Goal: Task Accomplishment & Management: Use online tool/utility

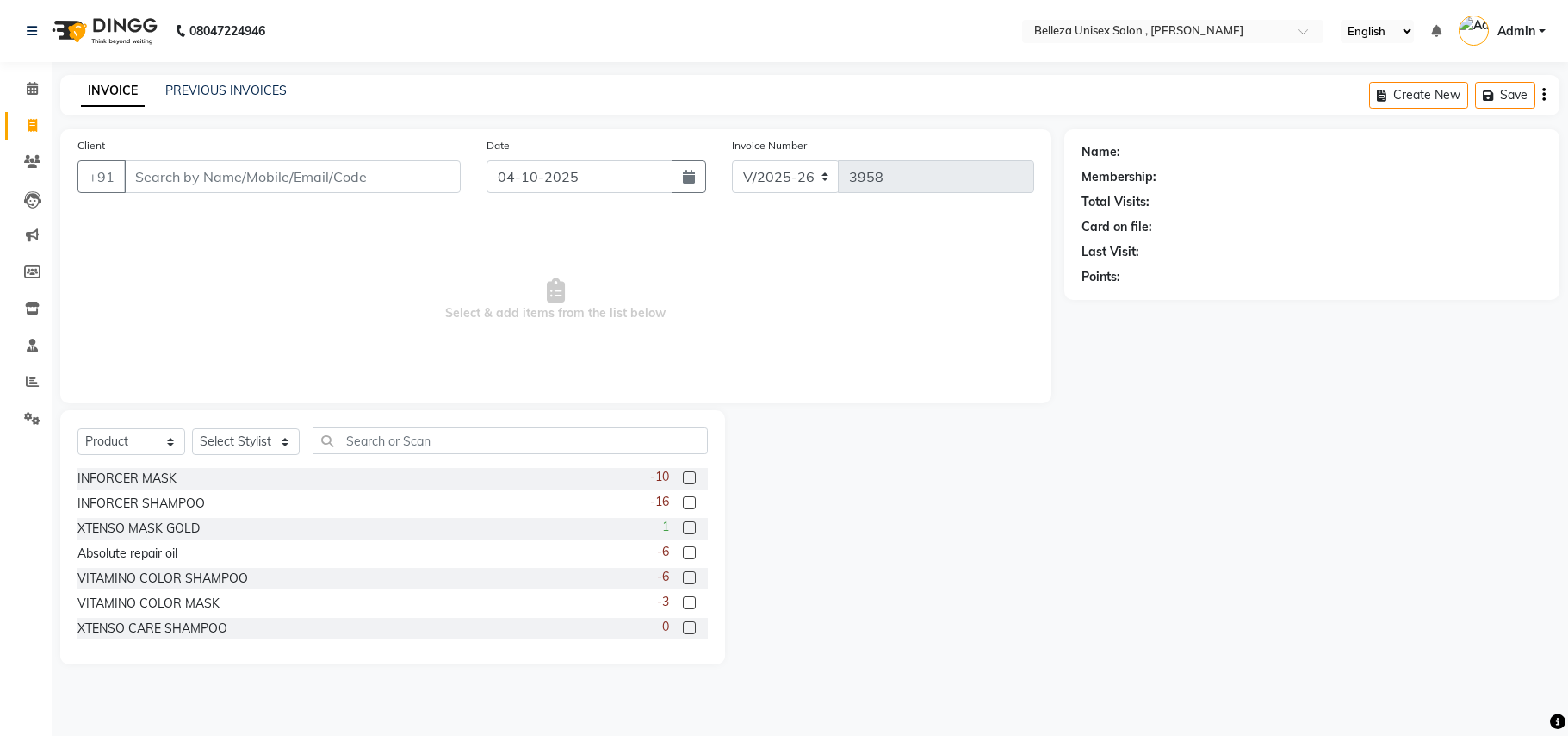
select select "4047"
select select "product"
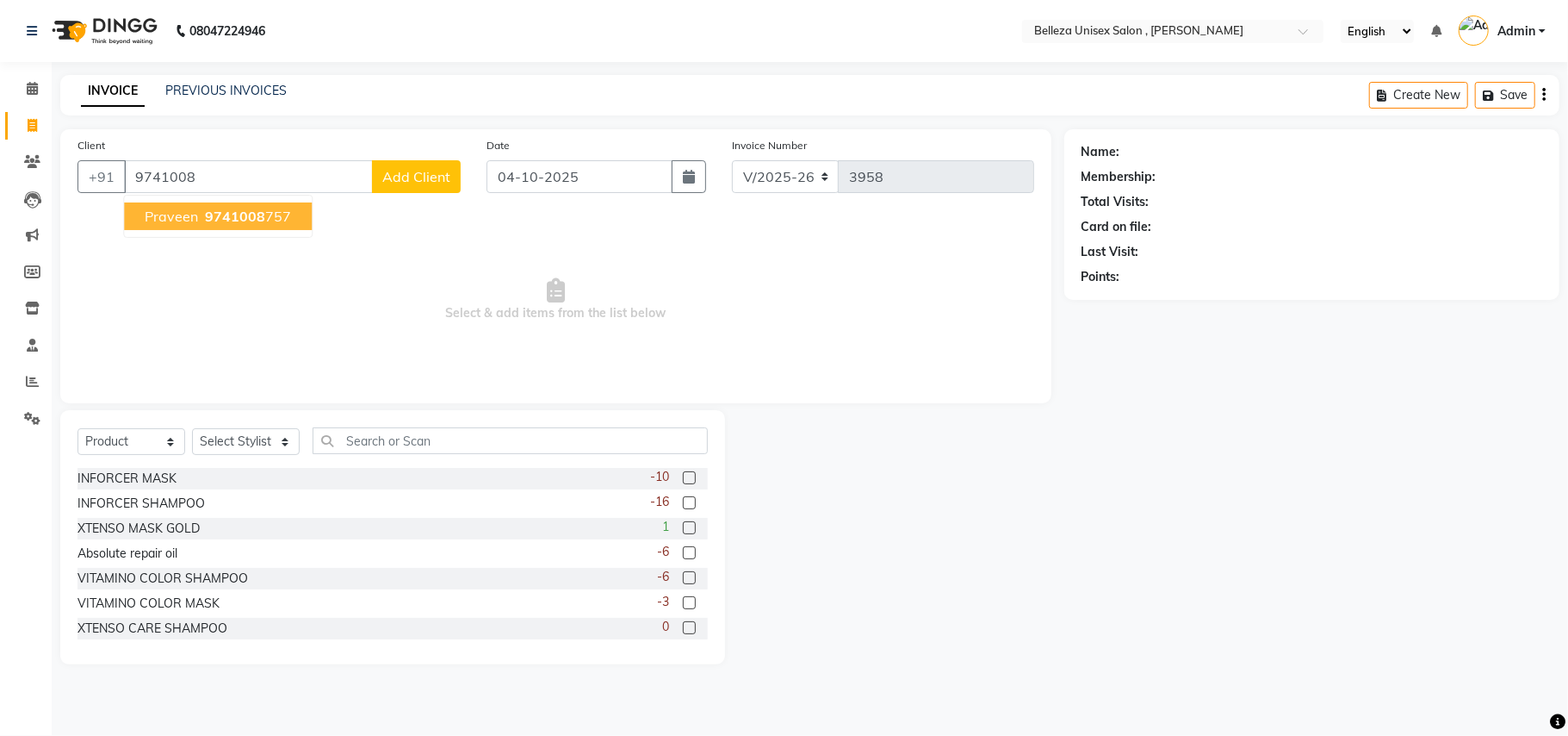
click at [211, 224] on span "9741008" at bounding box center [235, 216] width 61 height 17
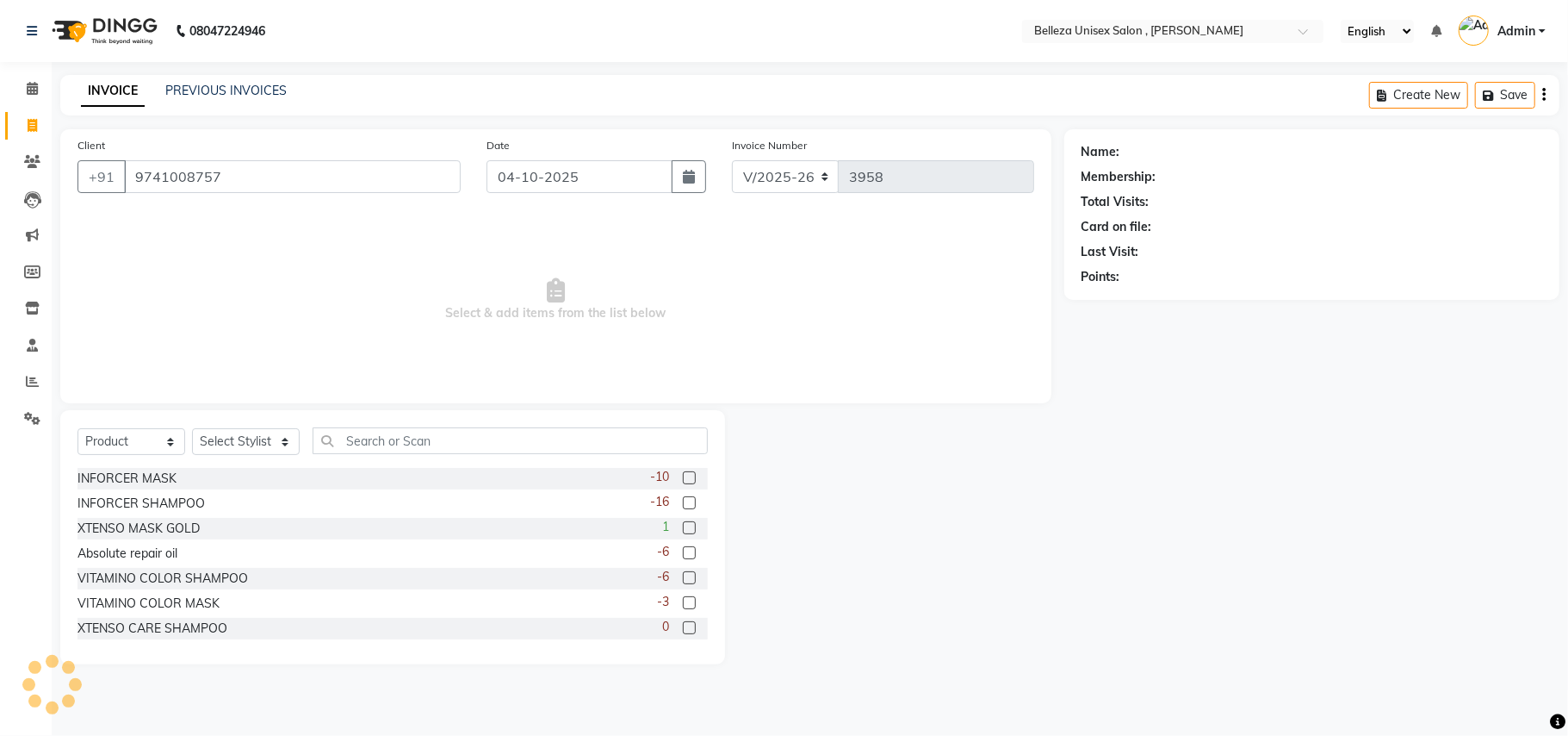
type input "9741008757"
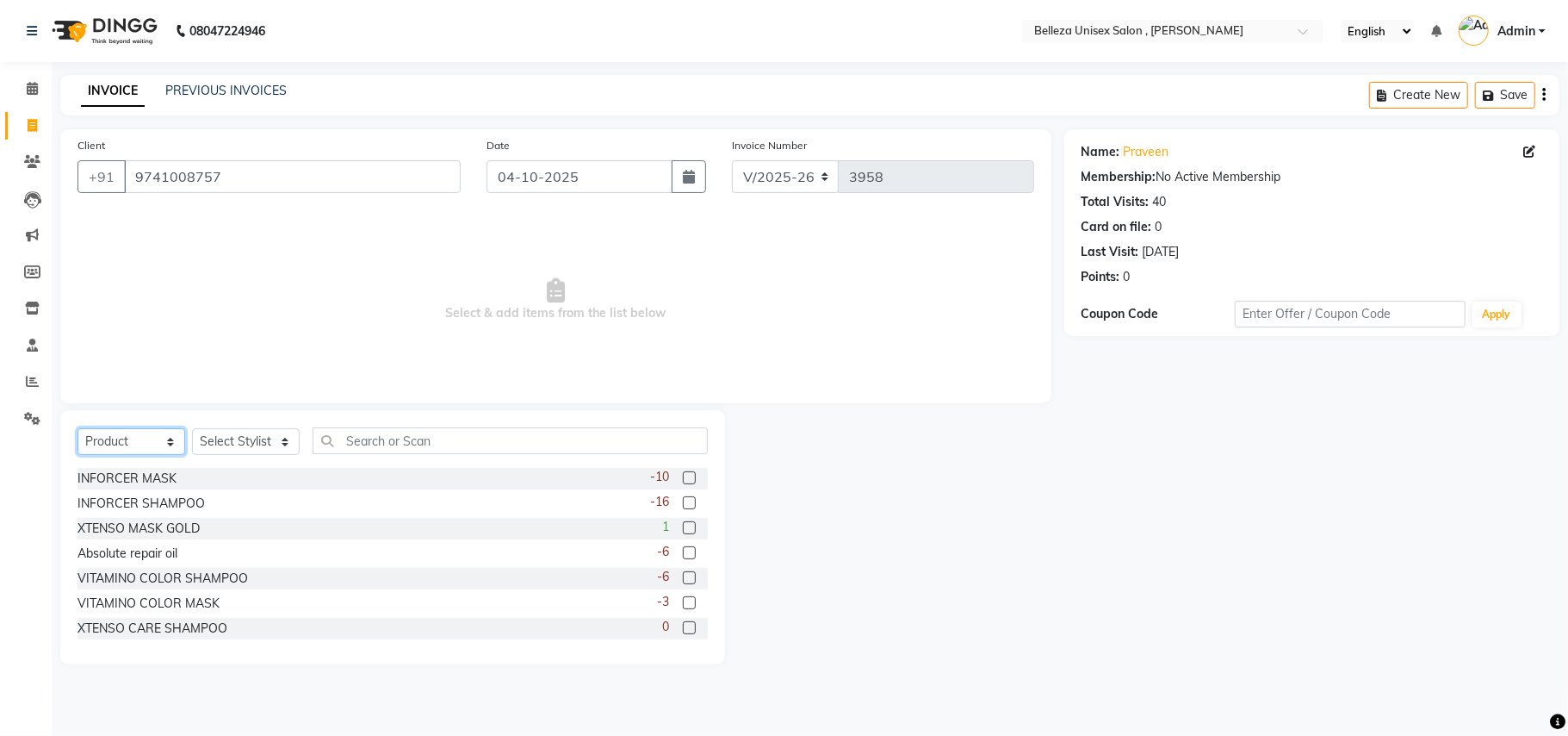
click at [128, 449] on select "Select Service Product Membership Package Voucher Prepaid Gift Card" at bounding box center [131, 441] width 108 height 26
select select "service"
click at [78, 428] on select "Select Service Product Membership Package Voucher Prepaid Gift Card" at bounding box center [131, 441] width 108 height 26
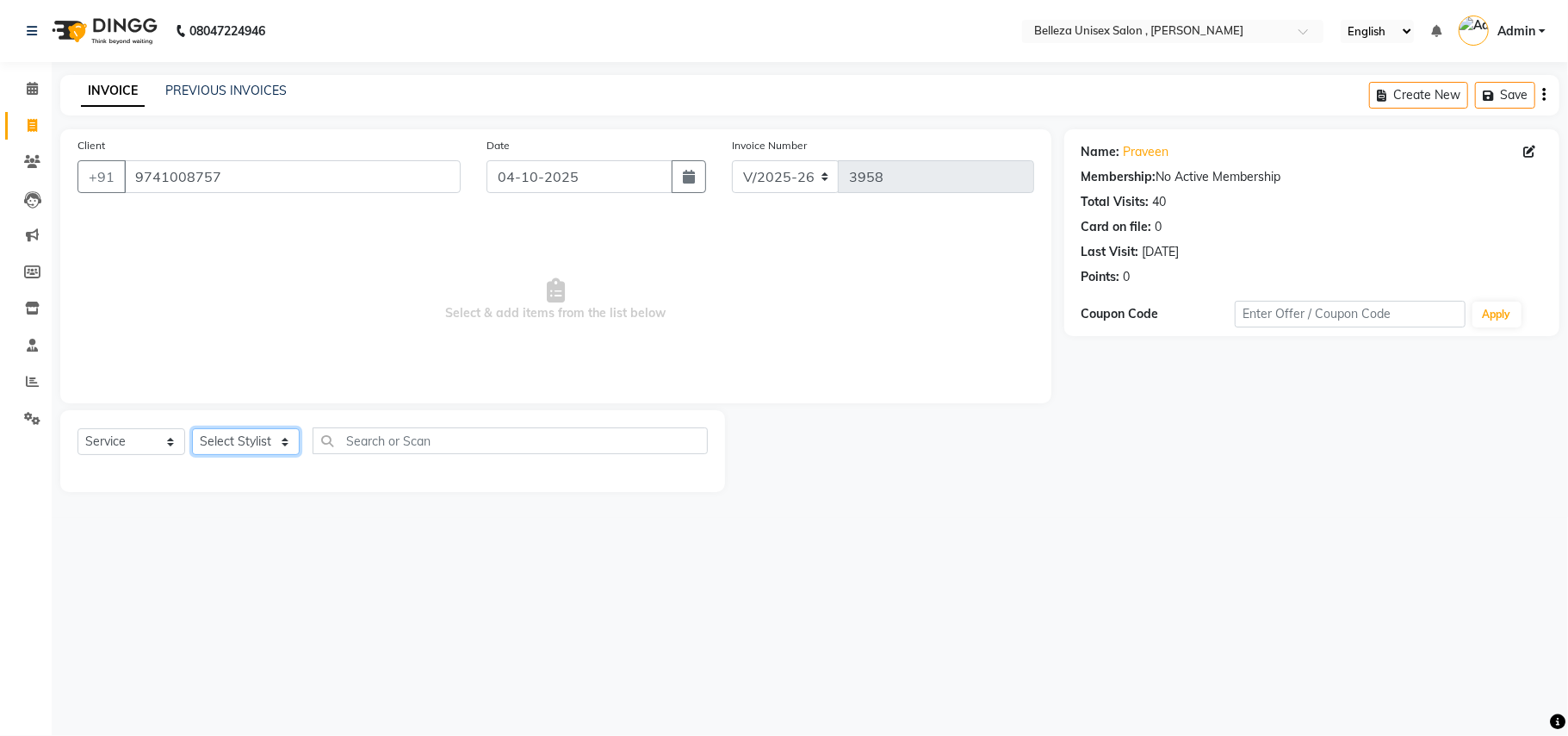
click at [239, 444] on select "Select Stylist [PERSON_NAME] Barsa Boss [PERSON_NAME] [PERSON_NAME] [PERSON_NAM…" at bounding box center [245, 441] width 108 height 26
select select "52542"
click at [192, 428] on select "Select Stylist [PERSON_NAME] Barsa Boss [PERSON_NAME] [PERSON_NAME] [PERSON_NAM…" at bounding box center [245, 441] width 108 height 26
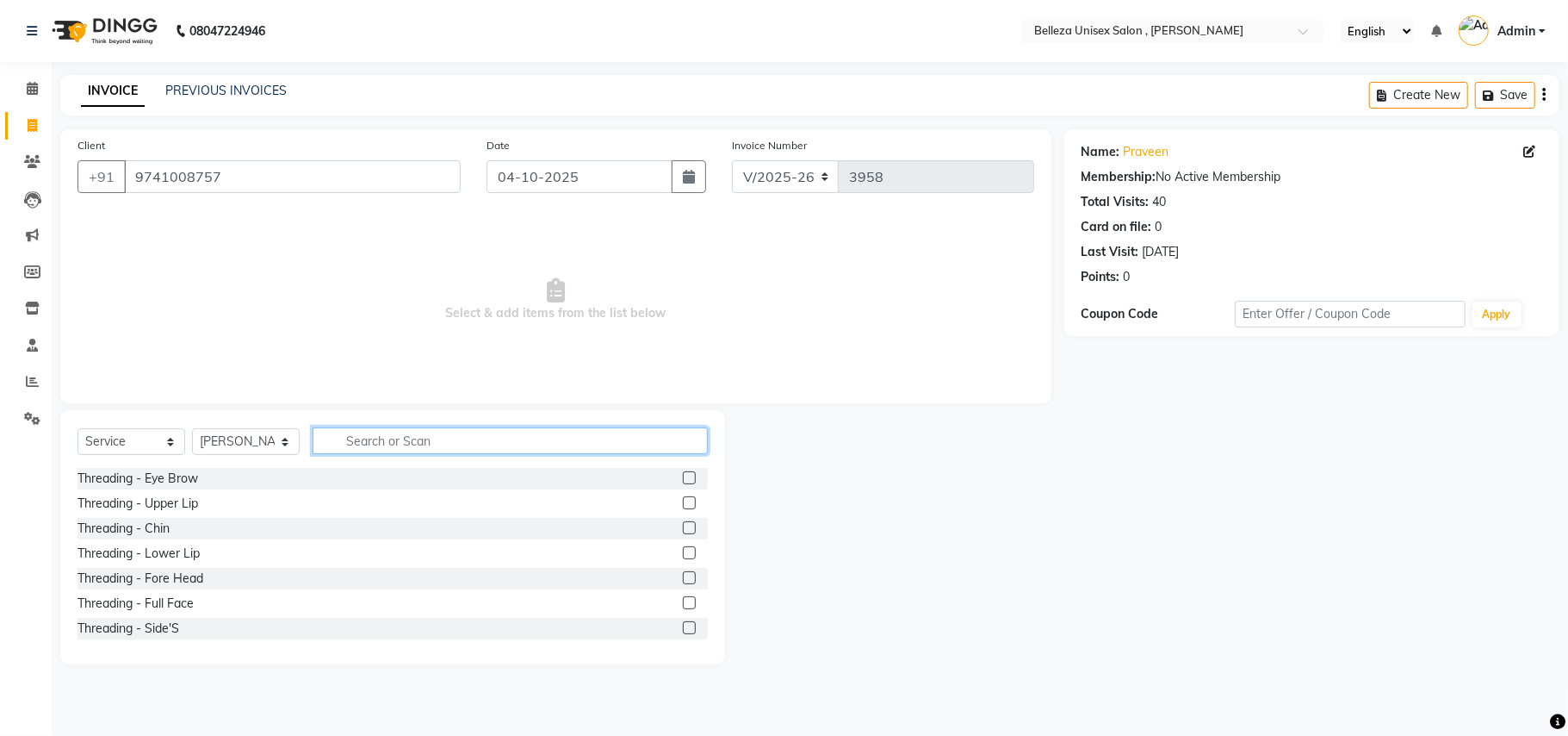
click at [443, 439] on input "text" at bounding box center [510, 440] width 395 height 26
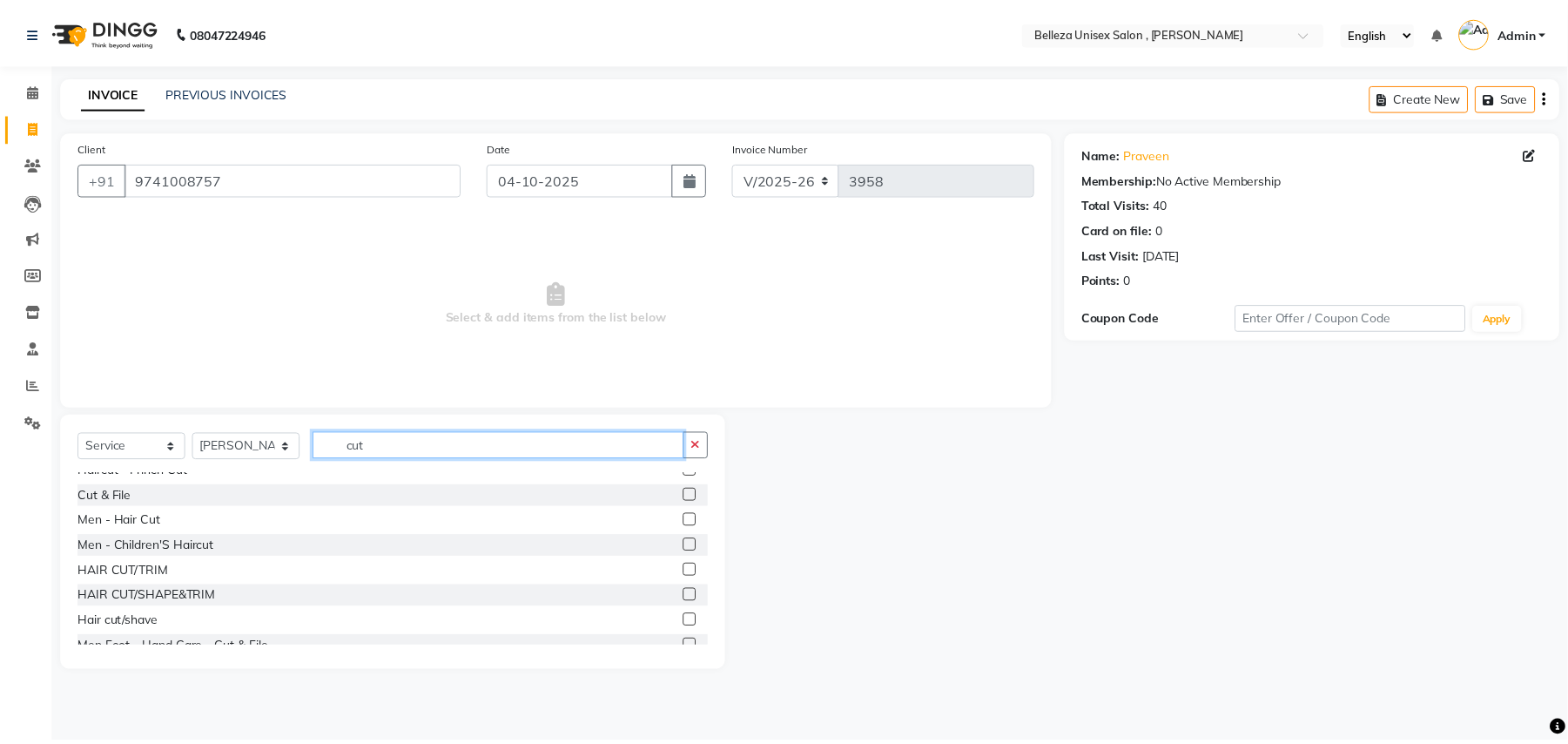
scroll to position [154, 0]
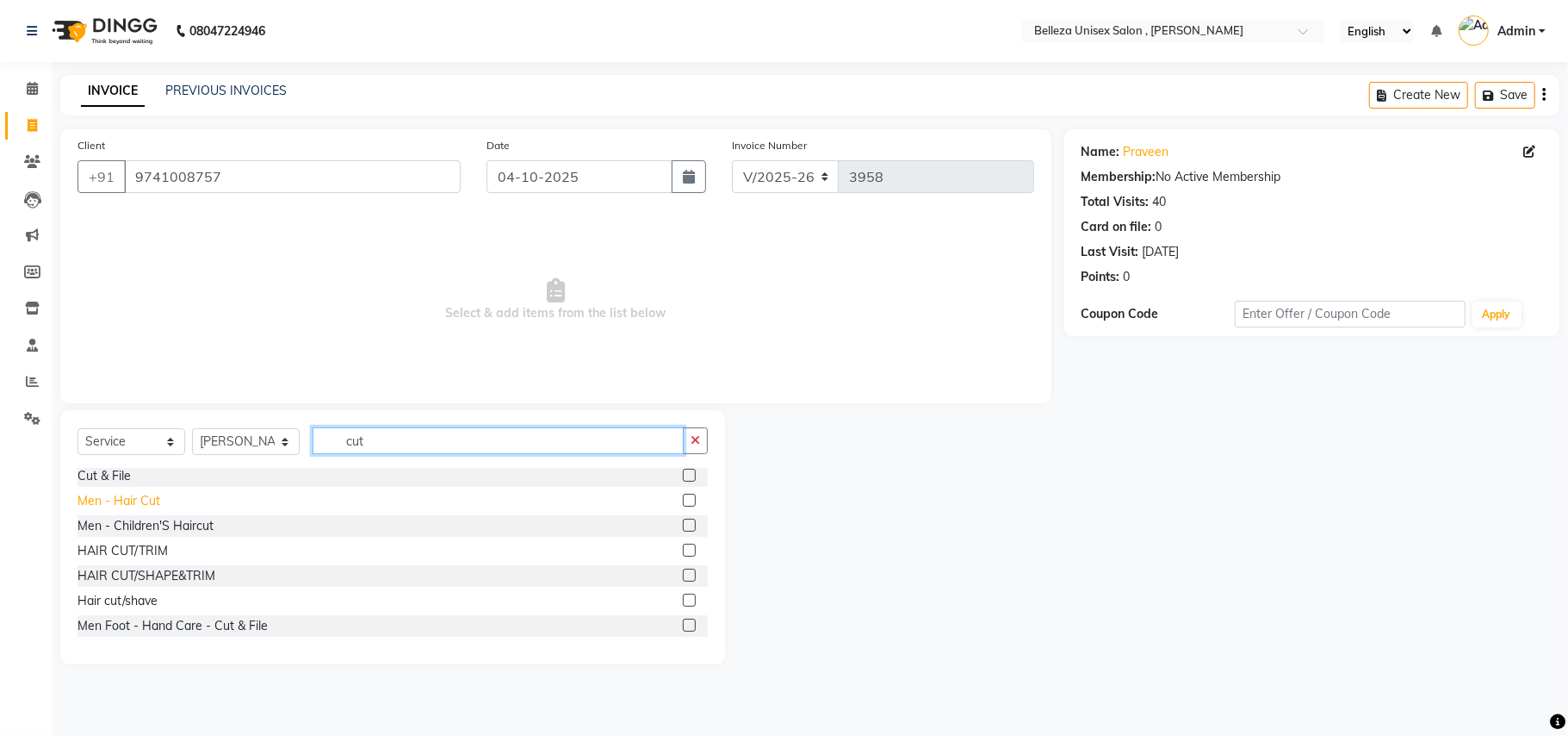
type input "cut"
click at [151, 507] on div "Men - Hair Cut" at bounding box center [119, 501] width 82 height 18
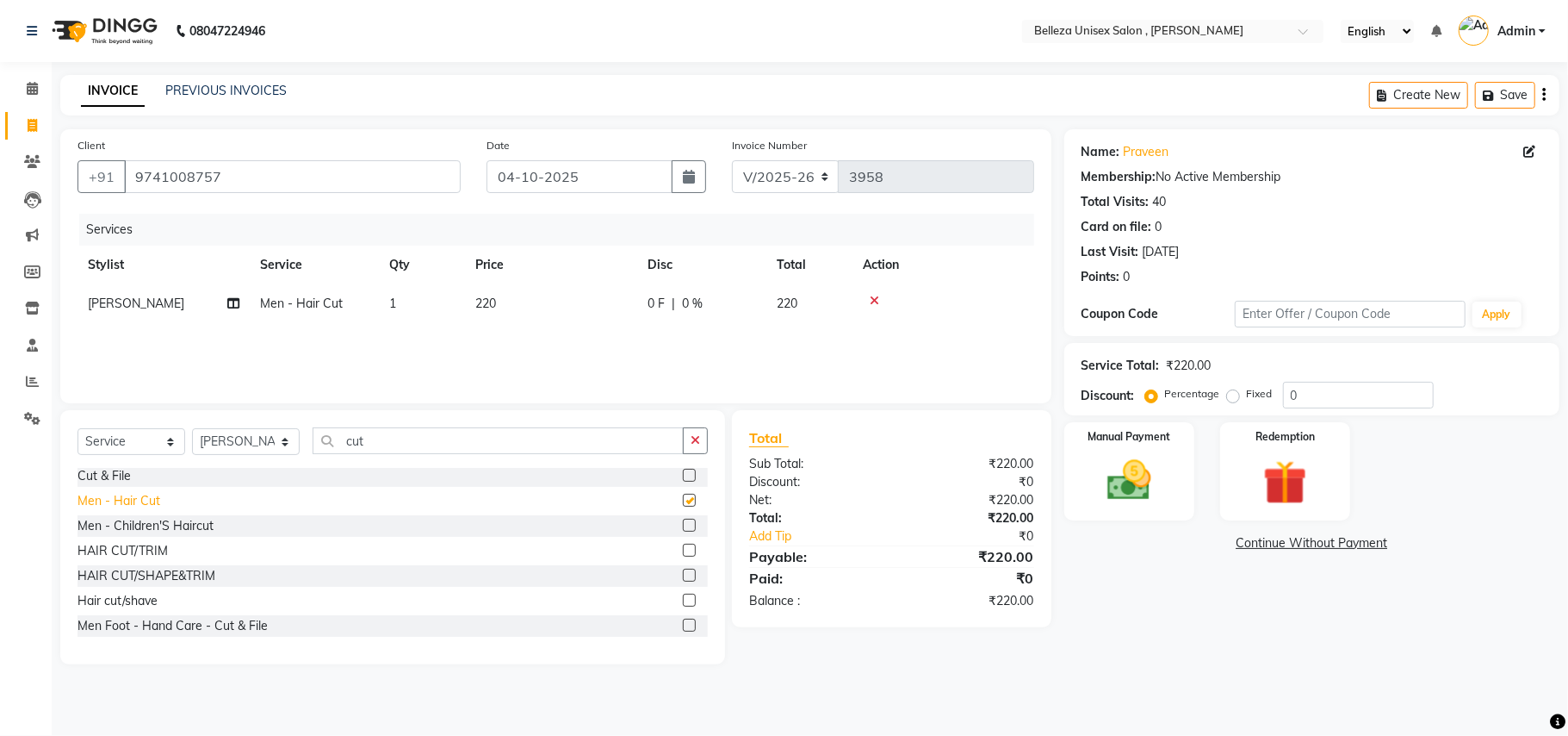
checkbox input "false"
click at [1105, 508] on img at bounding box center [1129, 480] width 75 height 53
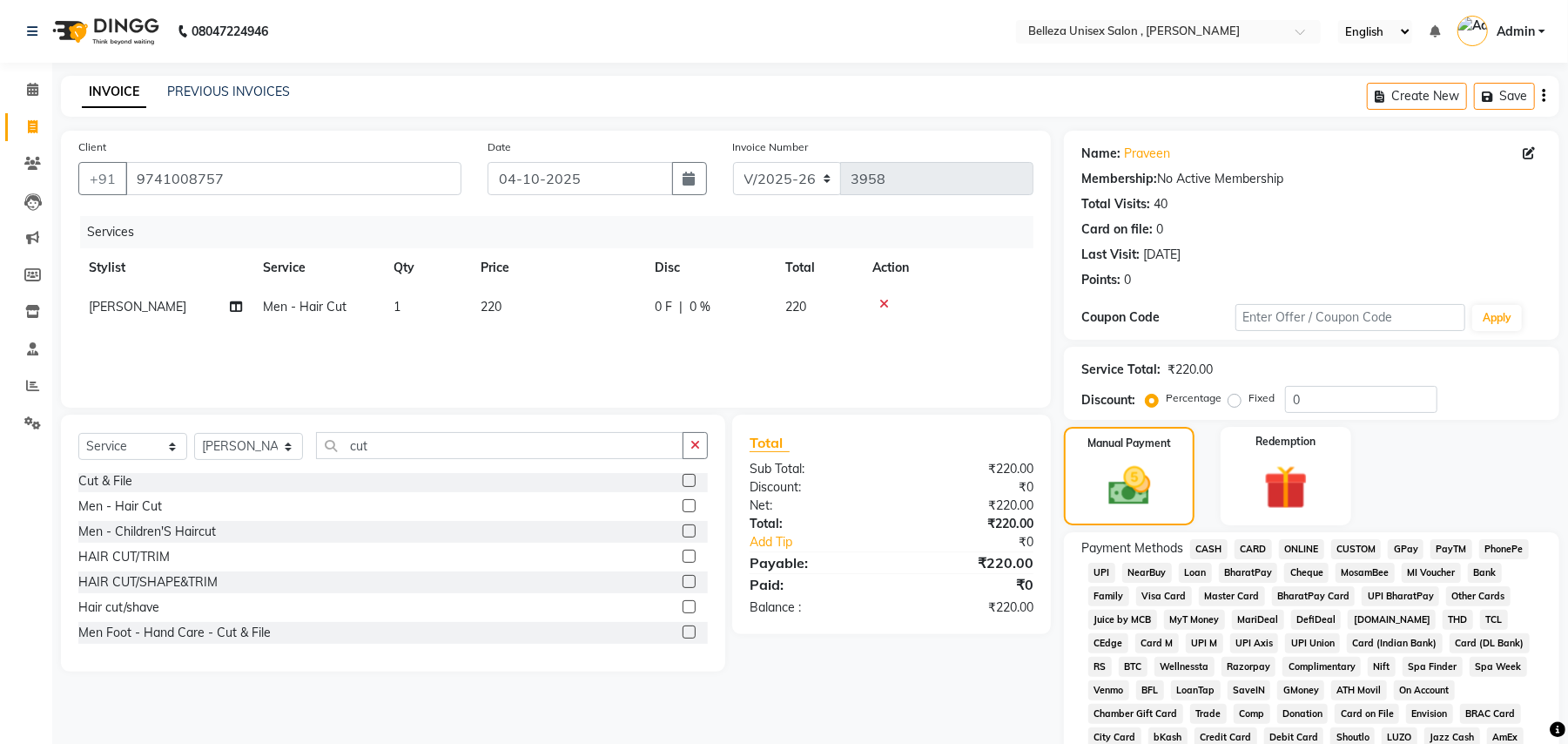
click at [1102, 571] on span "UPI" at bounding box center [1101, 573] width 27 height 20
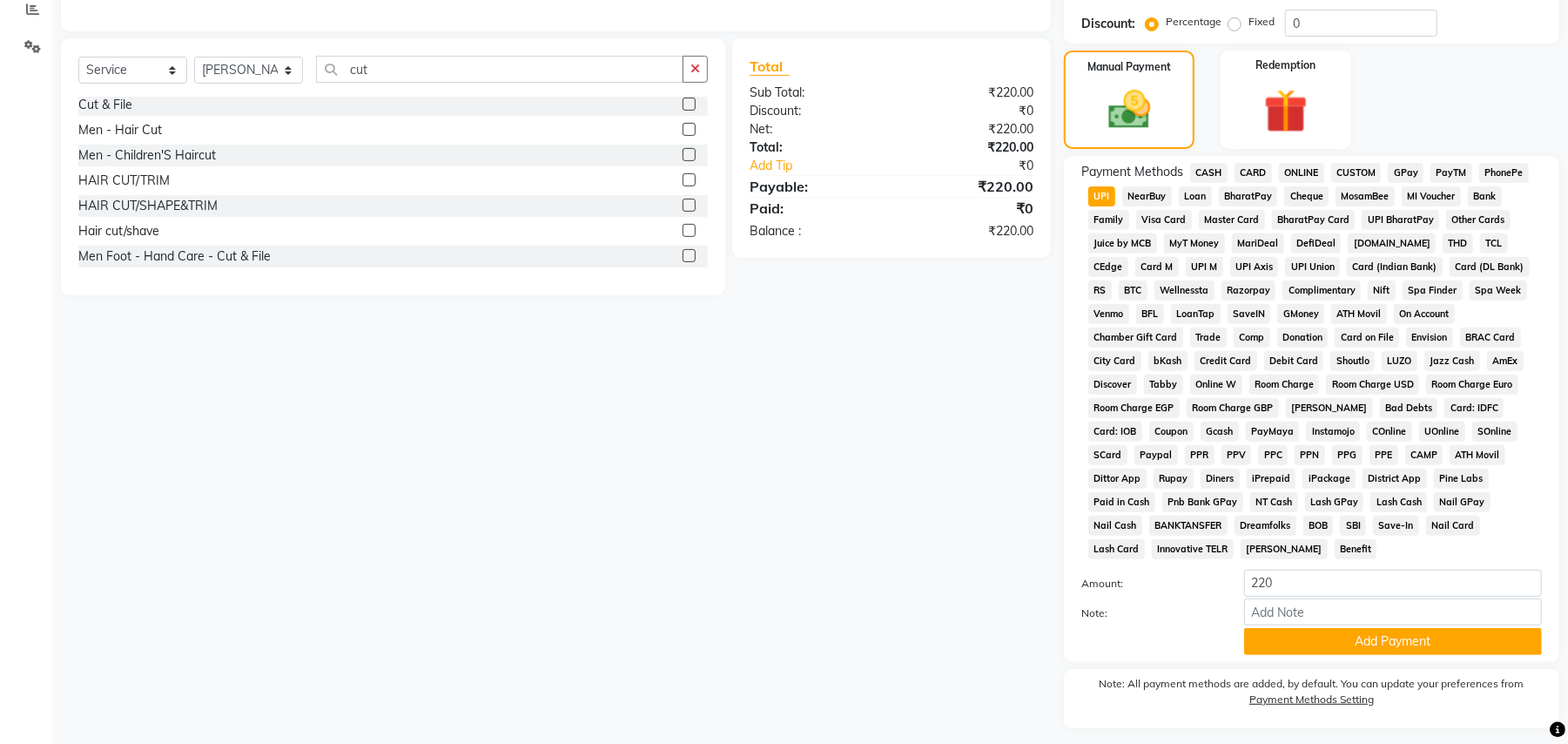
scroll to position [402, 0]
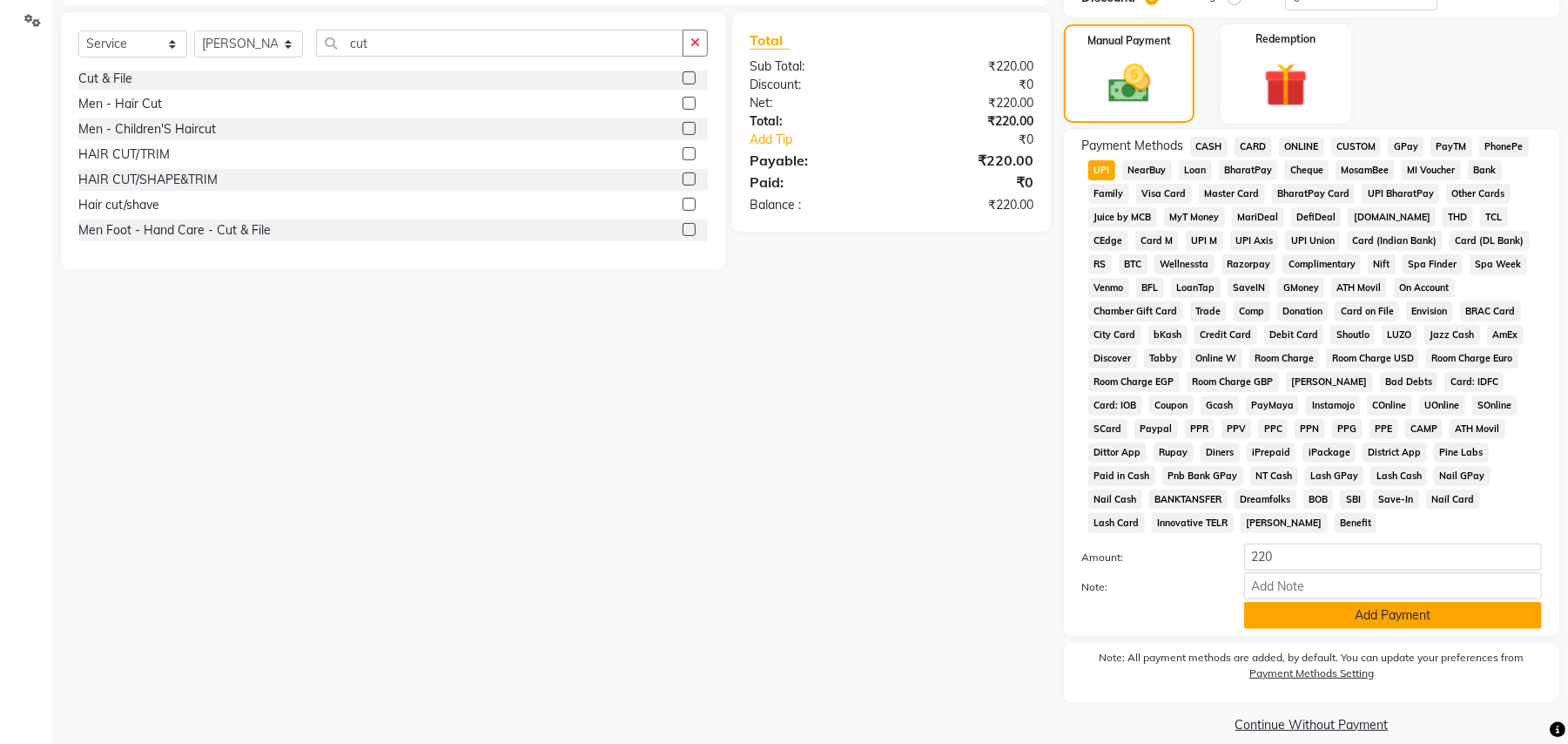
click at [1345, 602] on button "Add Payment" at bounding box center [1392, 615] width 298 height 27
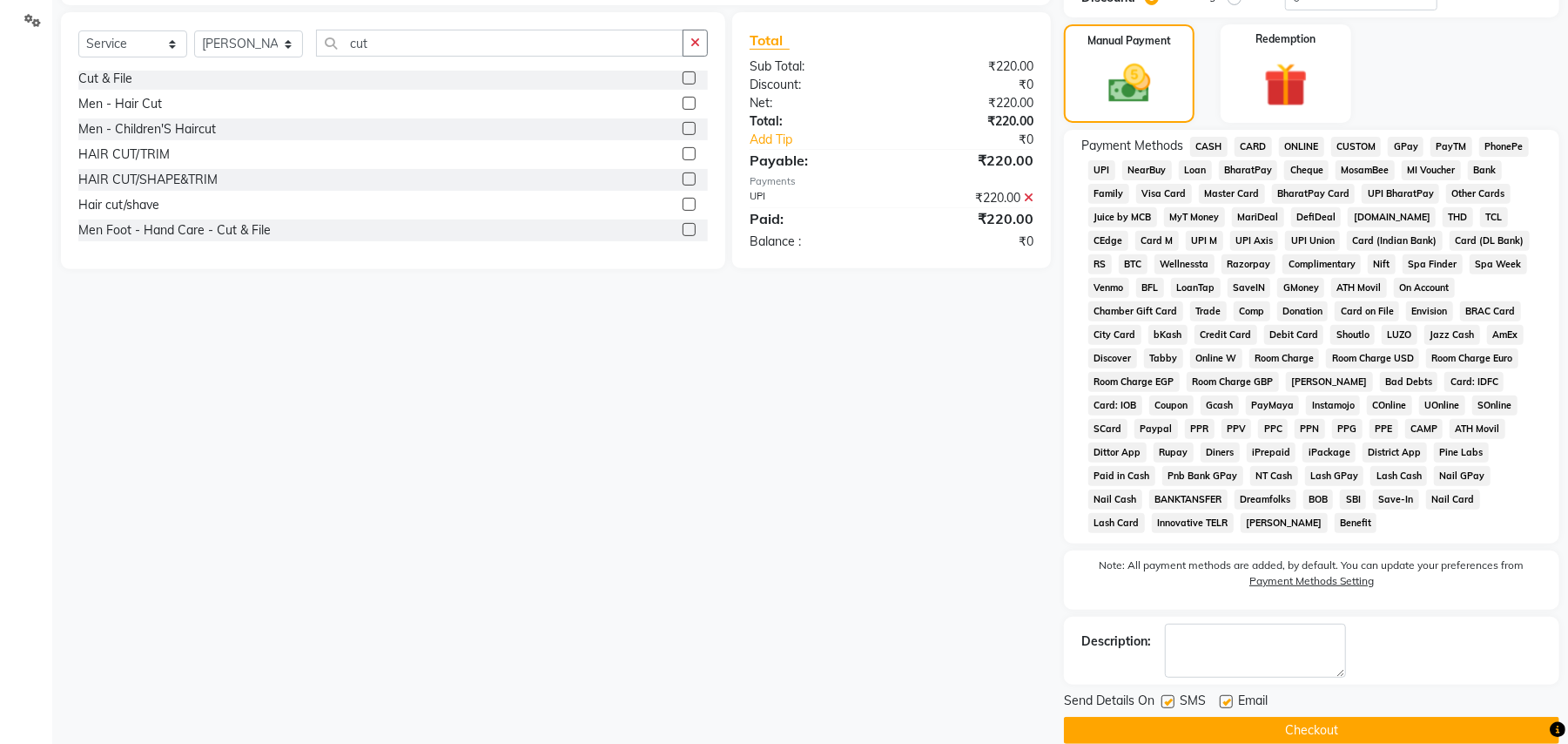
click at [1353, 719] on button "Checkout" at bounding box center [1311, 729] width 495 height 27
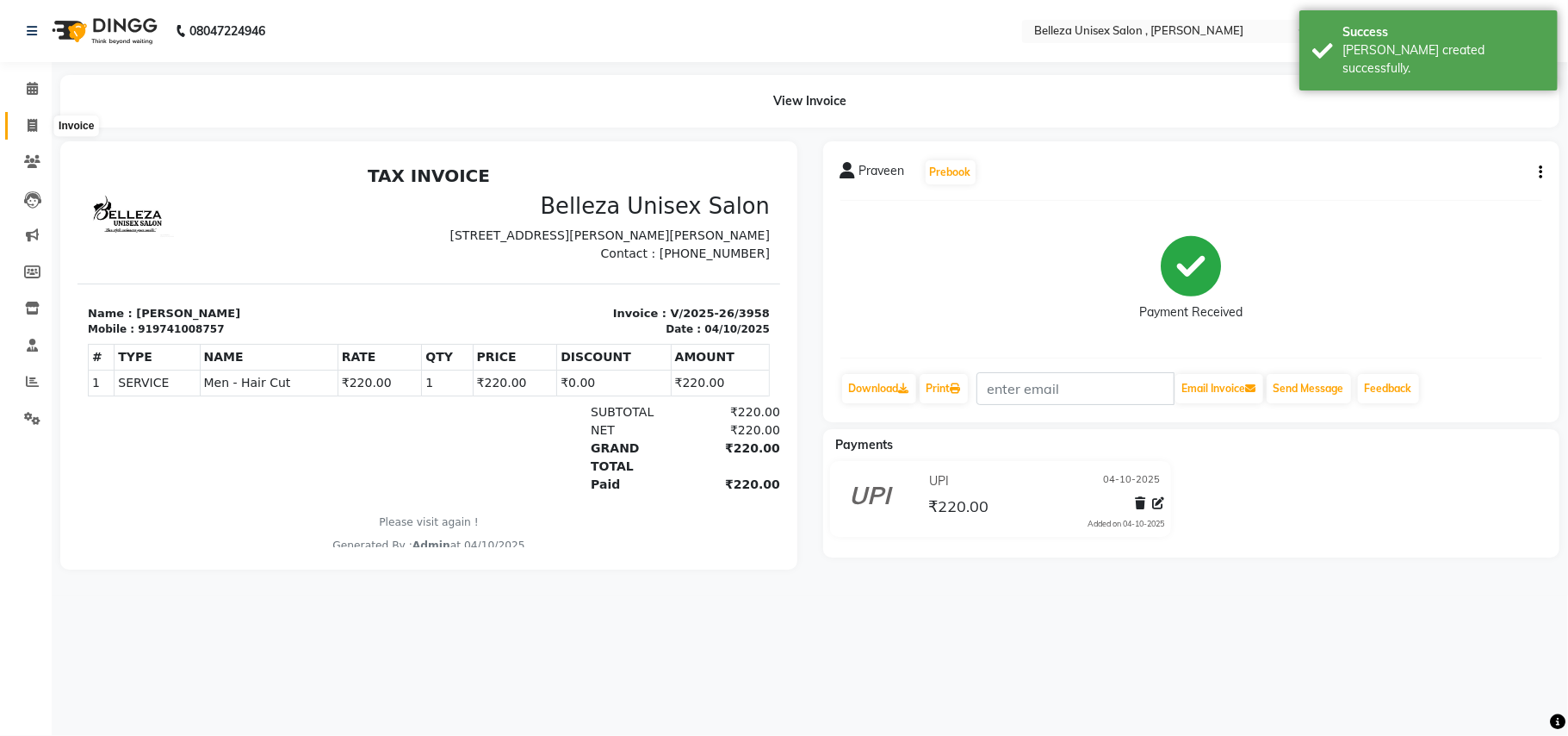
click at [26, 116] on span at bounding box center [32, 126] width 30 height 20
select select "service"
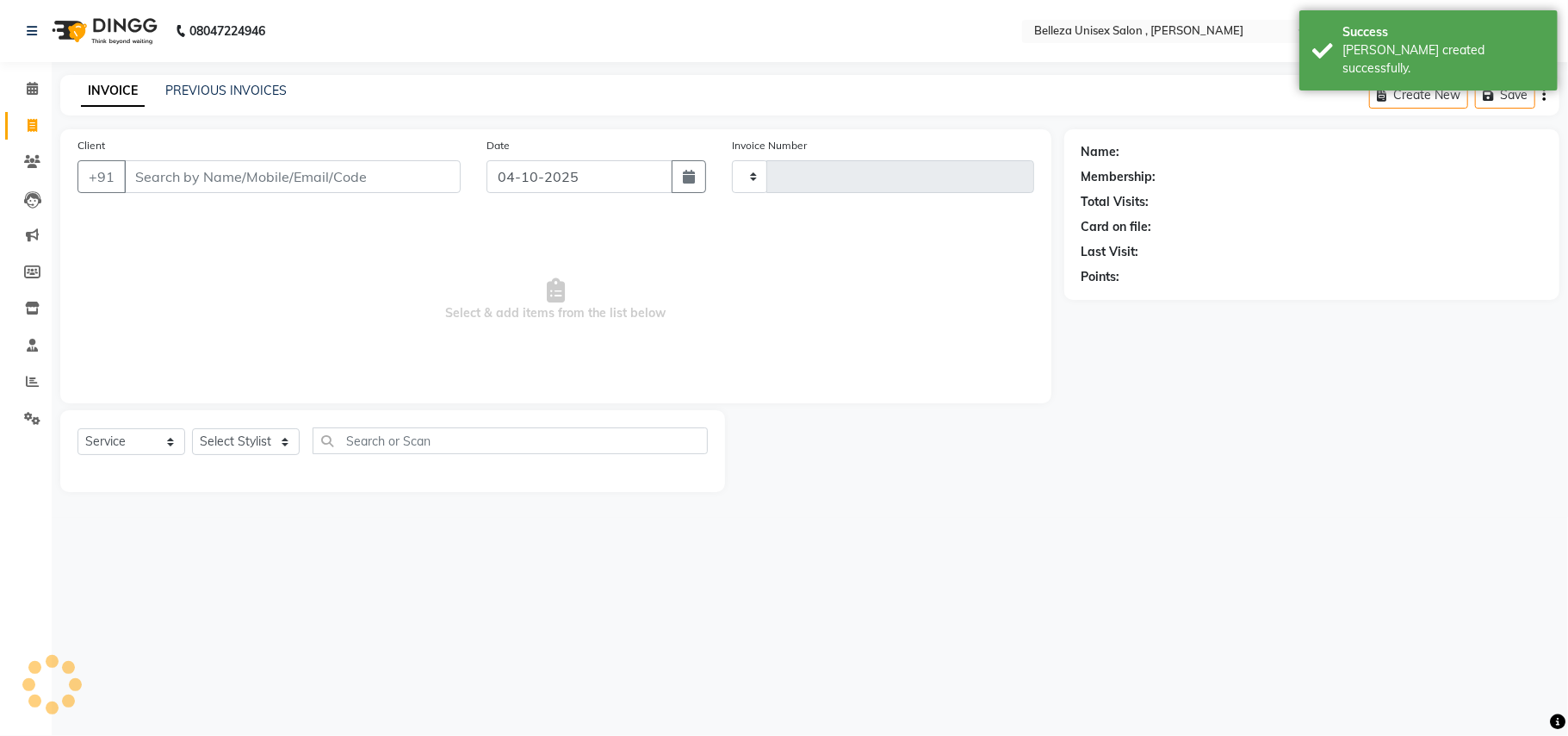
type input "3959"
select select "4047"
click at [172, 183] on input "Client" at bounding box center [293, 177] width 337 height 33
select select "product"
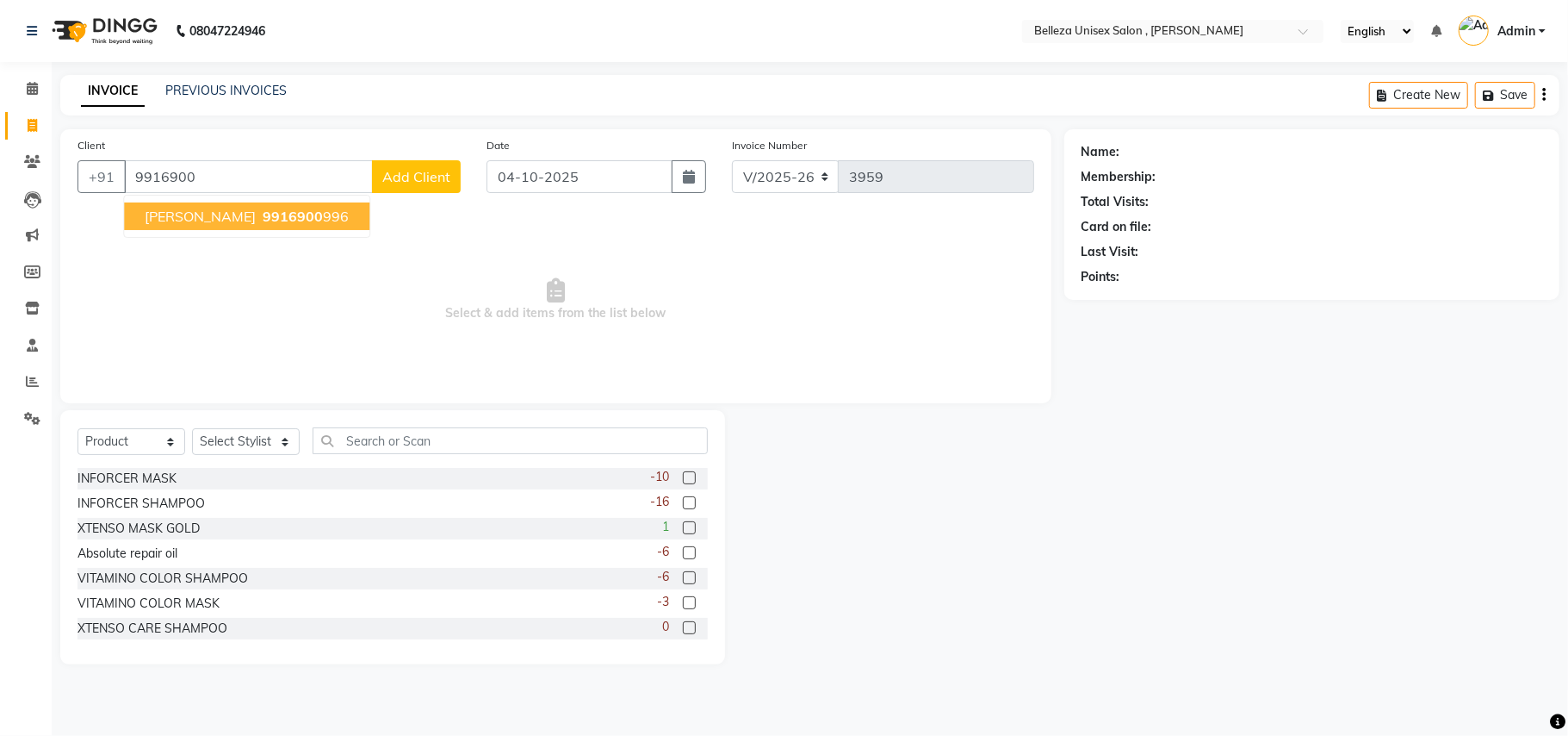
click at [184, 220] on span "[PERSON_NAME]" at bounding box center [200, 216] width 111 height 17
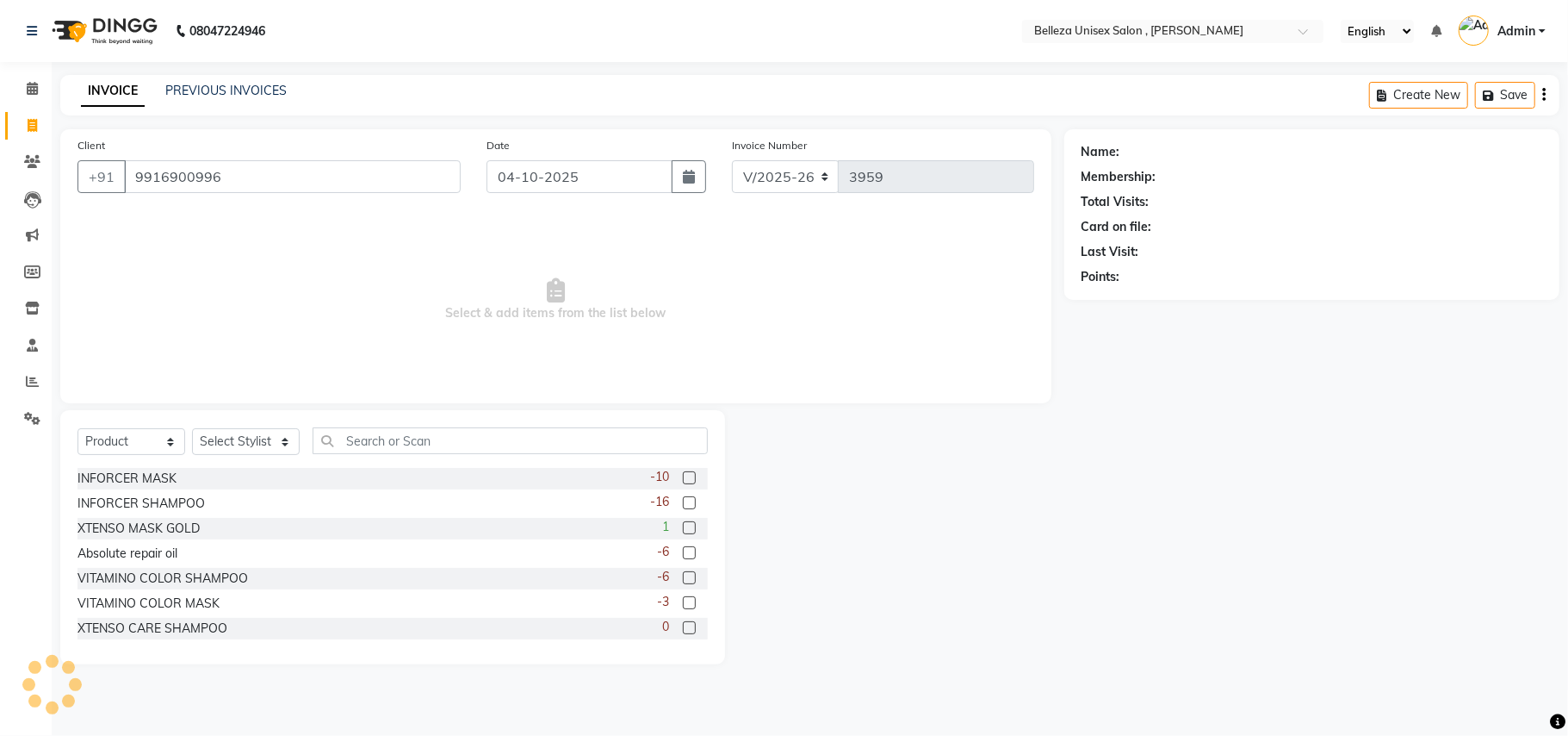
type input "9916900996"
drag, startPoint x: 145, startPoint y: 445, endPoint x: 139, endPoint y: 452, distance: 9.2
click at [145, 445] on select "Select Service Product Membership Package Voucher Prepaid Gift Card" at bounding box center [131, 441] width 108 height 26
select select "service"
click at [78, 428] on select "Select Service Product Membership Package Voucher Prepaid Gift Card" at bounding box center [131, 441] width 108 height 26
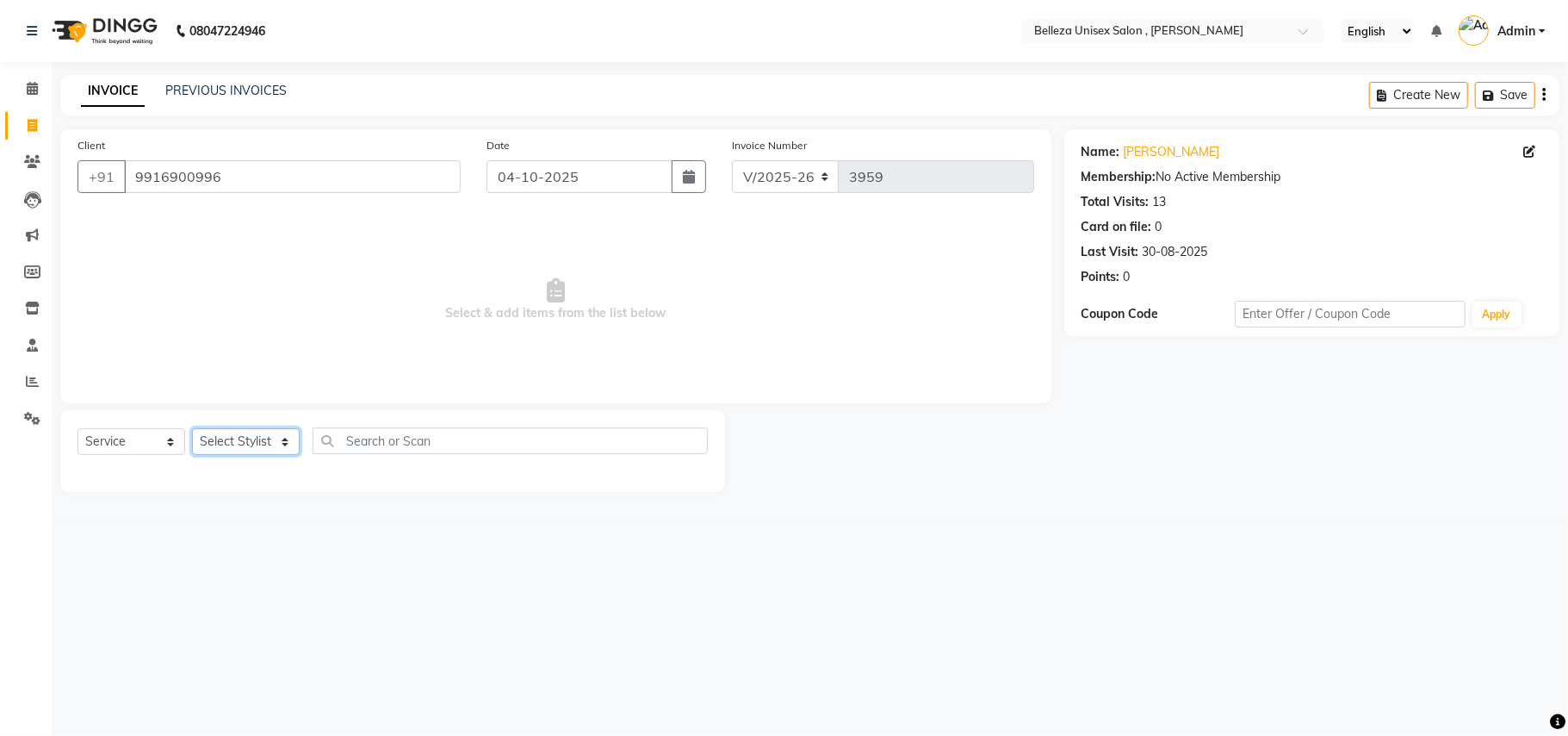
click at [229, 455] on select "Select Stylist [PERSON_NAME] Barsa Boss [PERSON_NAME] [PERSON_NAME] [PERSON_NAM…" at bounding box center [245, 441] width 108 height 26
select select "21517"
click at [192, 428] on select "Select Stylist [PERSON_NAME] Barsa Boss [PERSON_NAME] [PERSON_NAME] [PERSON_NAM…" at bounding box center [245, 441] width 108 height 26
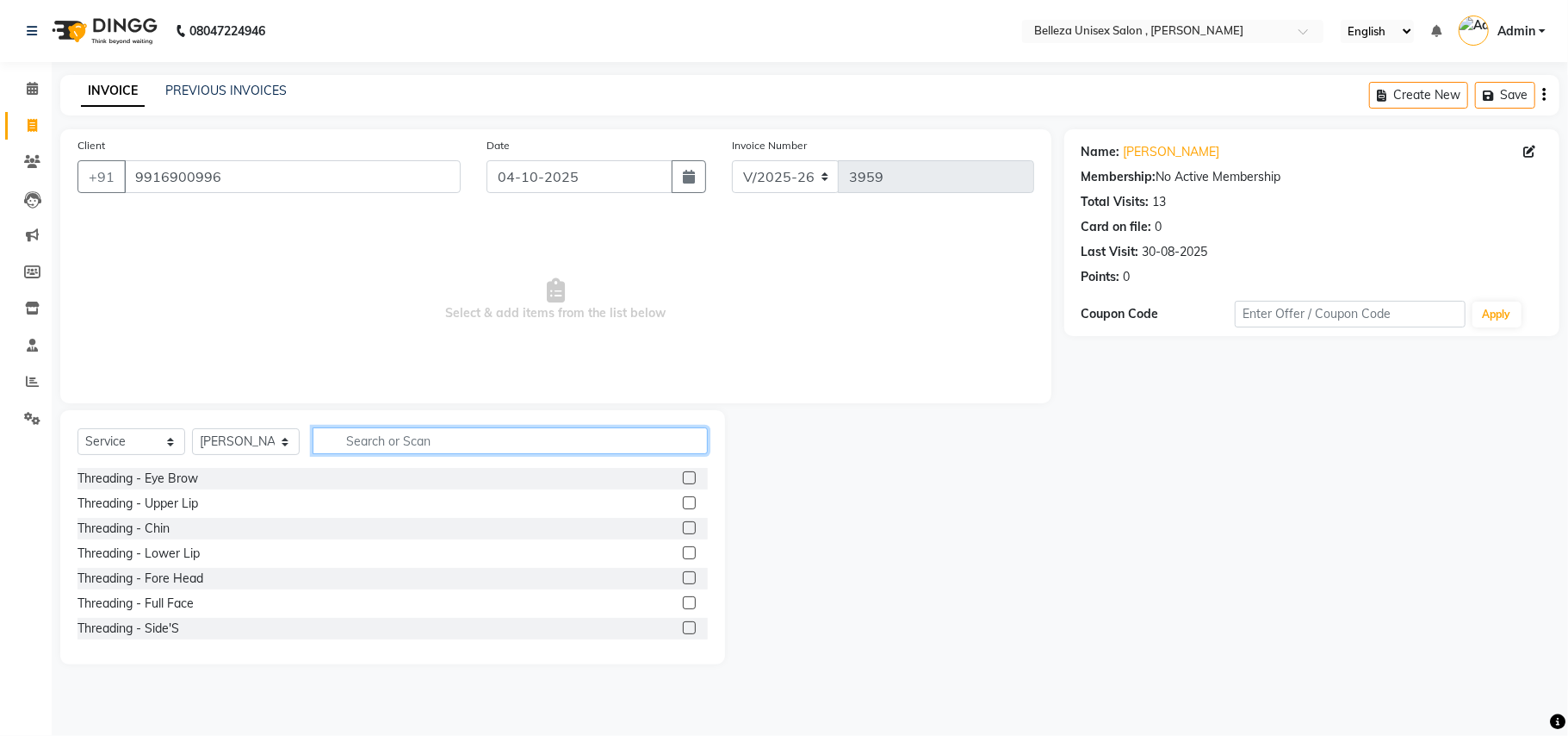
click at [386, 443] on input "text" at bounding box center [510, 440] width 395 height 26
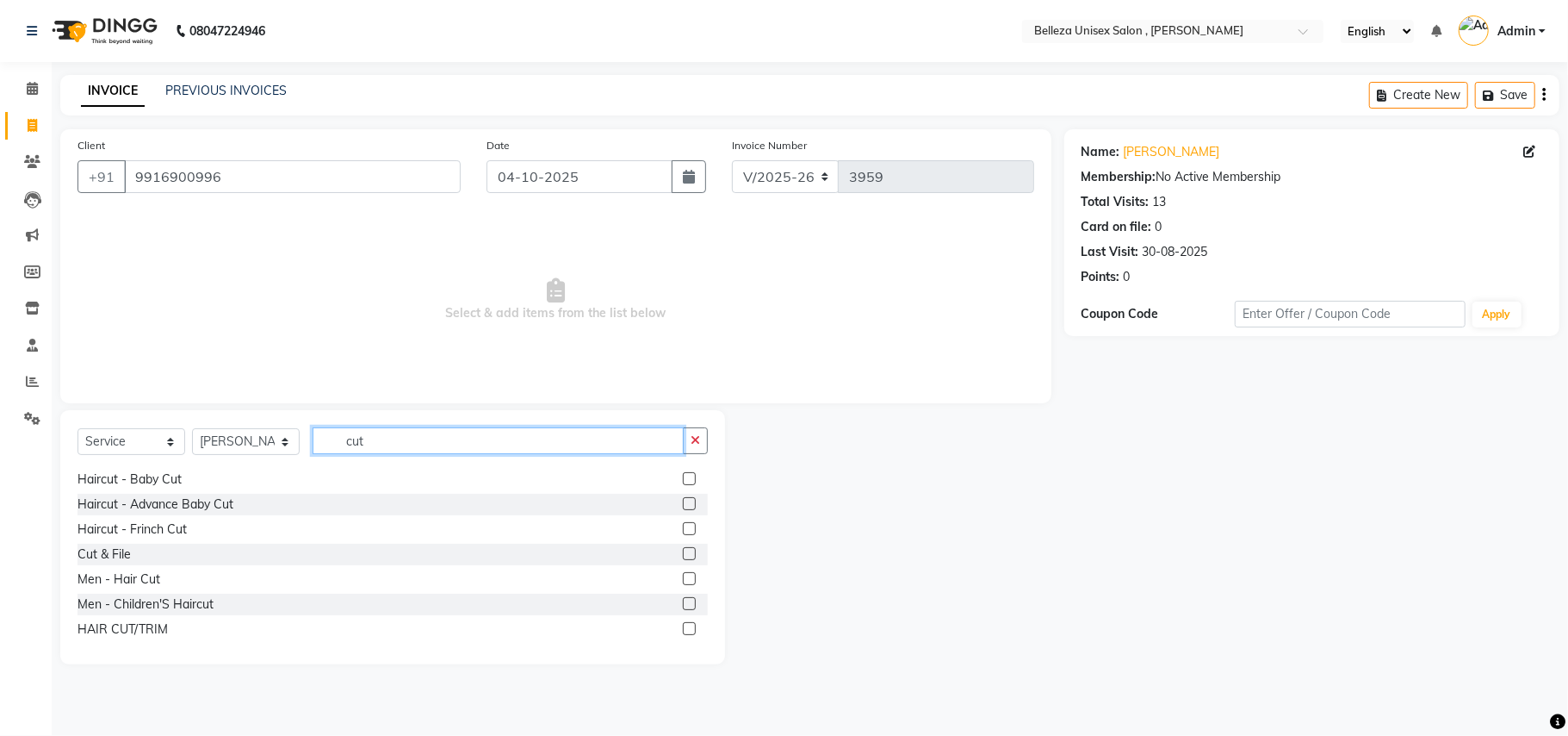
scroll to position [114, 0]
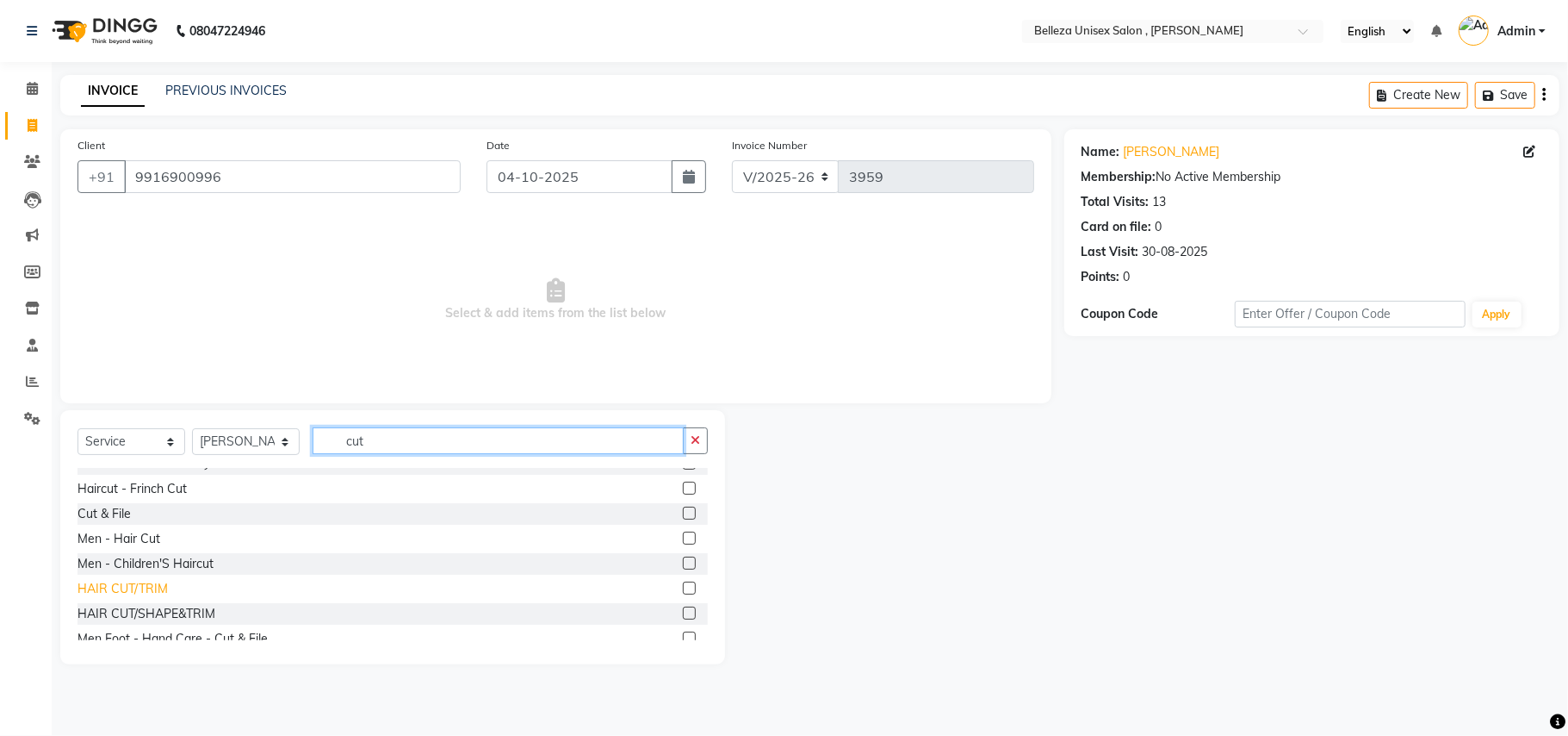
type input "cut"
click at [143, 586] on div "HAIR CUT/TRIM" at bounding box center [123, 589] width 91 height 18
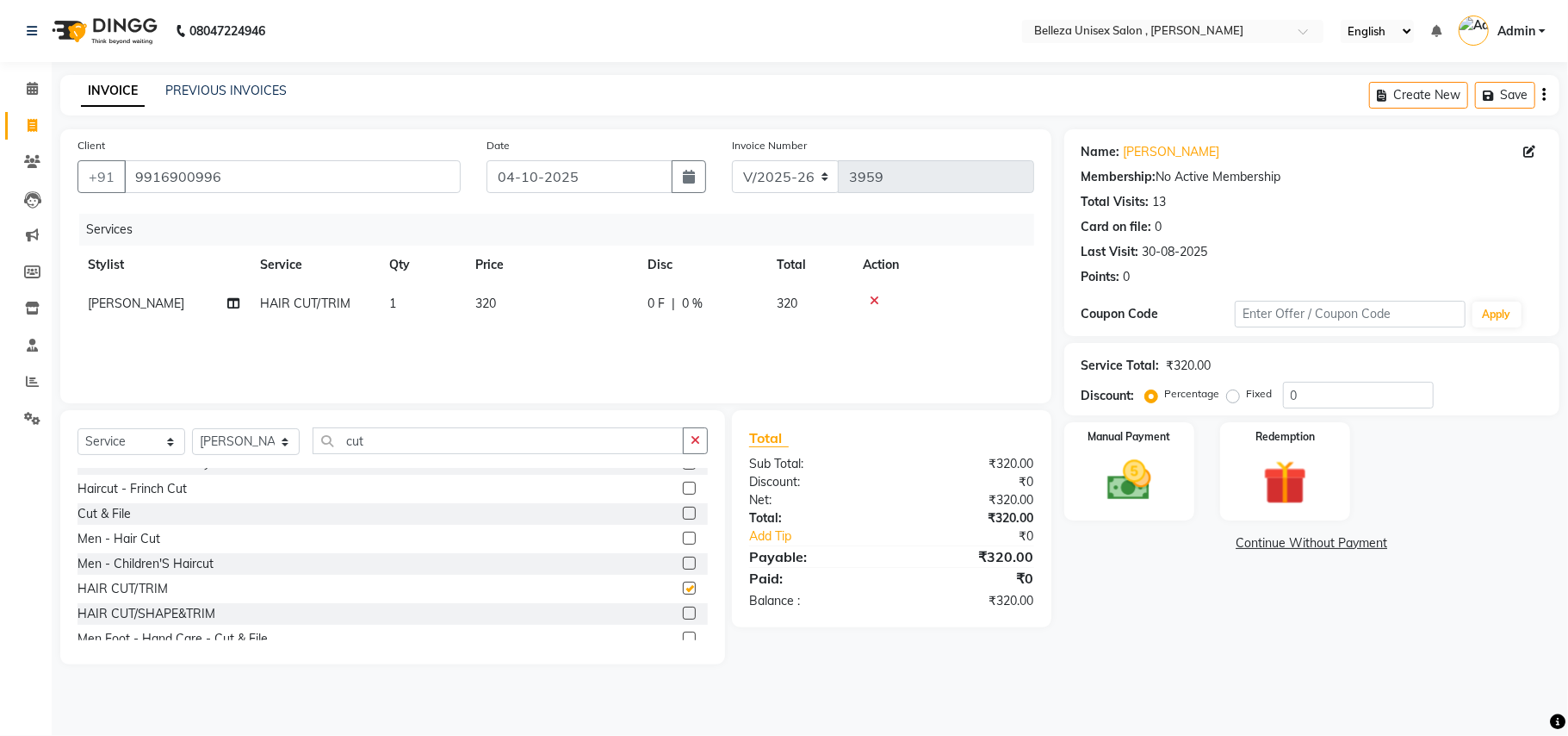
checkbox input "false"
click at [415, 438] on input "cut" at bounding box center [498, 440] width 371 height 26
click at [225, 431] on select "Select Stylist [PERSON_NAME] Barsa Boss [PERSON_NAME] [PERSON_NAME] [PERSON_NAM…" at bounding box center [245, 441] width 108 height 26
select select "65377"
click at [192, 428] on select "Select Stylist [PERSON_NAME] Barsa Boss [PERSON_NAME] [PERSON_NAME] [PERSON_NAM…" at bounding box center [245, 441] width 108 height 26
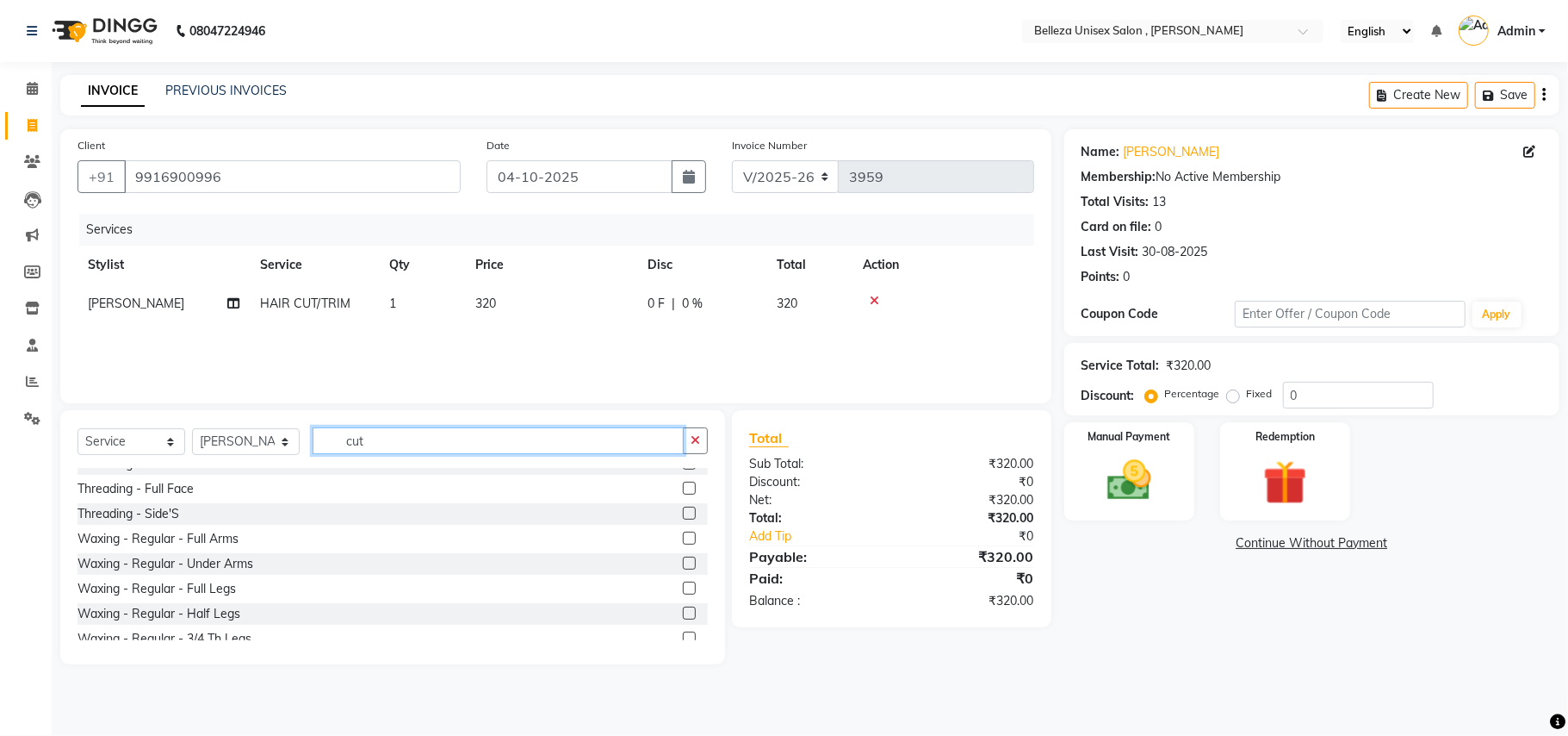
click at [421, 441] on input "cut" at bounding box center [498, 440] width 371 height 26
type input "c"
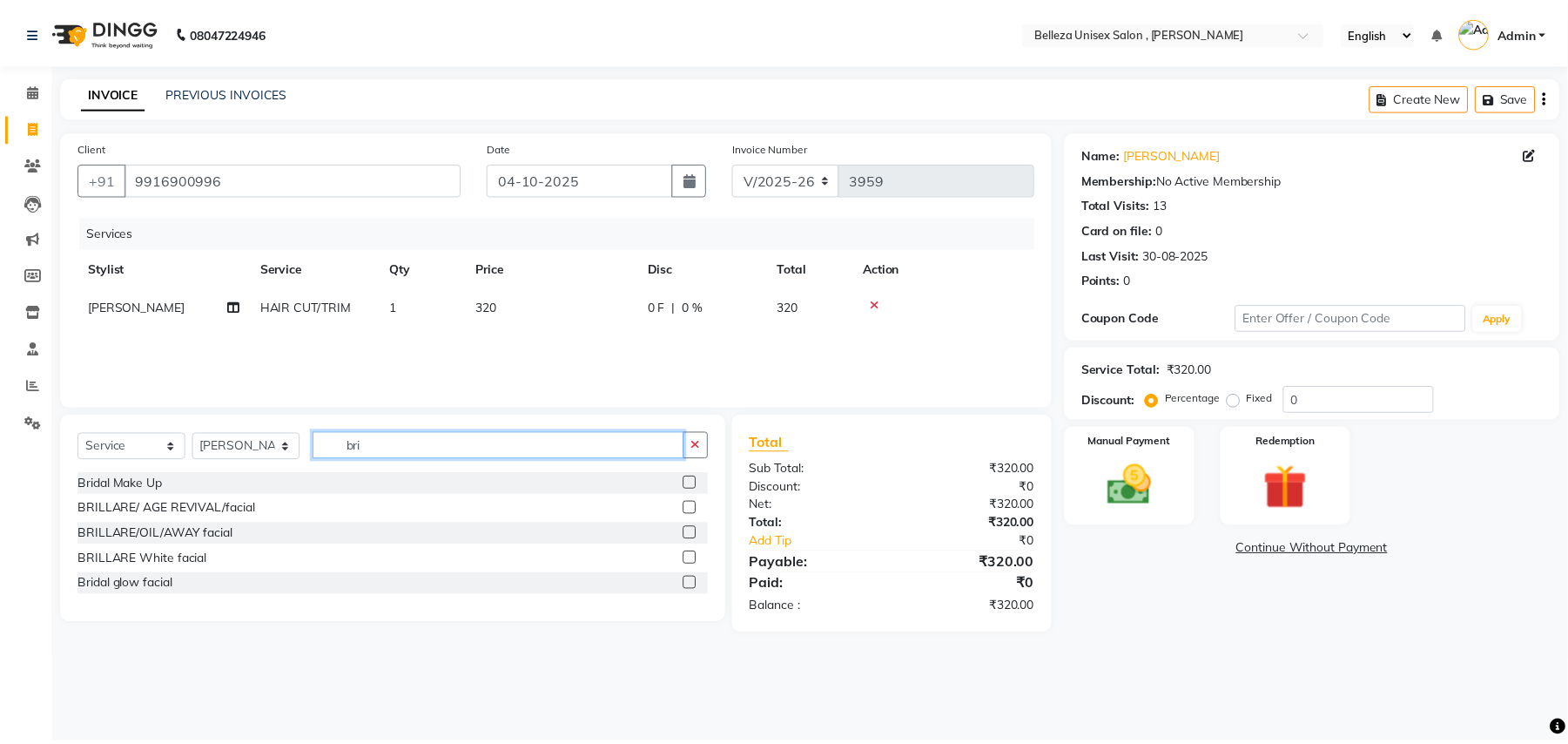
scroll to position [0, 0]
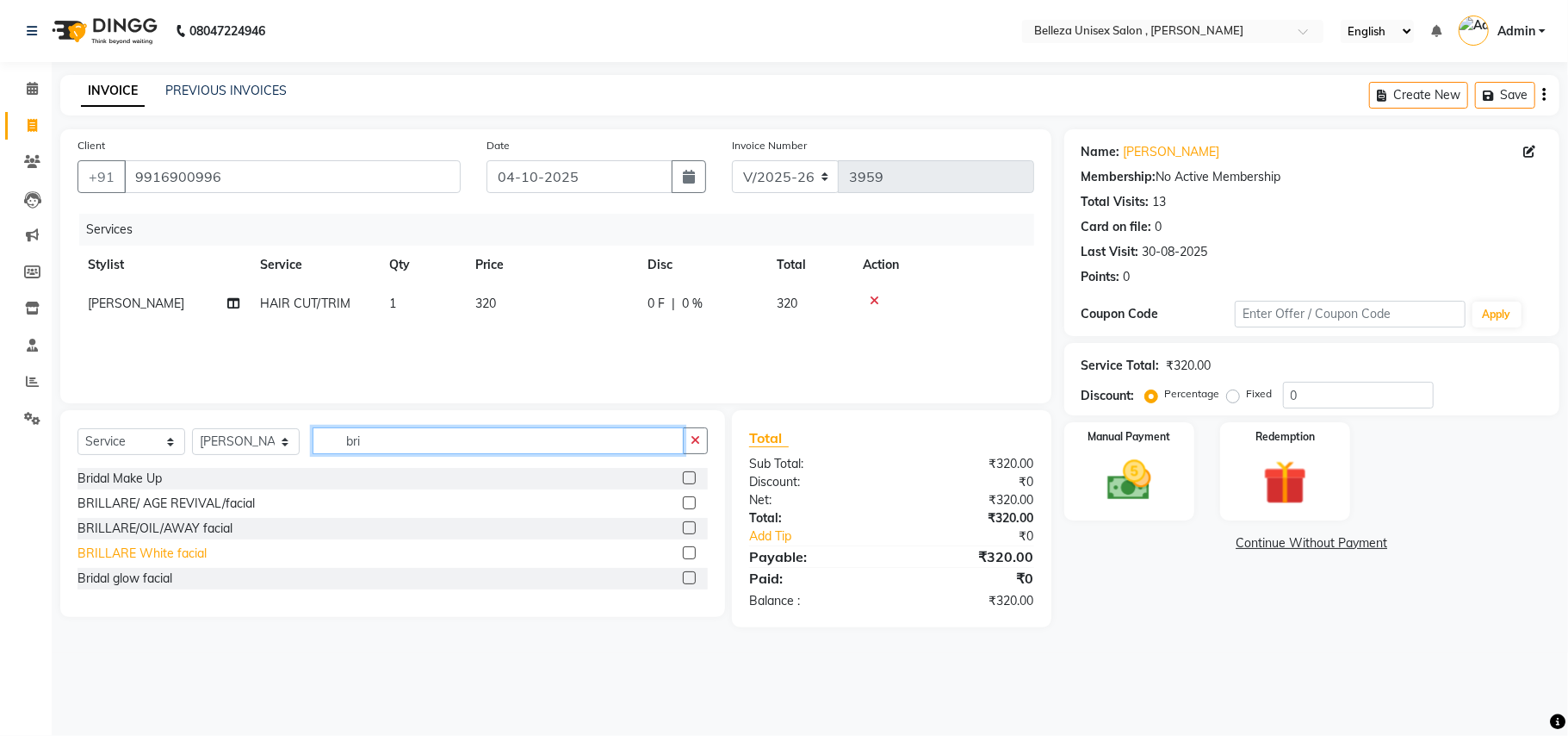
type input "bri"
click at [188, 548] on div "BRILLARE White facial" at bounding box center [142, 554] width 130 height 18
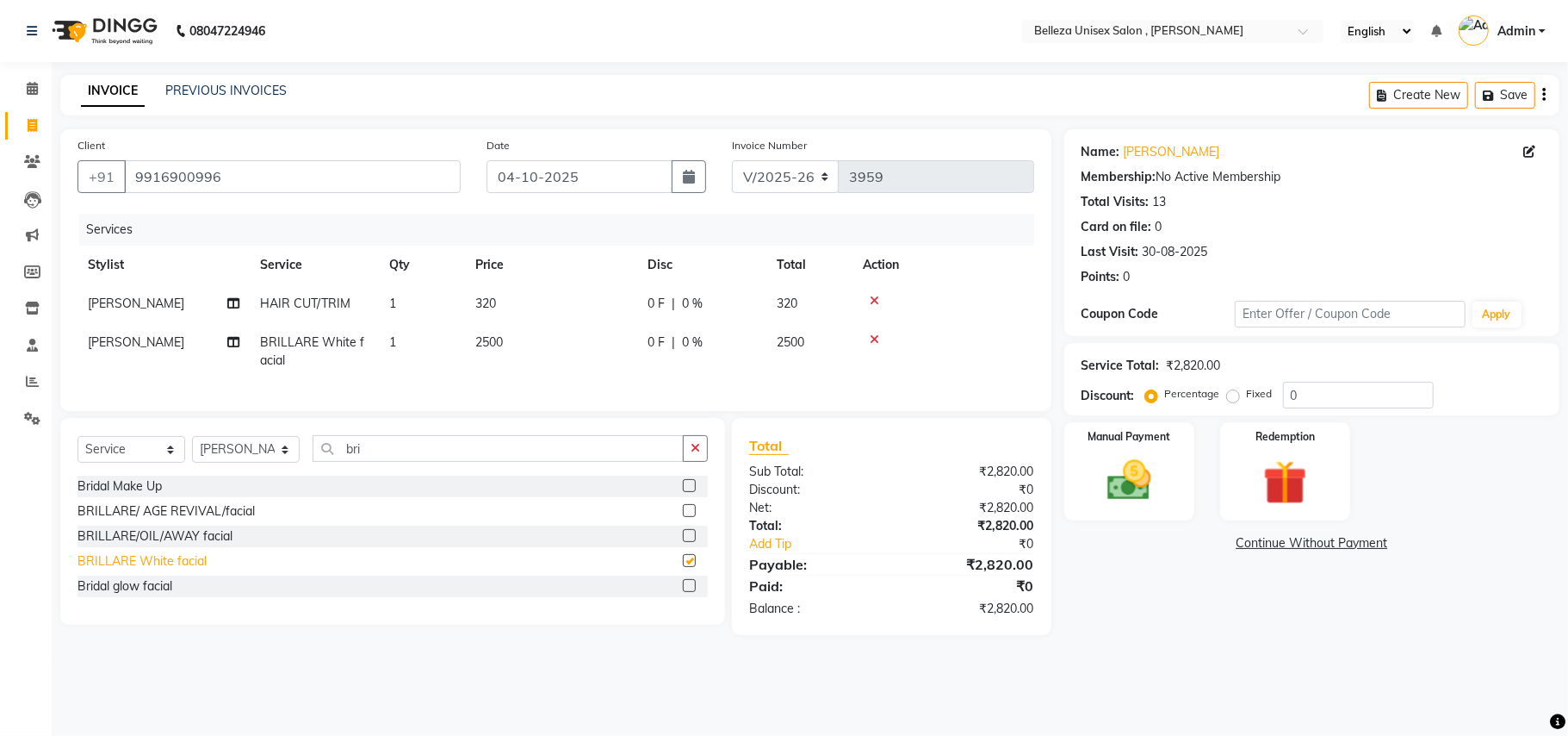
checkbox input "false"
click at [794, 339] on span "2500" at bounding box center [790, 342] width 27 height 15
select select "65377"
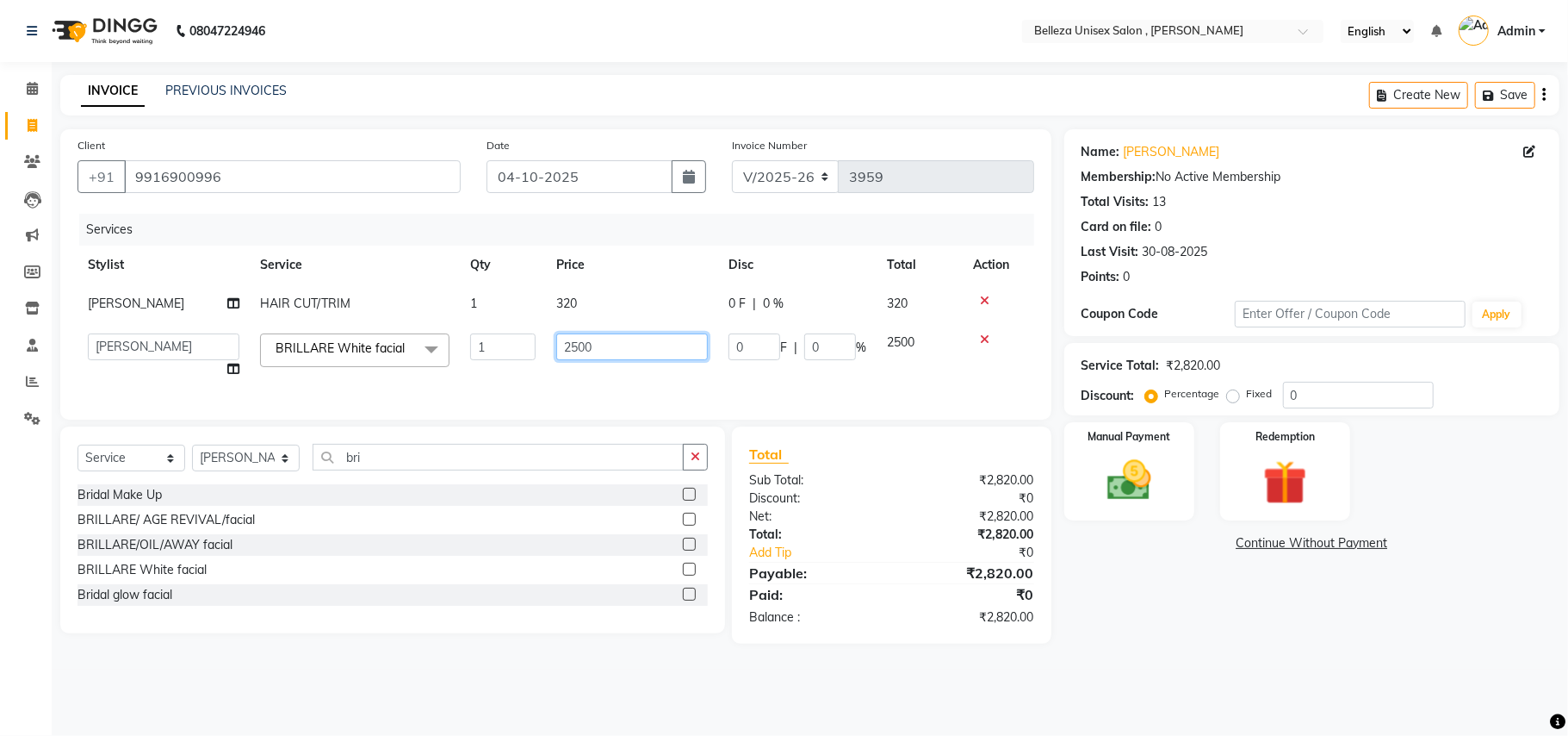
click at [641, 343] on input "2500" at bounding box center [631, 346] width 151 height 26
type input "2000"
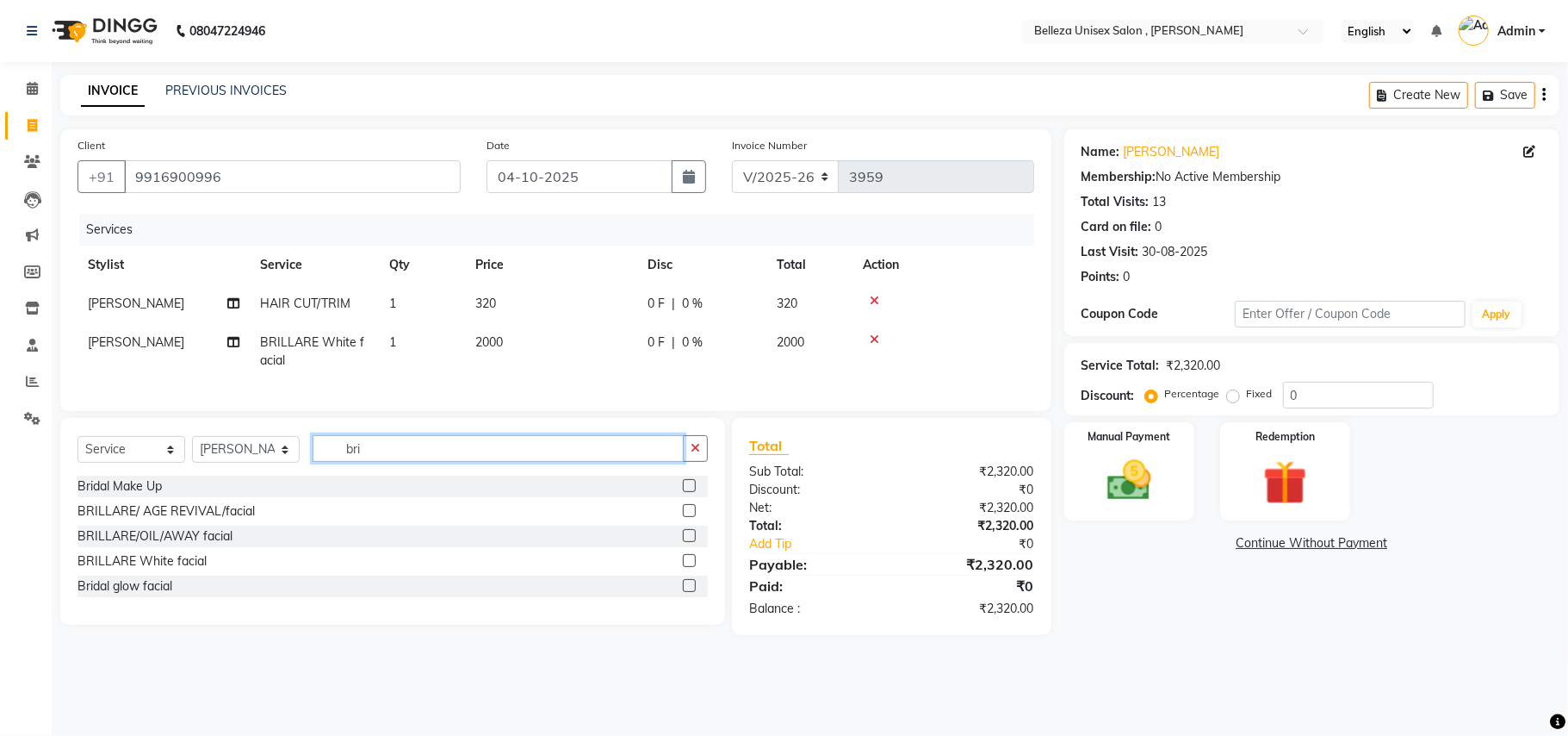
click at [424, 461] on input "bri" at bounding box center [498, 448] width 371 height 26
type input "b"
type input "d tan"
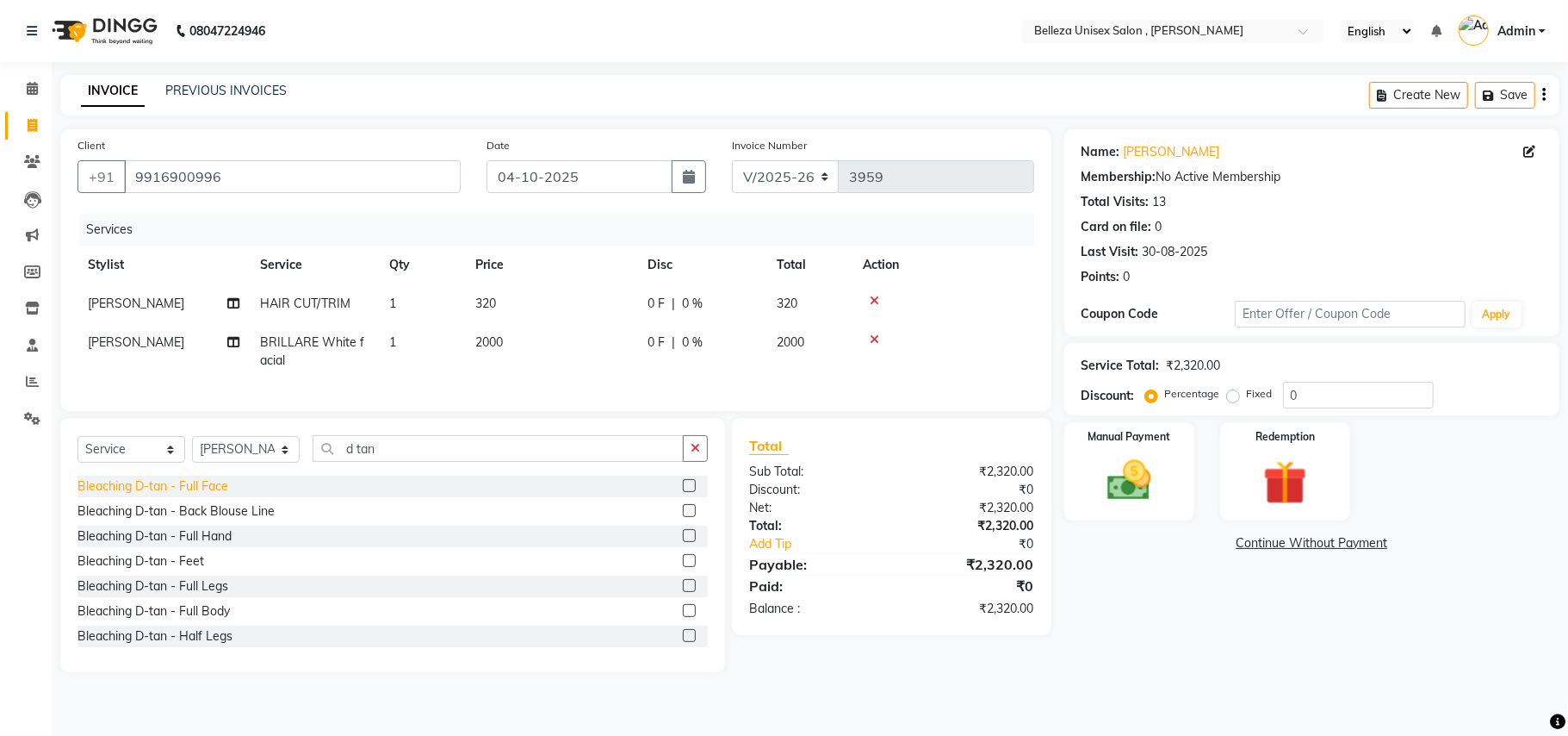
click at [226, 495] on div "Bleaching D-tan - Full Face" at bounding box center [153, 487] width 150 height 18
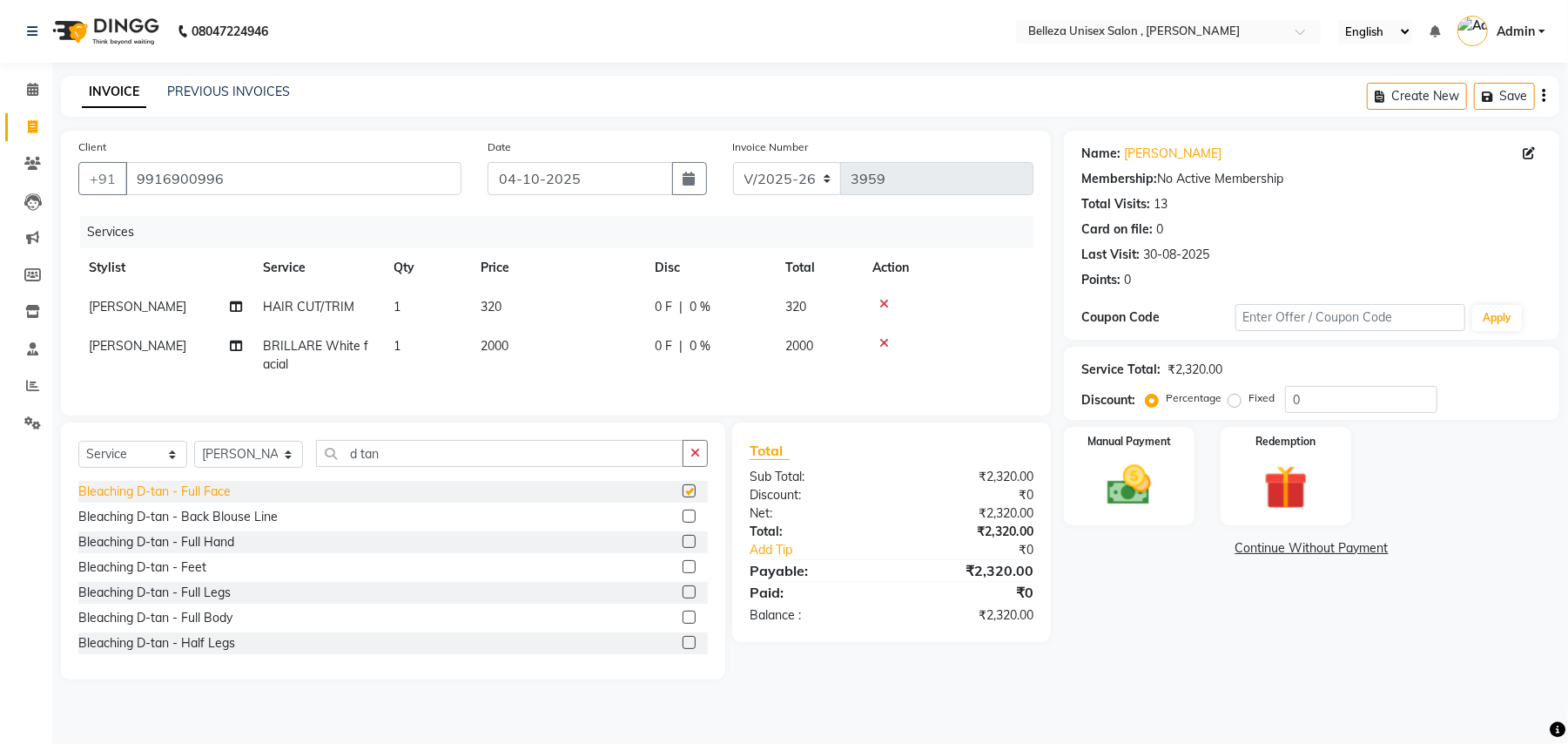
checkbox input "false"
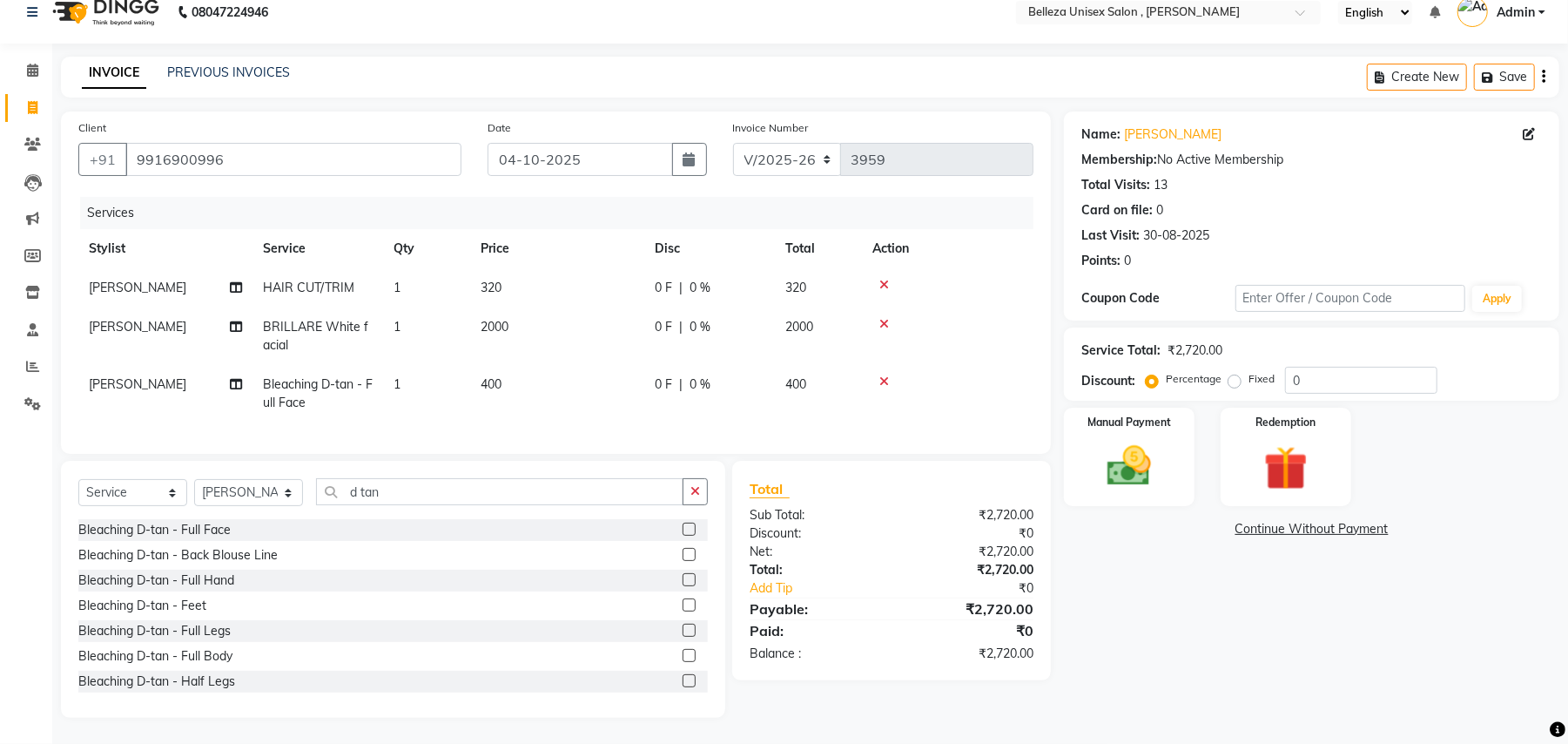
scroll to position [37, 0]
click at [1104, 450] on img at bounding box center [1129, 466] width 75 height 53
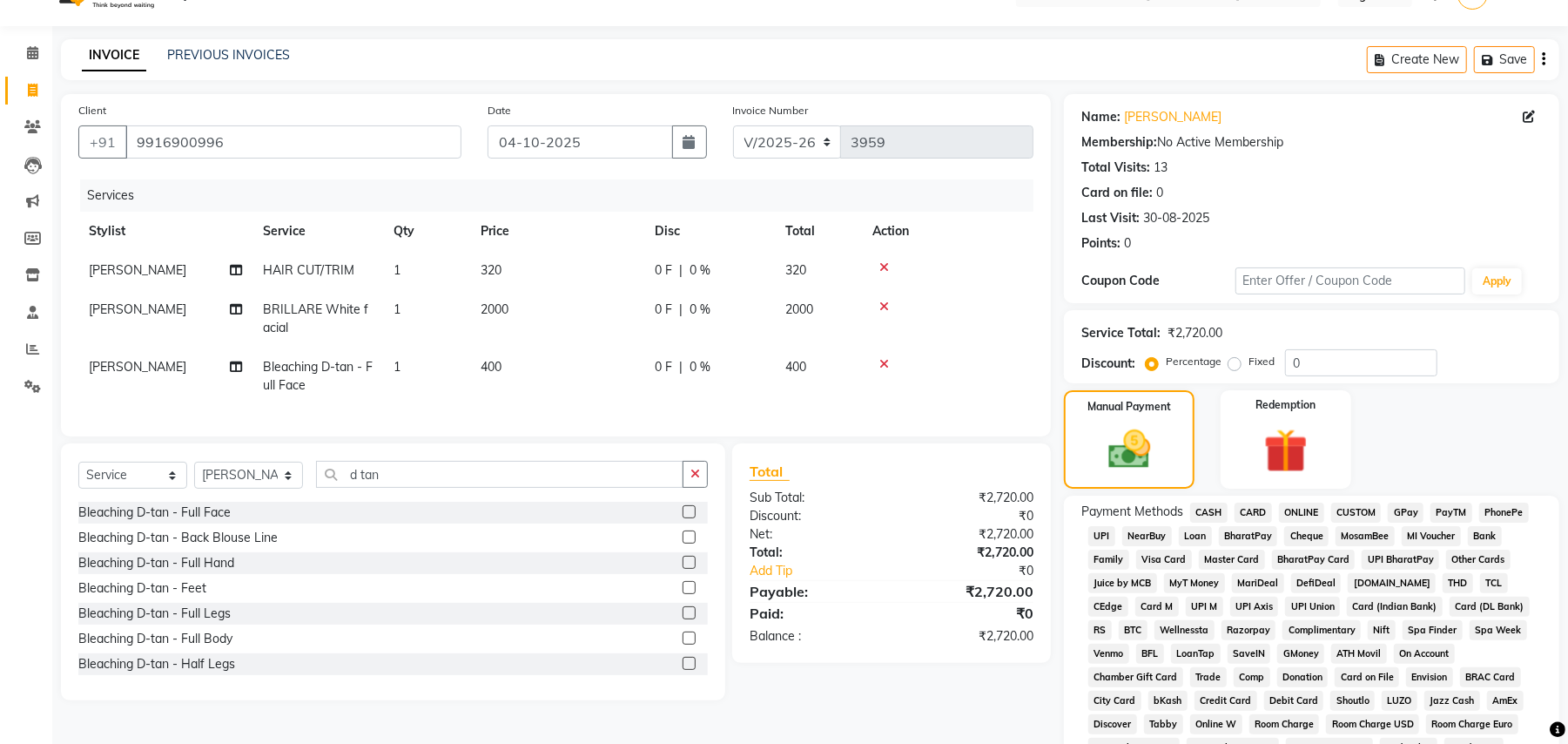
click at [1261, 509] on span "CARD" at bounding box center [1253, 512] width 38 height 20
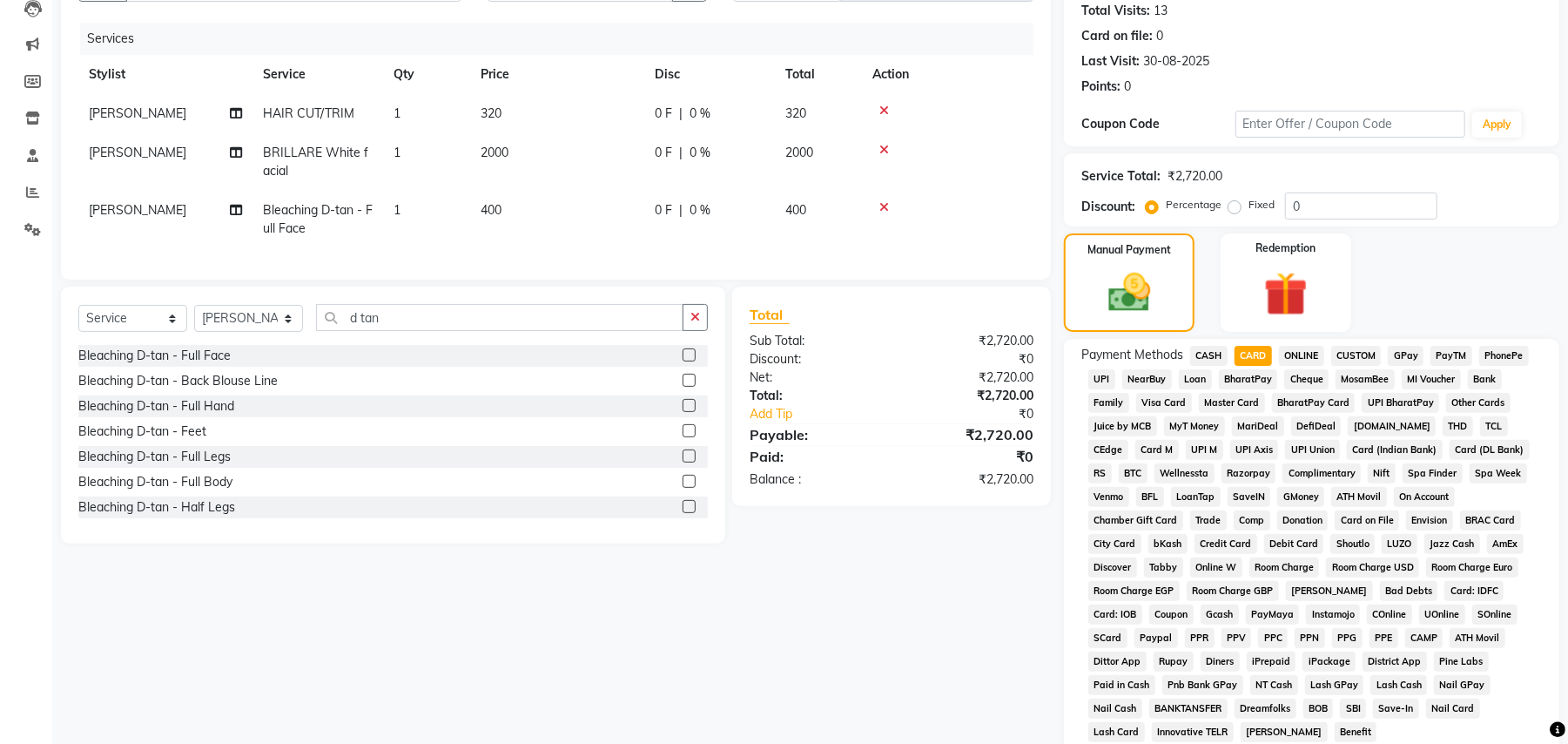
scroll to position [402, 0]
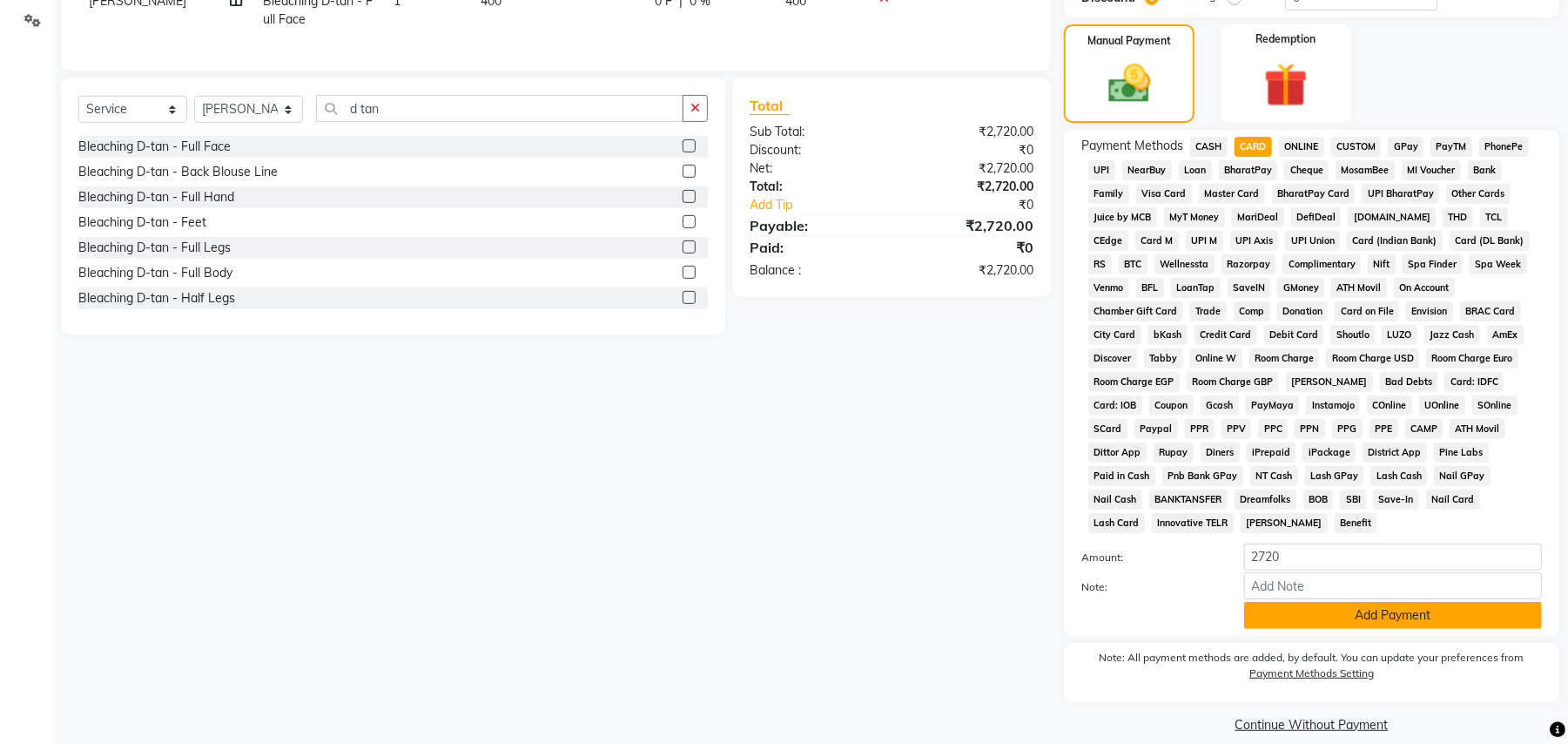
click at [1335, 602] on button "Add Payment" at bounding box center [1392, 615] width 298 height 27
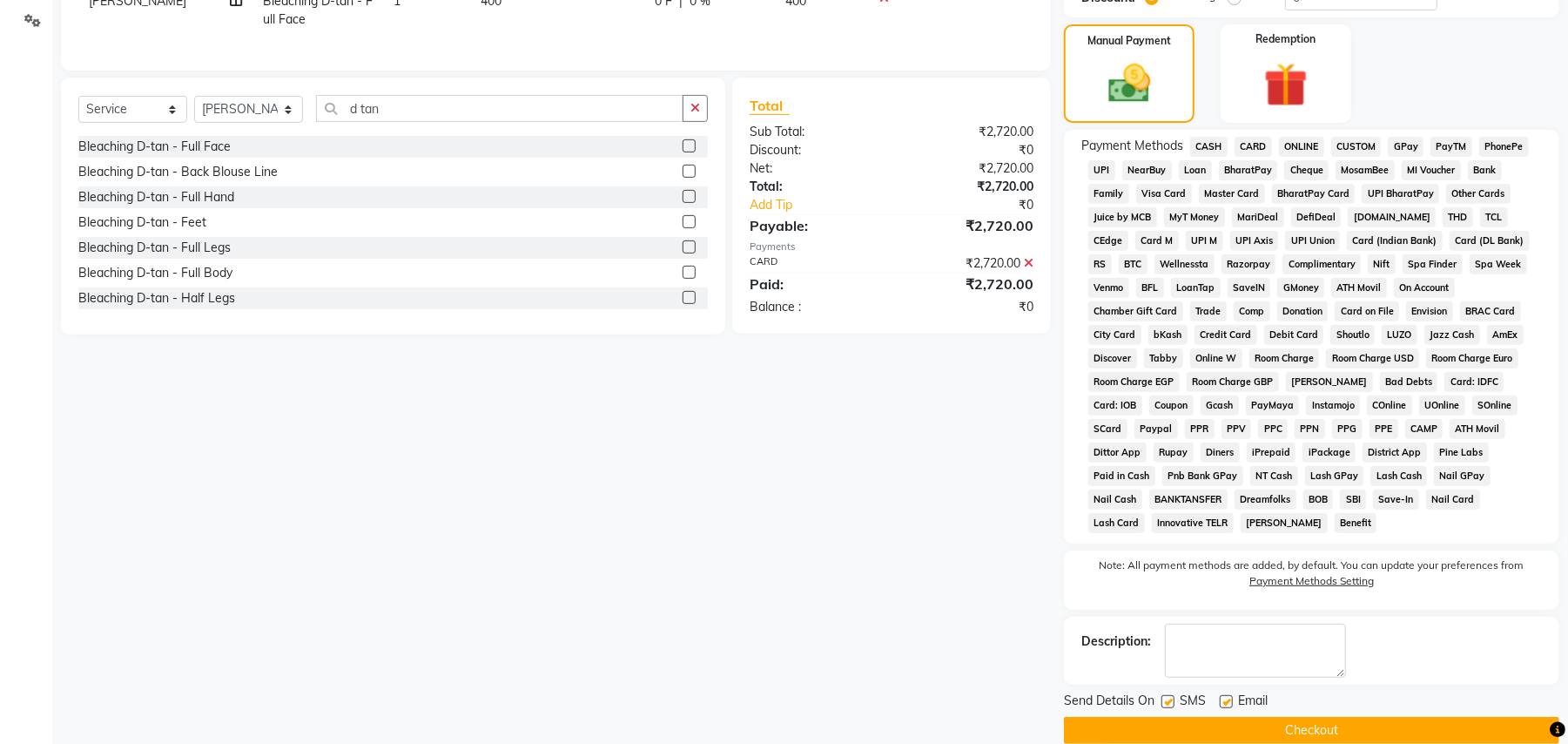
click at [1317, 717] on button "Checkout" at bounding box center [1311, 729] width 495 height 27
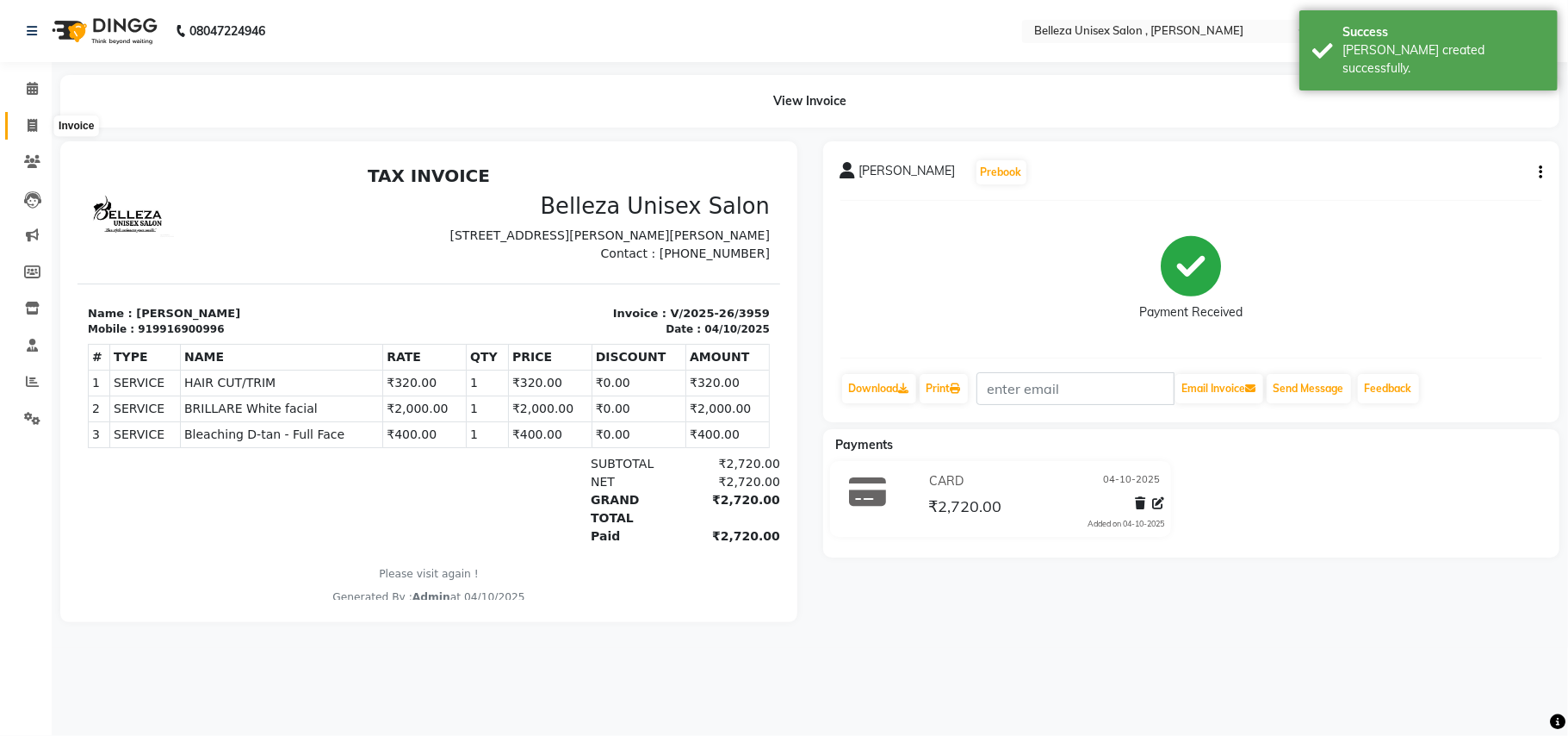
click at [21, 116] on span at bounding box center [32, 126] width 30 height 20
select select "service"
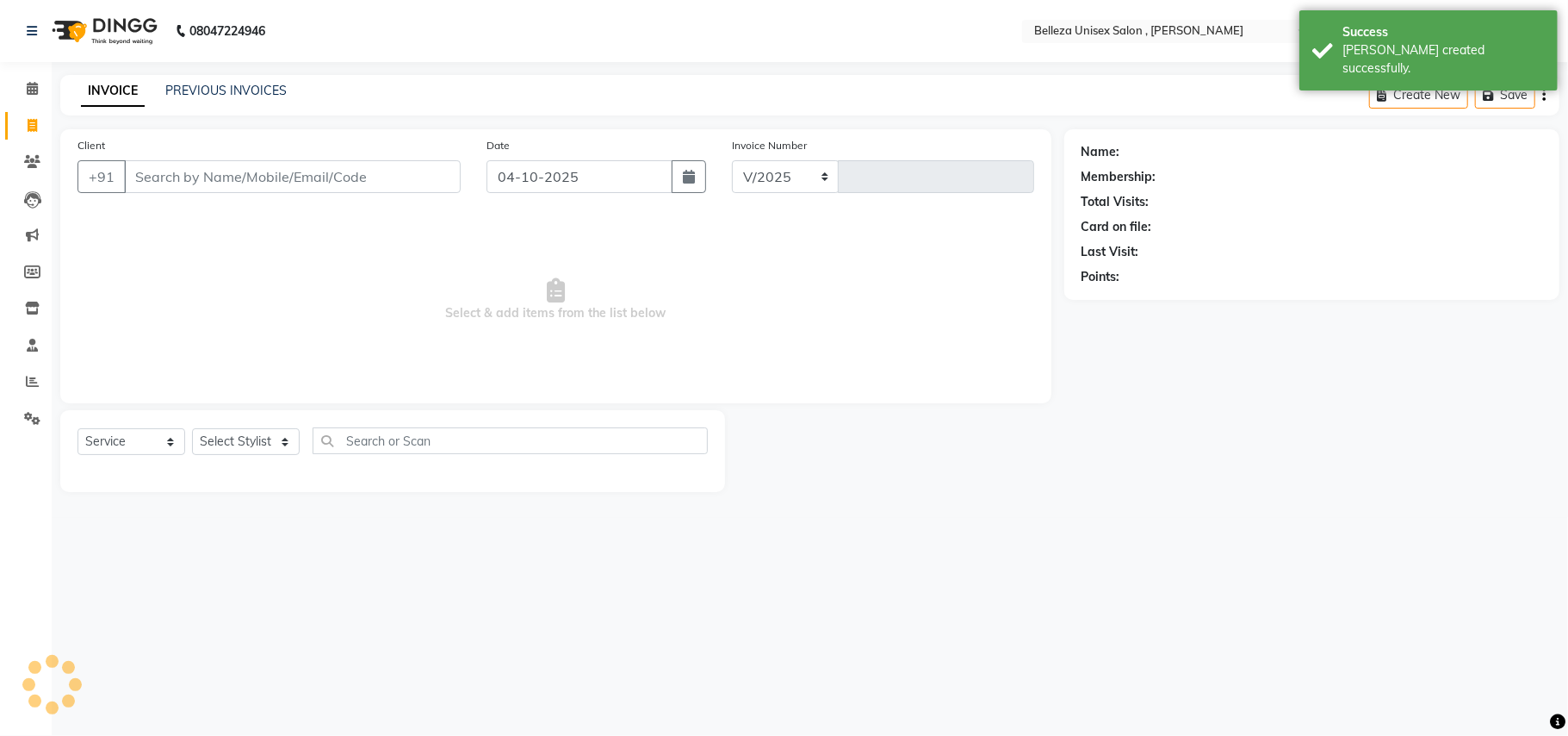
select select "4047"
type input "3960"
select select "product"
click at [184, 169] on input "Client" at bounding box center [293, 177] width 337 height 33
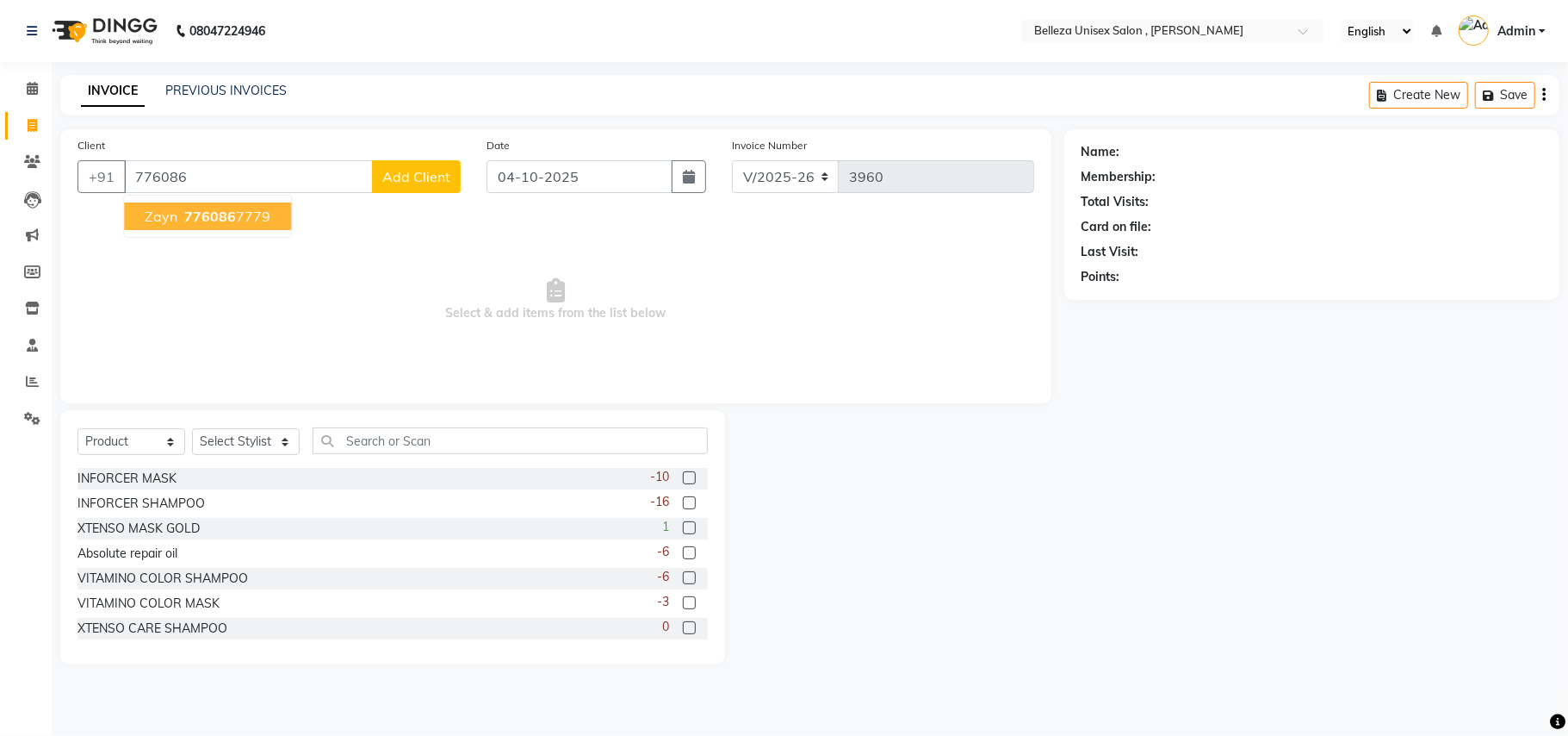
click at [242, 226] on button "zayn 776086 7779" at bounding box center [207, 216] width 167 height 27
type input "7760867779"
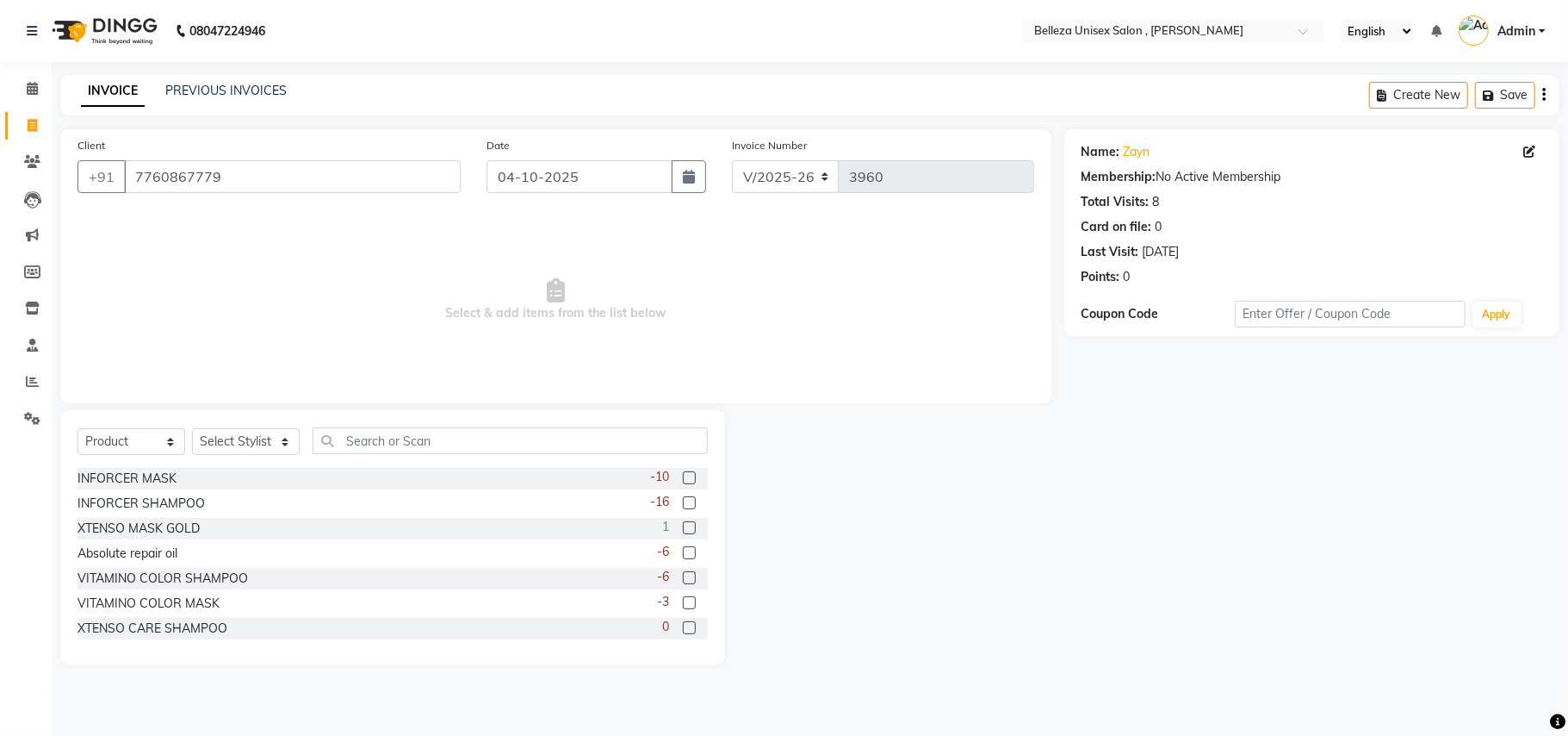
click at [91, 425] on div "Select Service Product Membership Package Voucher Prepaid Gift Card Select Styl…" at bounding box center [393, 537] width 665 height 254
click at [114, 455] on select "Select Service Product Membership Package Voucher Prepaid Gift Card" at bounding box center [131, 441] width 108 height 26
select select "service"
click at [78, 428] on select "Select Service Product Membership Package Voucher Prepaid Gift Card" at bounding box center [131, 441] width 108 height 26
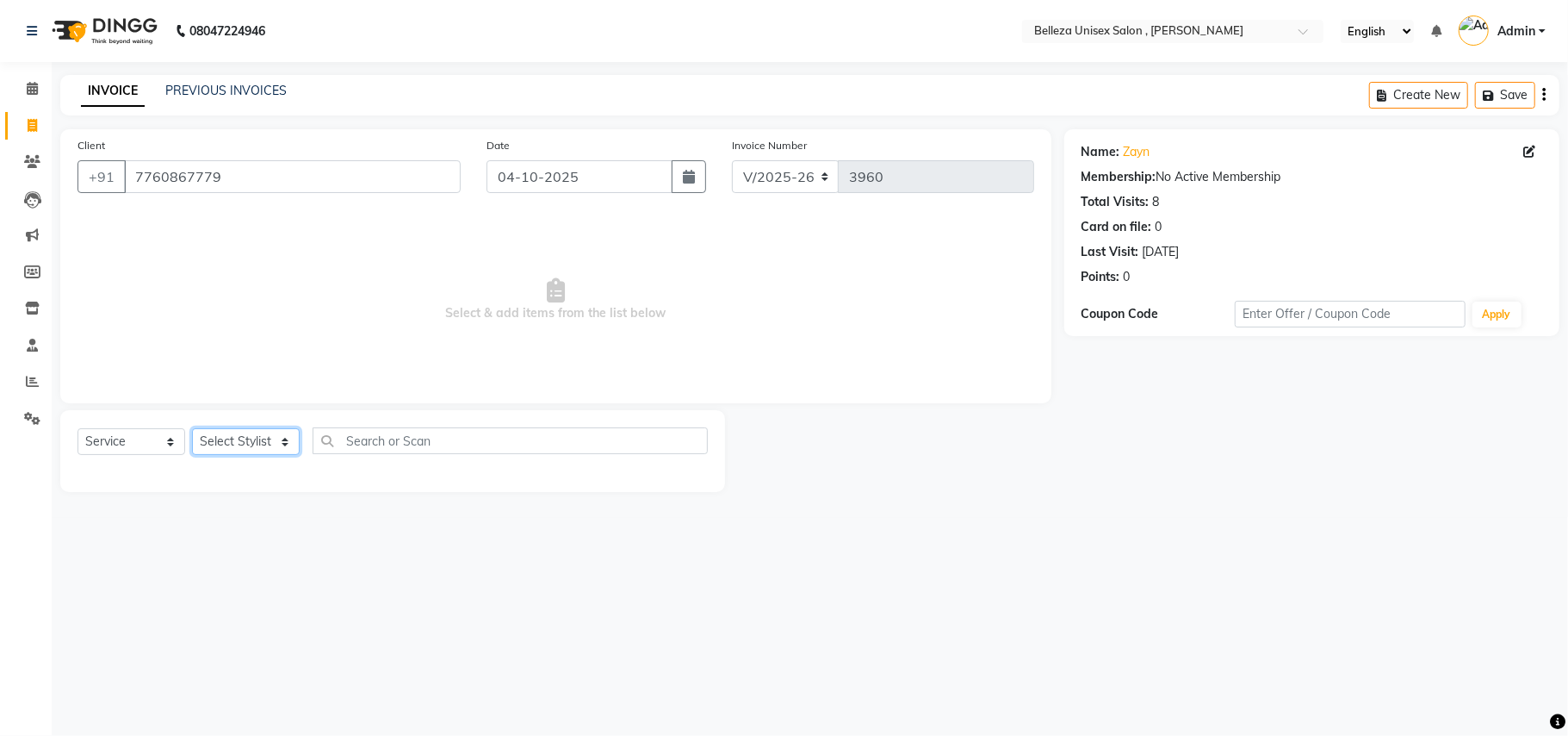
click at [238, 435] on select "Select Stylist [PERSON_NAME] Barsa Boss [PERSON_NAME] [PERSON_NAME] [PERSON_NAM…" at bounding box center [245, 441] width 108 height 26
select select "69275"
click at [192, 428] on select "Select Stylist [PERSON_NAME] Barsa Boss [PERSON_NAME] [PERSON_NAME] [PERSON_NAM…" at bounding box center [245, 441] width 108 height 26
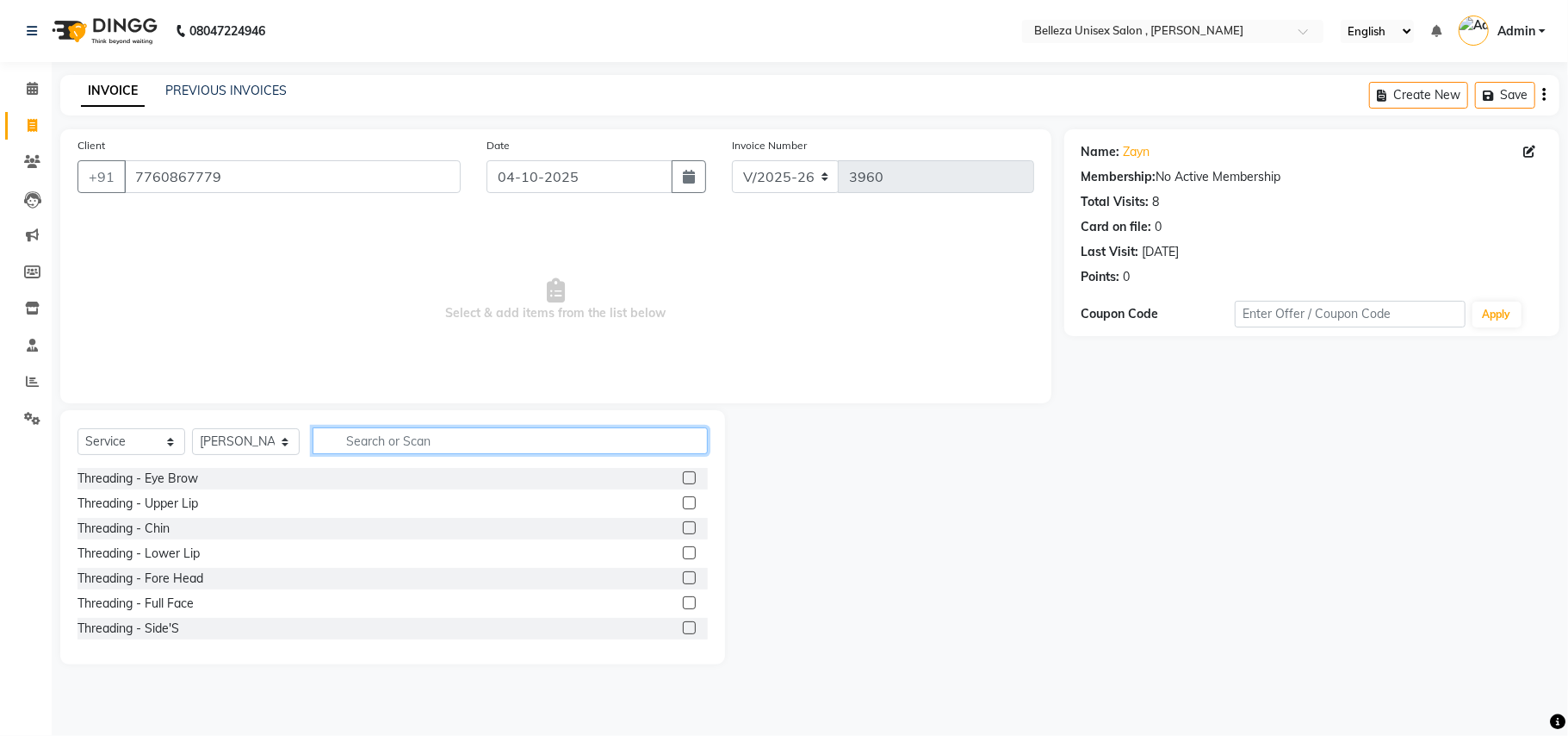
click at [410, 429] on input "text" at bounding box center [510, 440] width 395 height 26
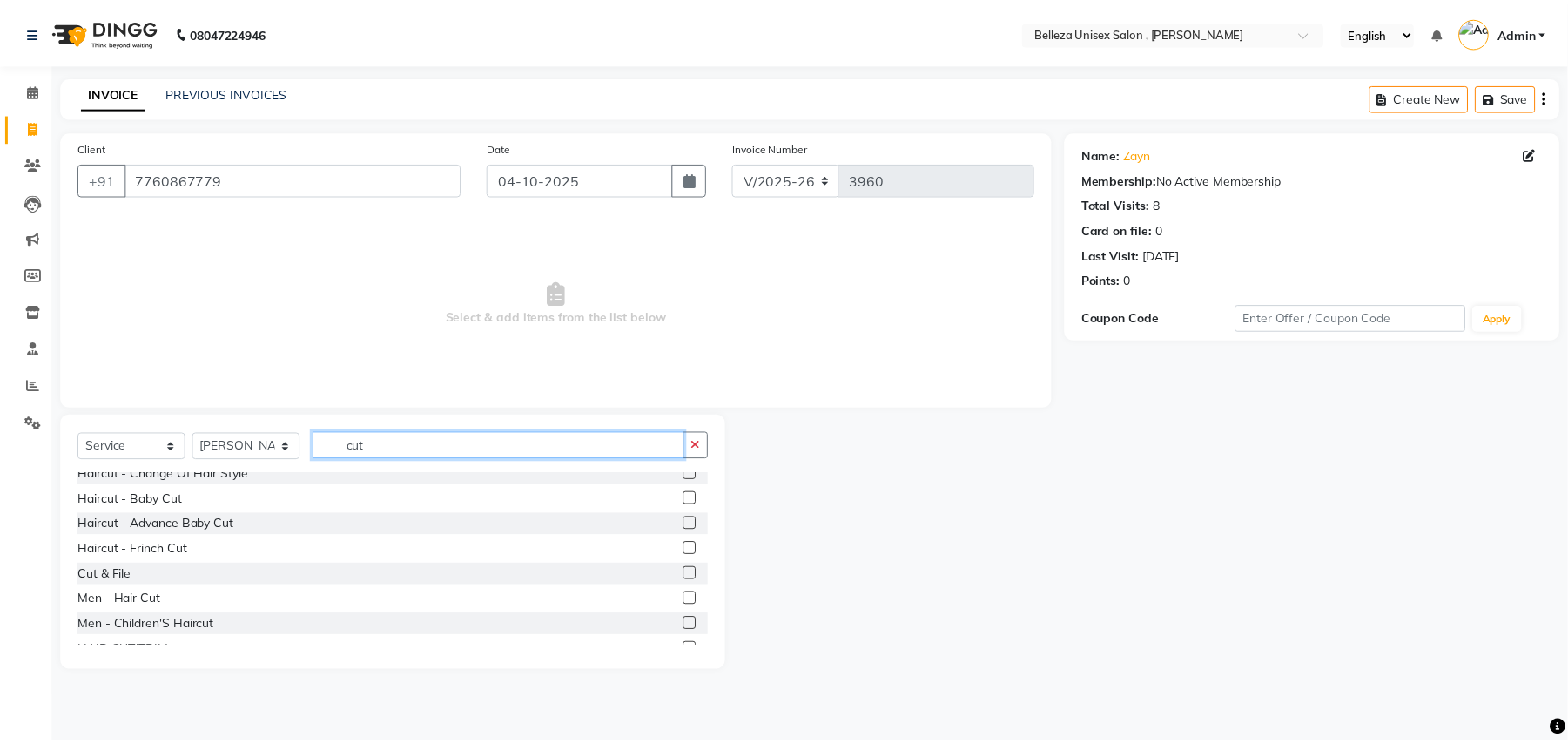
scroll to position [154, 0]
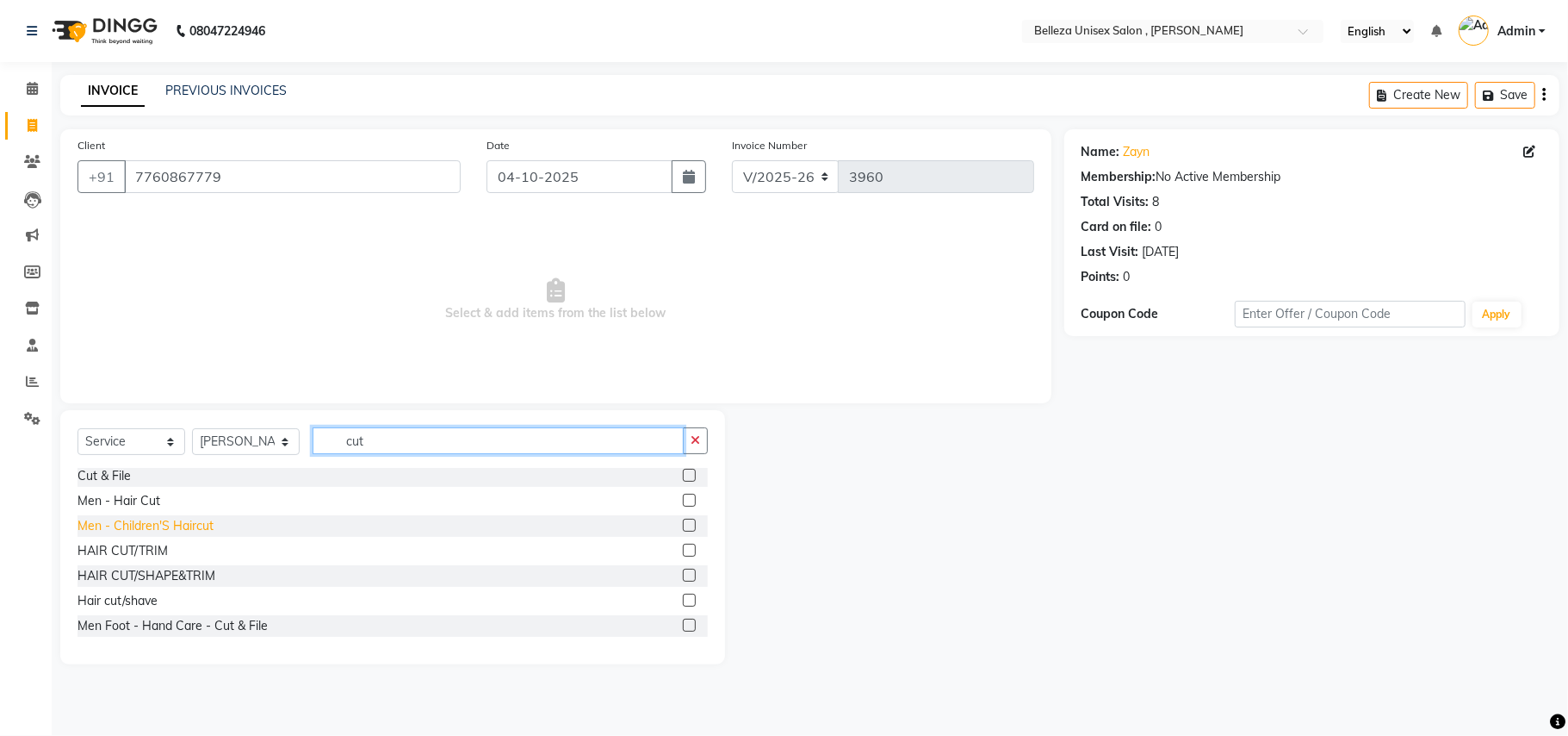
type input "cut"
click at [191, 525] on div "Men - Children'S Haircut" at bounding box center [146, 526] width 136 height 18
checkbox input "false"
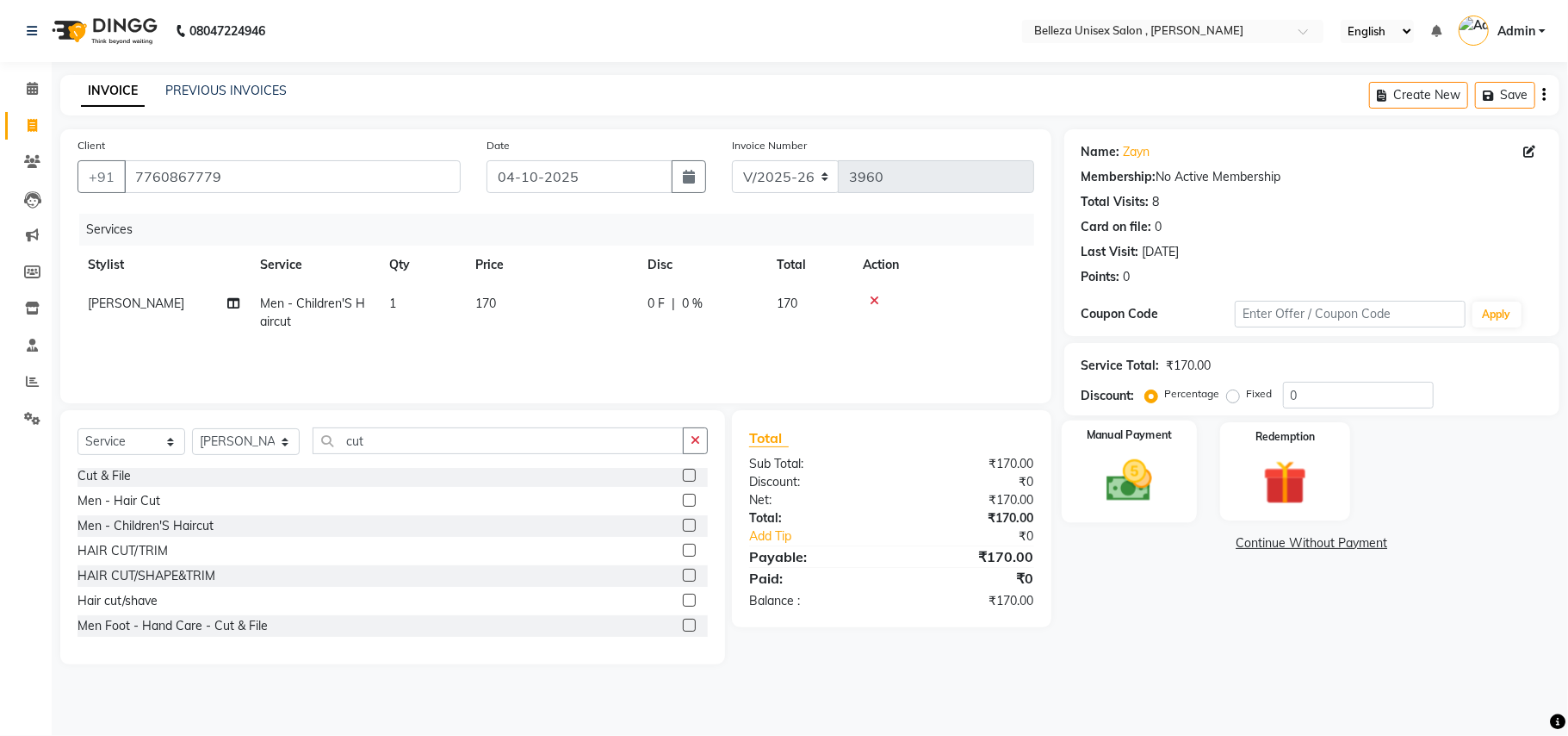
click at [1149, 494] on img at bounding box center [1129, 480] width 75 height 53
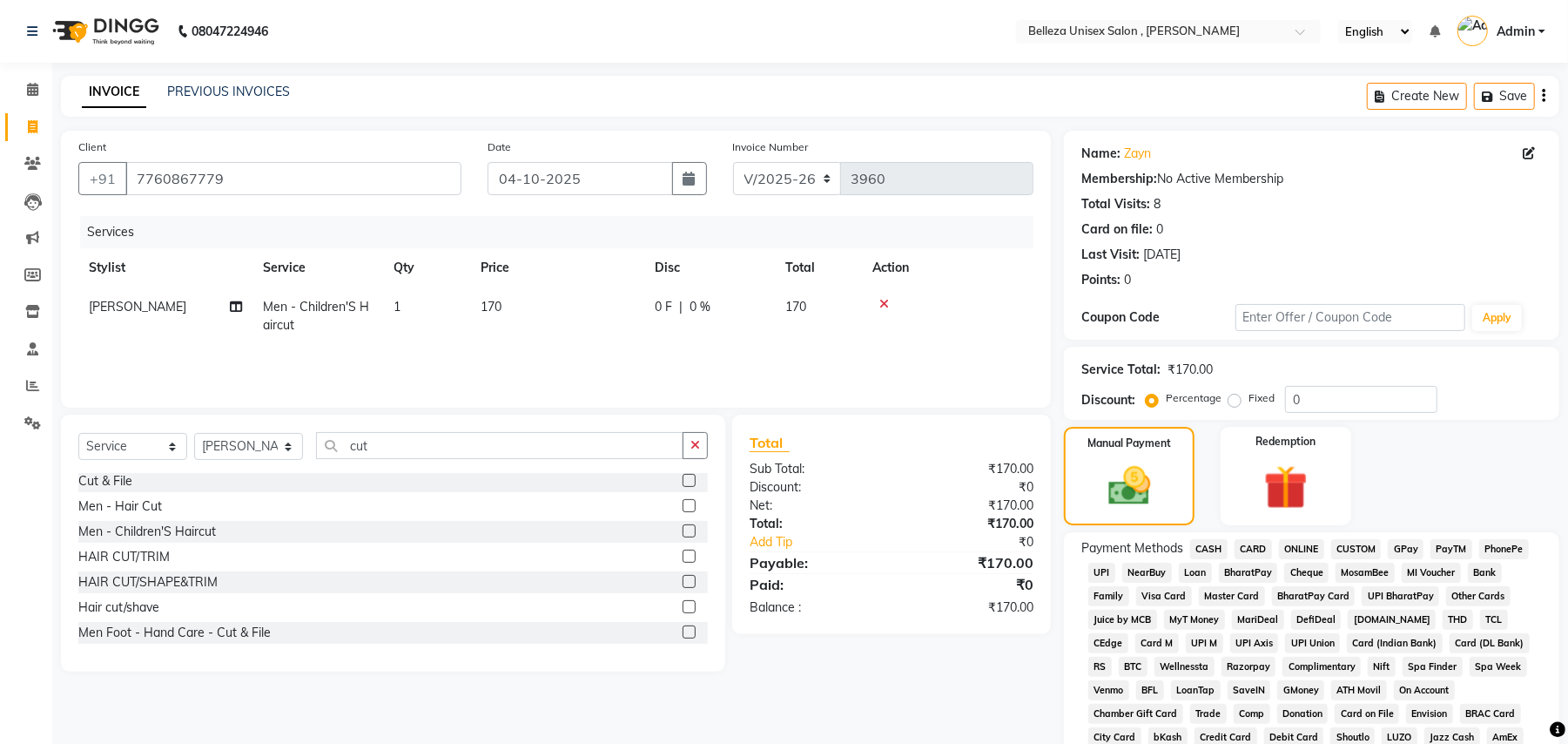
click at [1101, 573] on span "UPI" at bounding box center [1101, 573] width 27 height 20
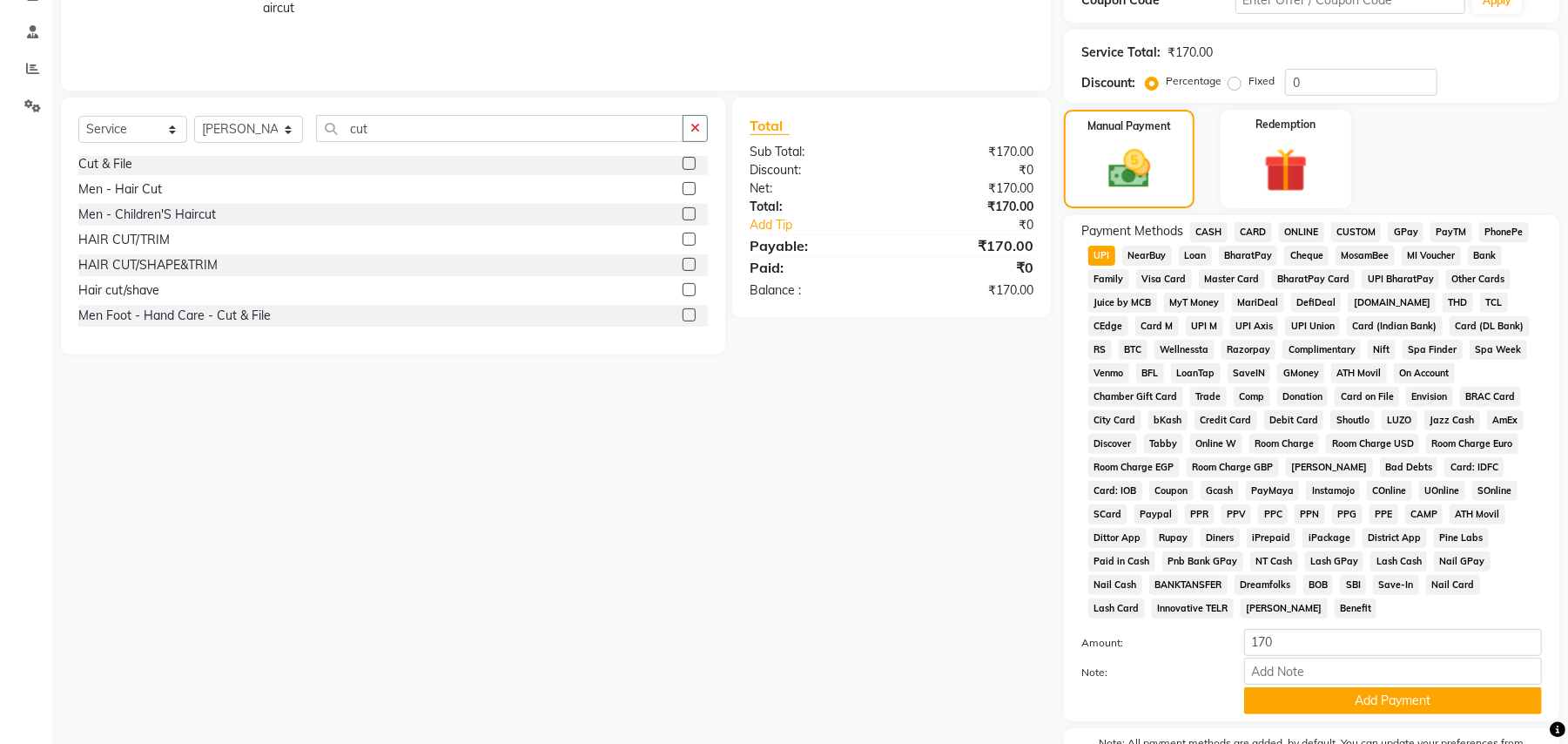
scroll to position [402, 0]
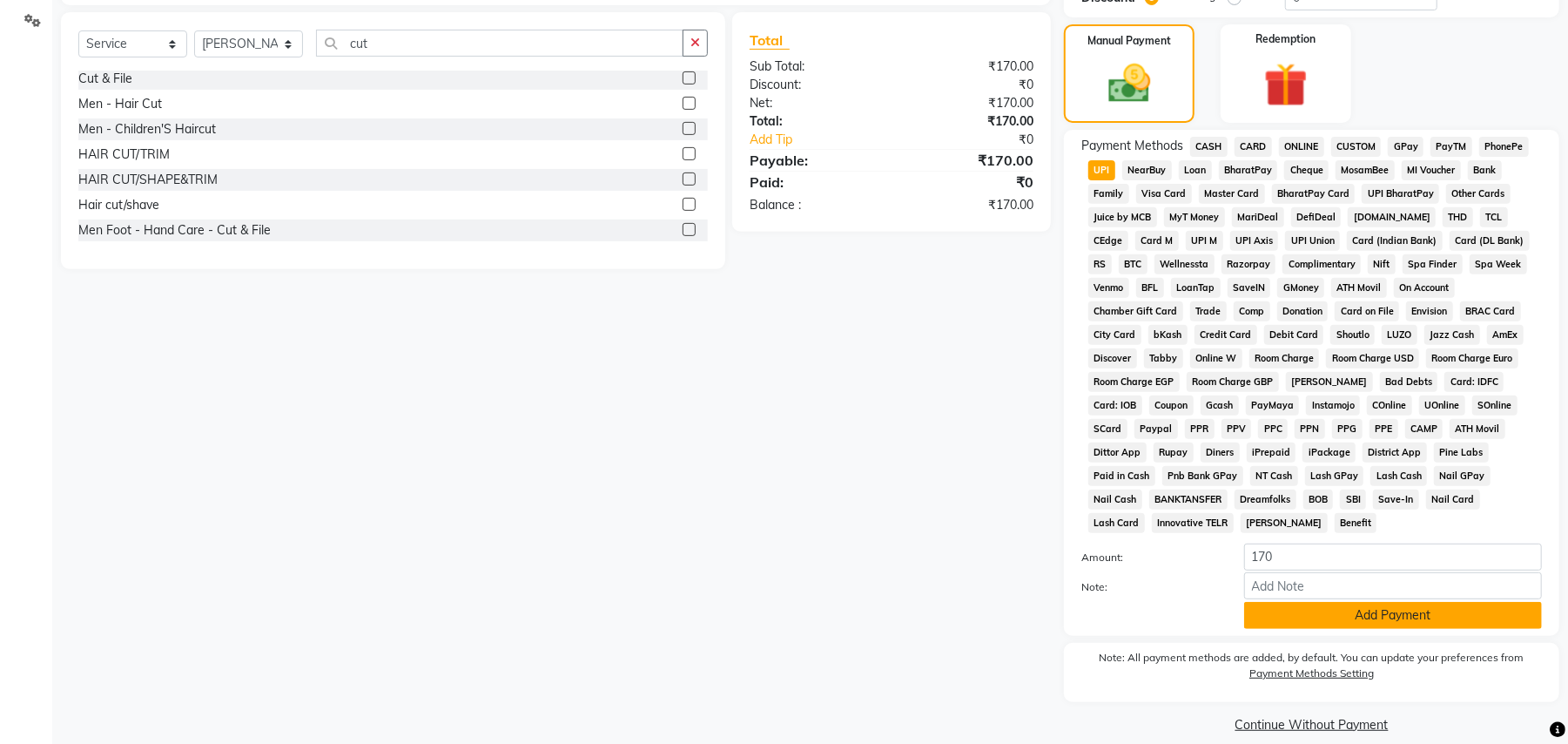
drag, startPoint x: 1293, startPoint y: 600, endPoint x: 1300, endPoint y: 666, distance: 66.4
click at [1295, 602] on button "Add Payment" at bounding box center [1392, 615] width 298 height 27
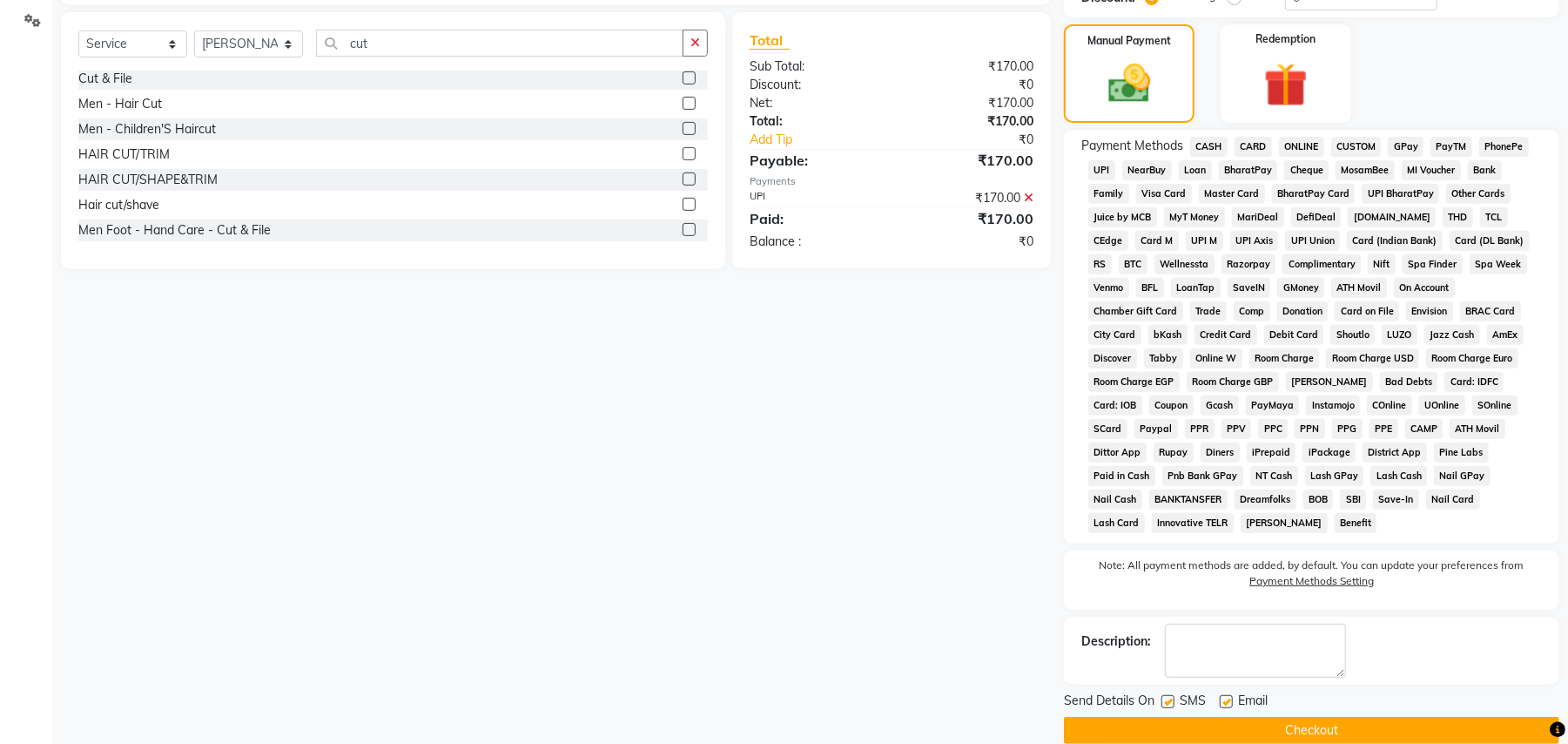
click at [1299, 717] on button "Checkout" at bounding box center [1311, 729] width 495 height 27
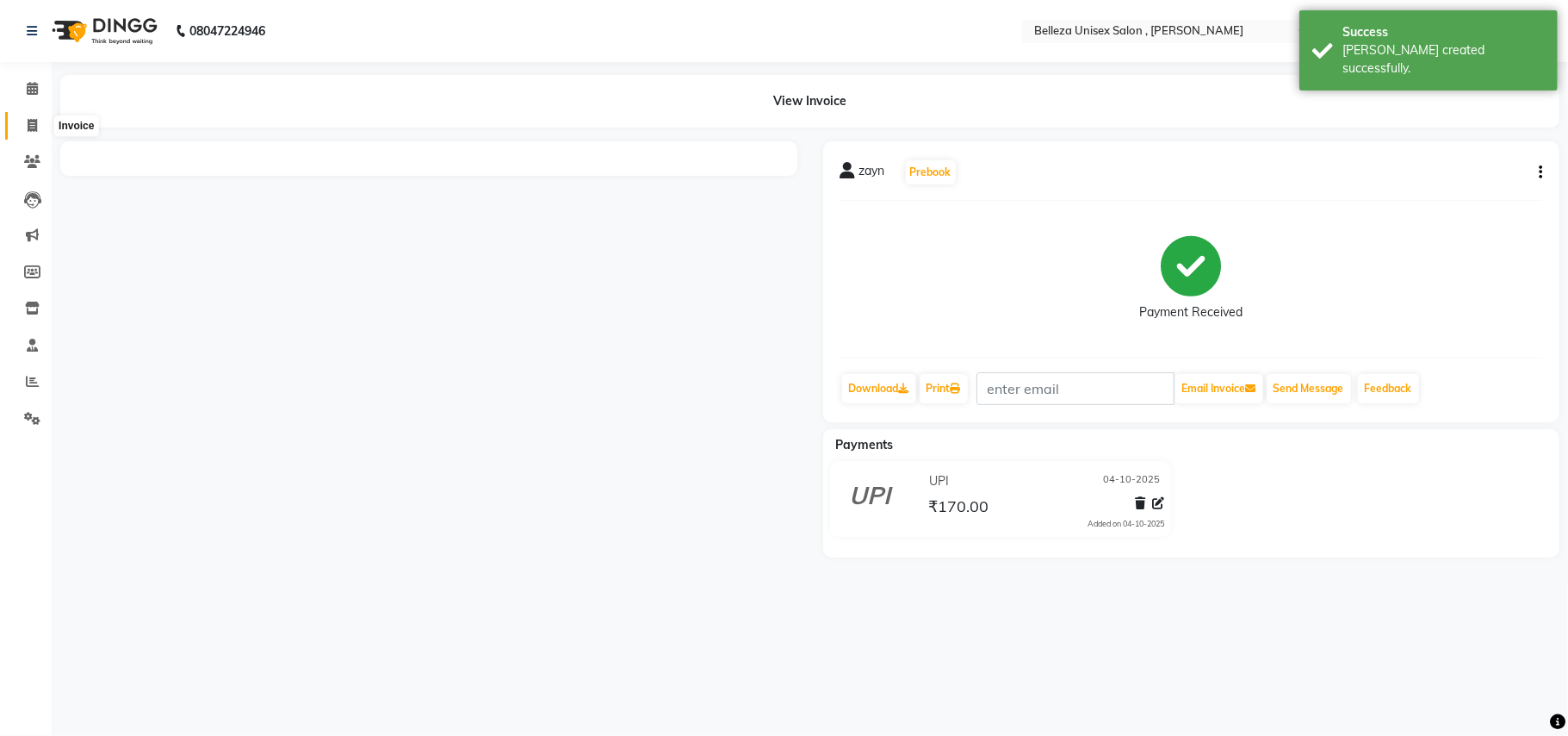
click at [28, 124] on icon at bounding box center [32, 125] width 9 height 13
select select "service"
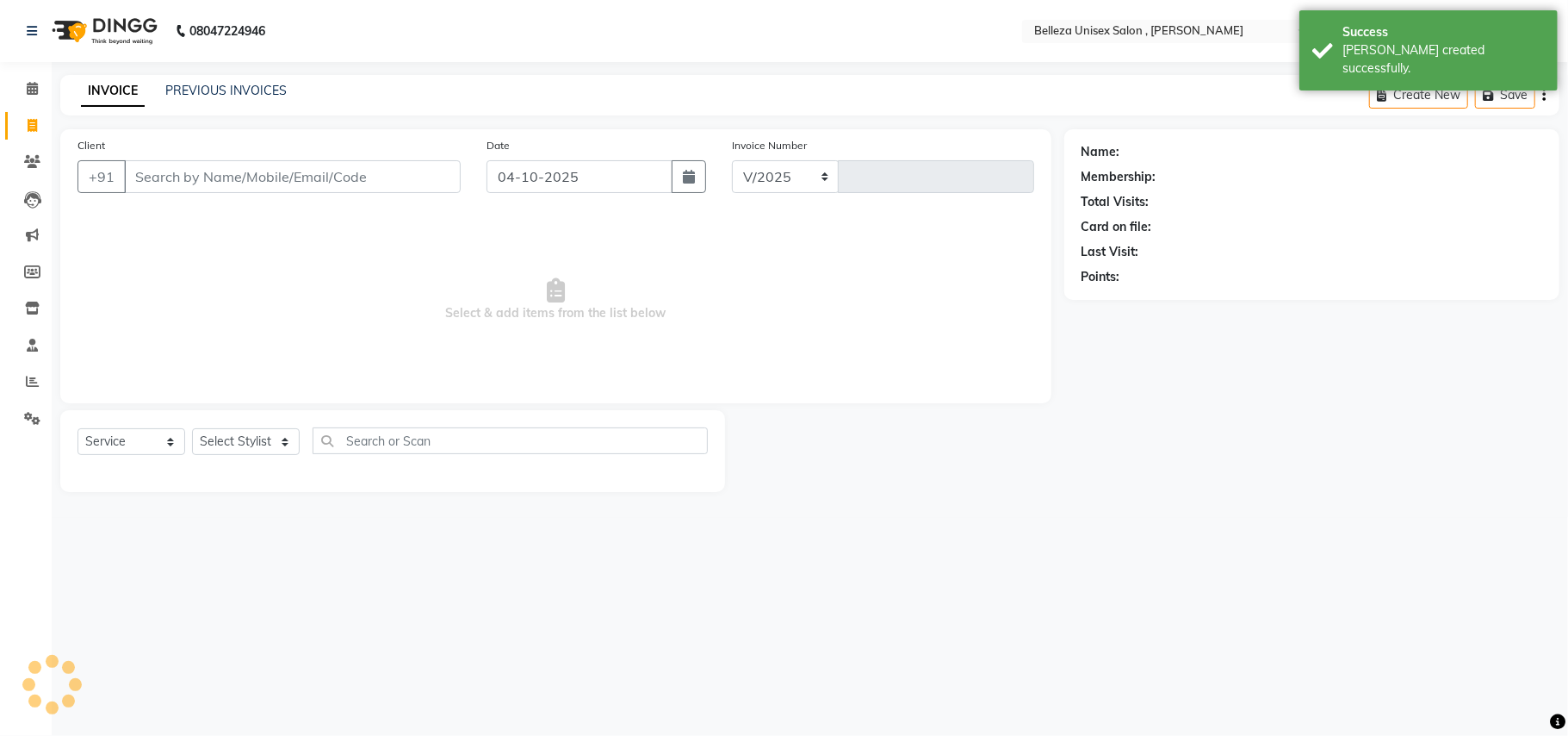
select select "4047"
type input "3961"
click at [197, 164] on input "Client" at bounding box center [293, 177] width 337 height 33
select select "product"
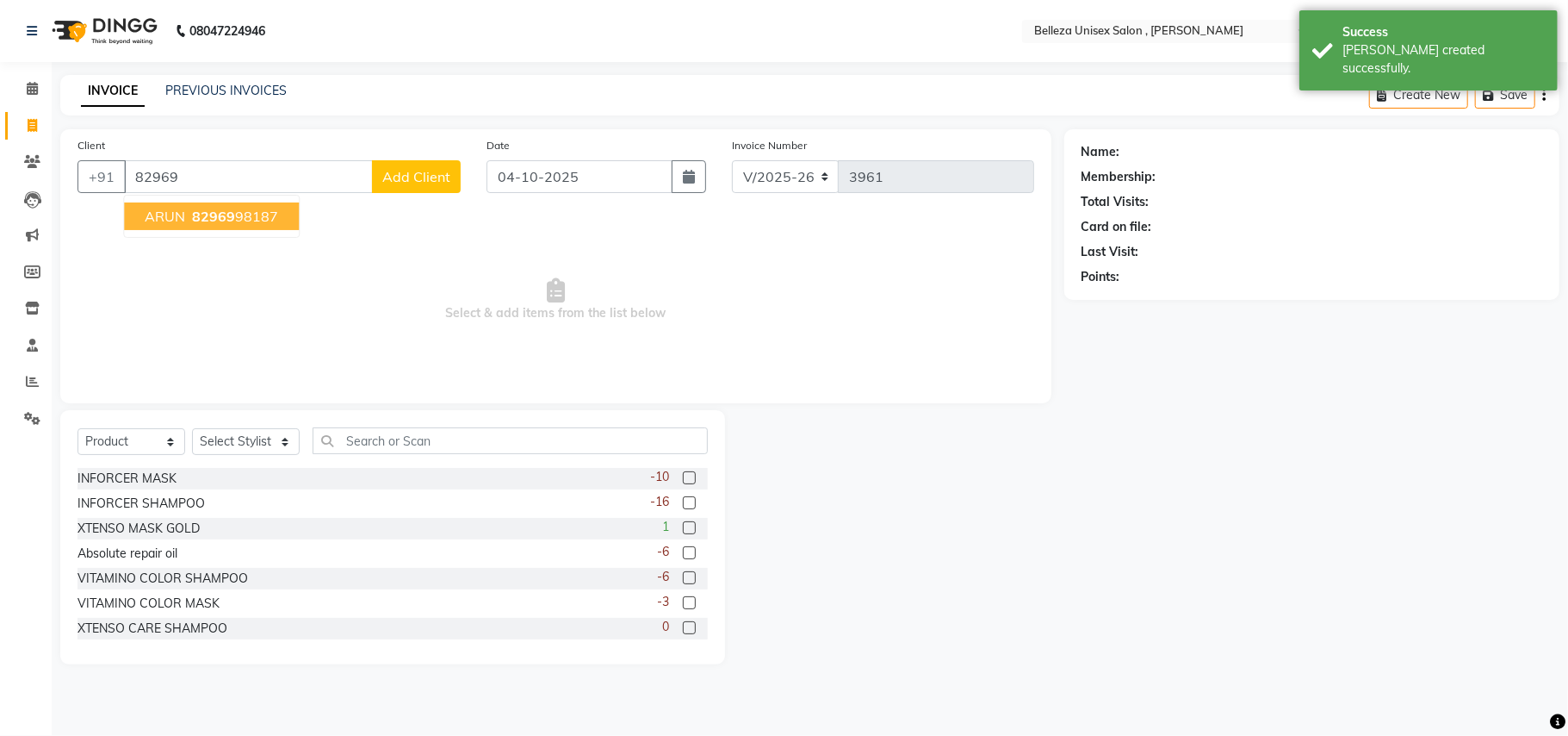
click at [200, 215] on span "82969" at bounding box center [214, 216] width 43 height 17
type input "8296998187"
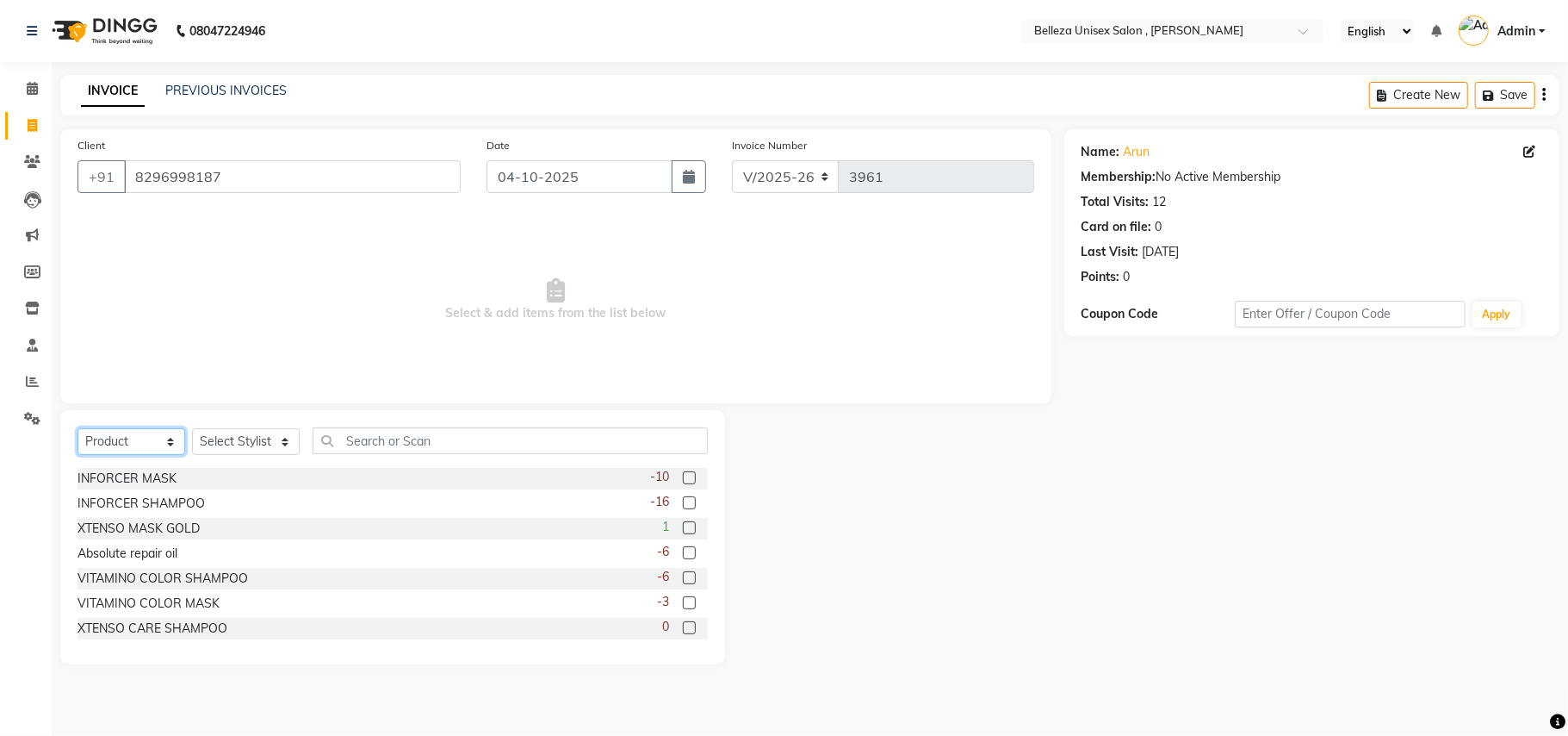
click at [132, 444] on select "Select Service Product Membership Package Voucher Prepaid Gift Card" at bounding box center [131, 441] width 108 height 26
select select "service"
click at [78, 428] on select "Select Service Product Membership Package Voucher Prepaid Gift Card" at bounding box center [131, 441] width 108 height 26
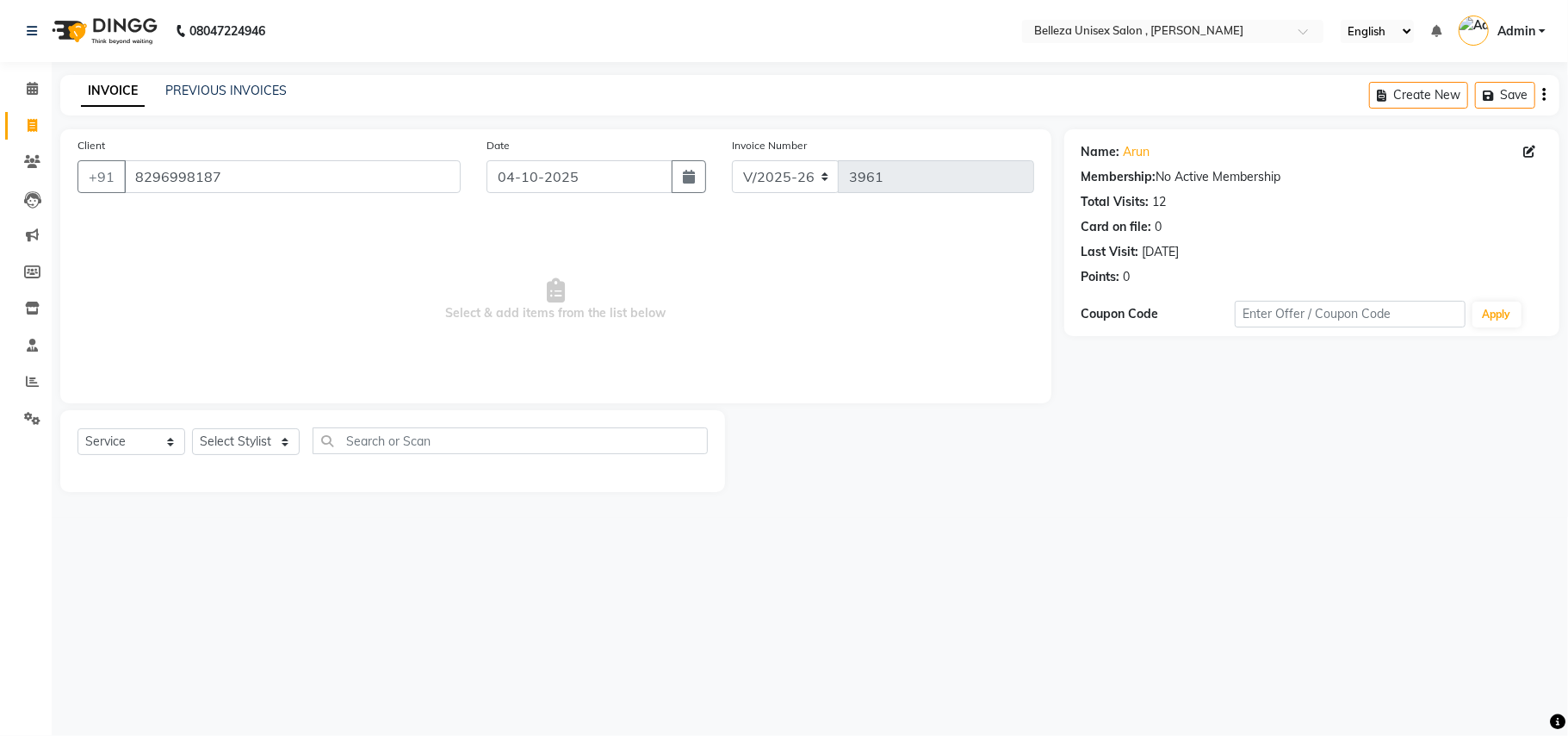
click at [221, 426] on div "Select Service Product Membership Package Voucher Prepaid Gift Card Select Styl…" at bounding box center [393, 450] width 665 height 82
drag, startPoint x: 222, startPoint y: 443, endPoint x: 224, endPoint y: 455, distance: 12.2
click at [222, 444] on select "Select Stylist [PERSON_NAME] Barsa Boss [PERSON_NAME] [PERSON_NAME] [PERSON_NAM…" at bounding box center [245, 441] width 108 height 26
select select "52542"
click at [192, 428] on select "Select Stylist [PERSON_NAME] Barsa Boss [PERSON_NAME] [PERSON_NAME] [PERSON_NAM…" at bounding box center [245, 441] width 108 height 26
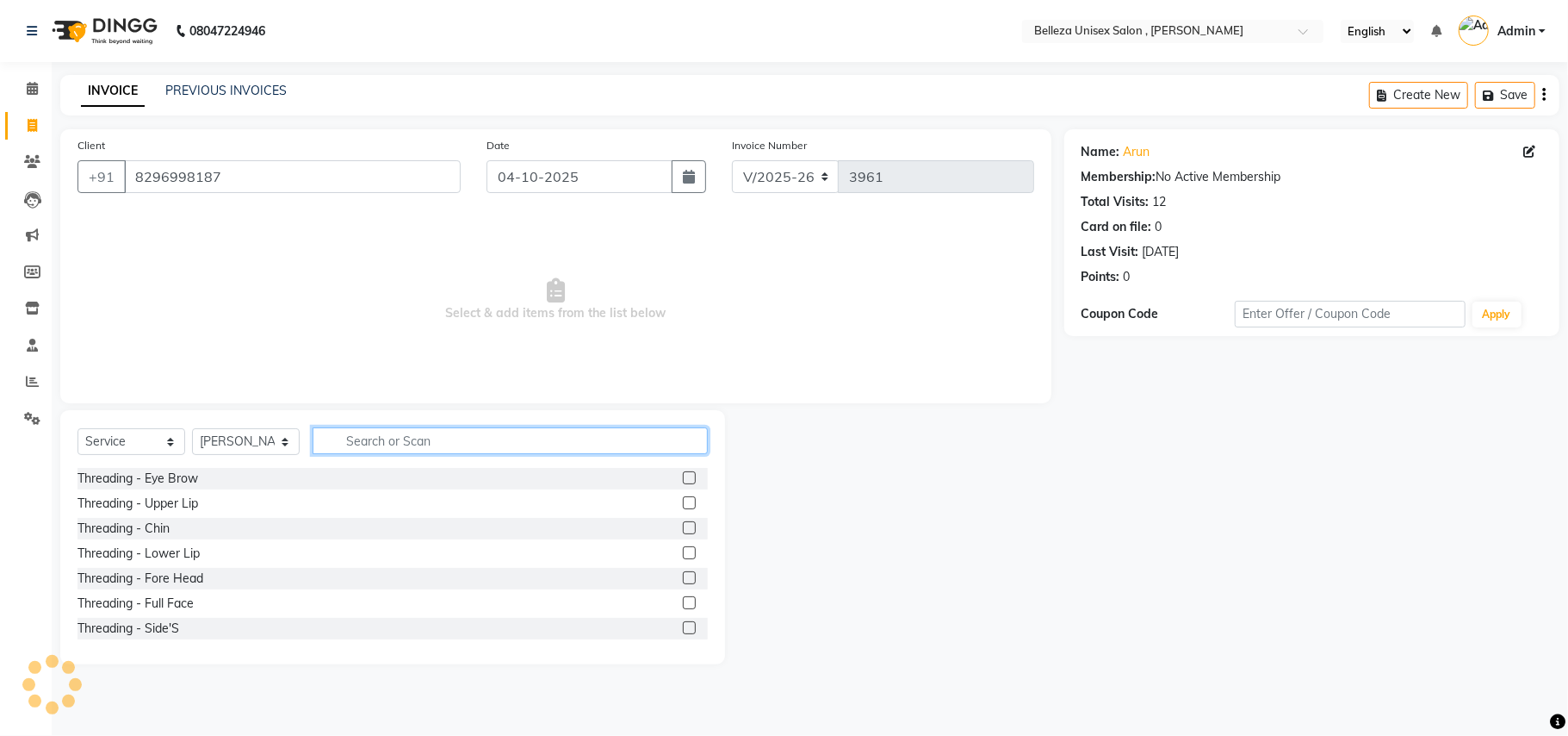
click at [376, 446] on input "text" at bounding box center [510, 440] width 395 height 26
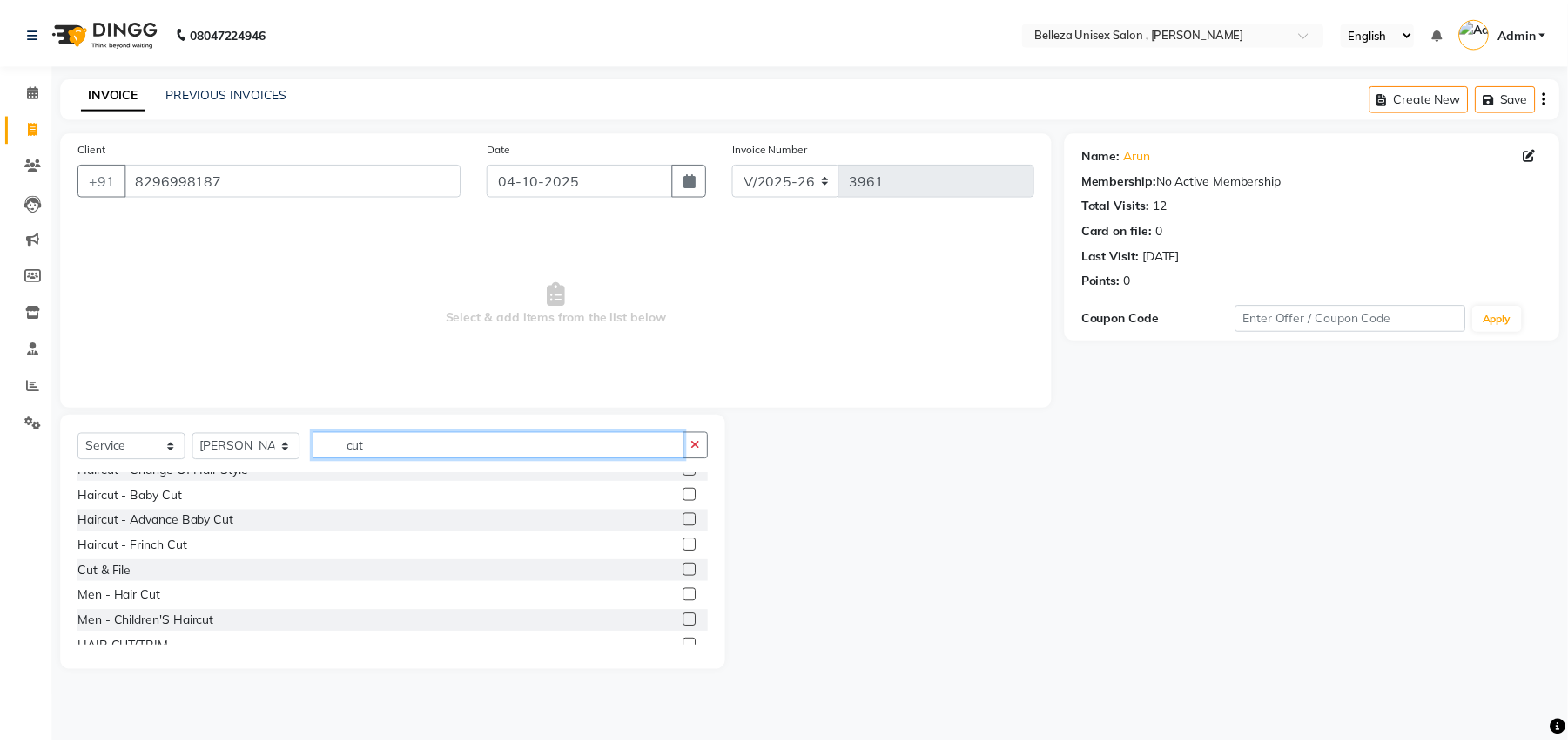
scroll to position [115, 0]
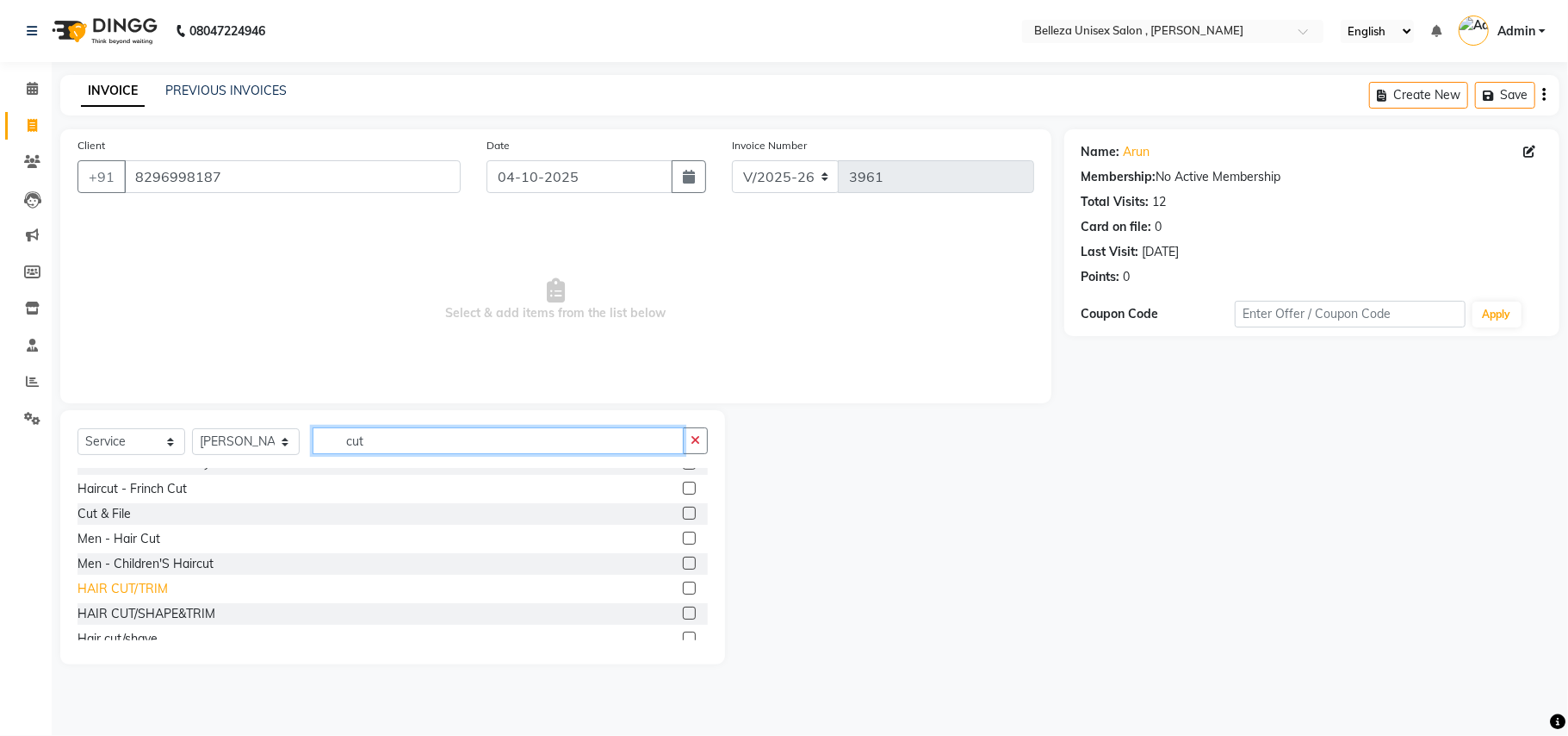
type input "cut"
click at [149, 594] on div "HAIR CUT/TRIM" at bounding box center [123, 589] width 91 height 18
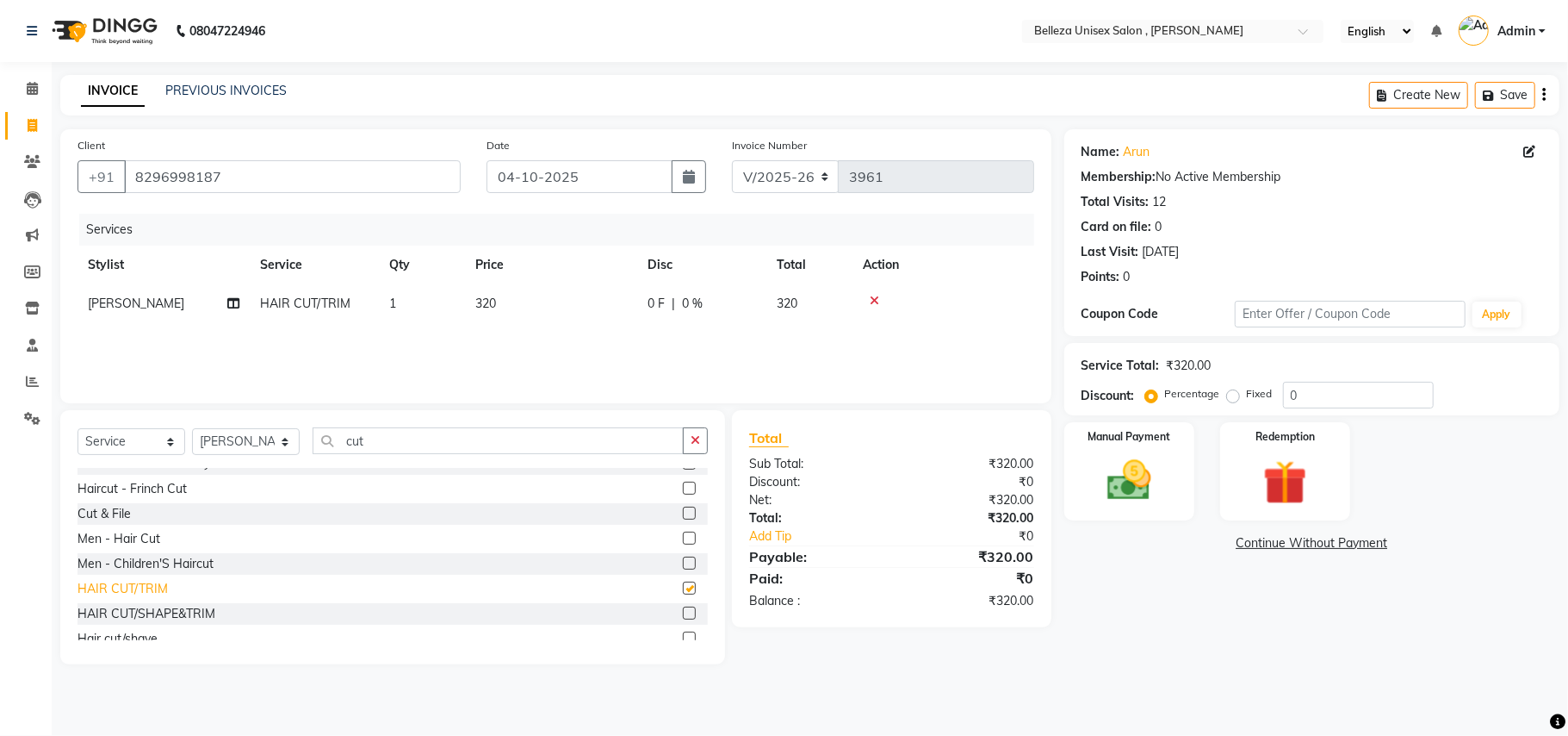
checkbox input "false"
click at [139, 536] on div "Men - Hair Cut" at bounding box center [119, 539] width 82 height 18
checkbox input "false"
click at [870, 298] on icon at bounding box center [874, 300] width 9 height 12
drag, startPoint x: 1137, startPoint y: 486, endPoint x: 1145, endPoint y: 499, distance: 15.3
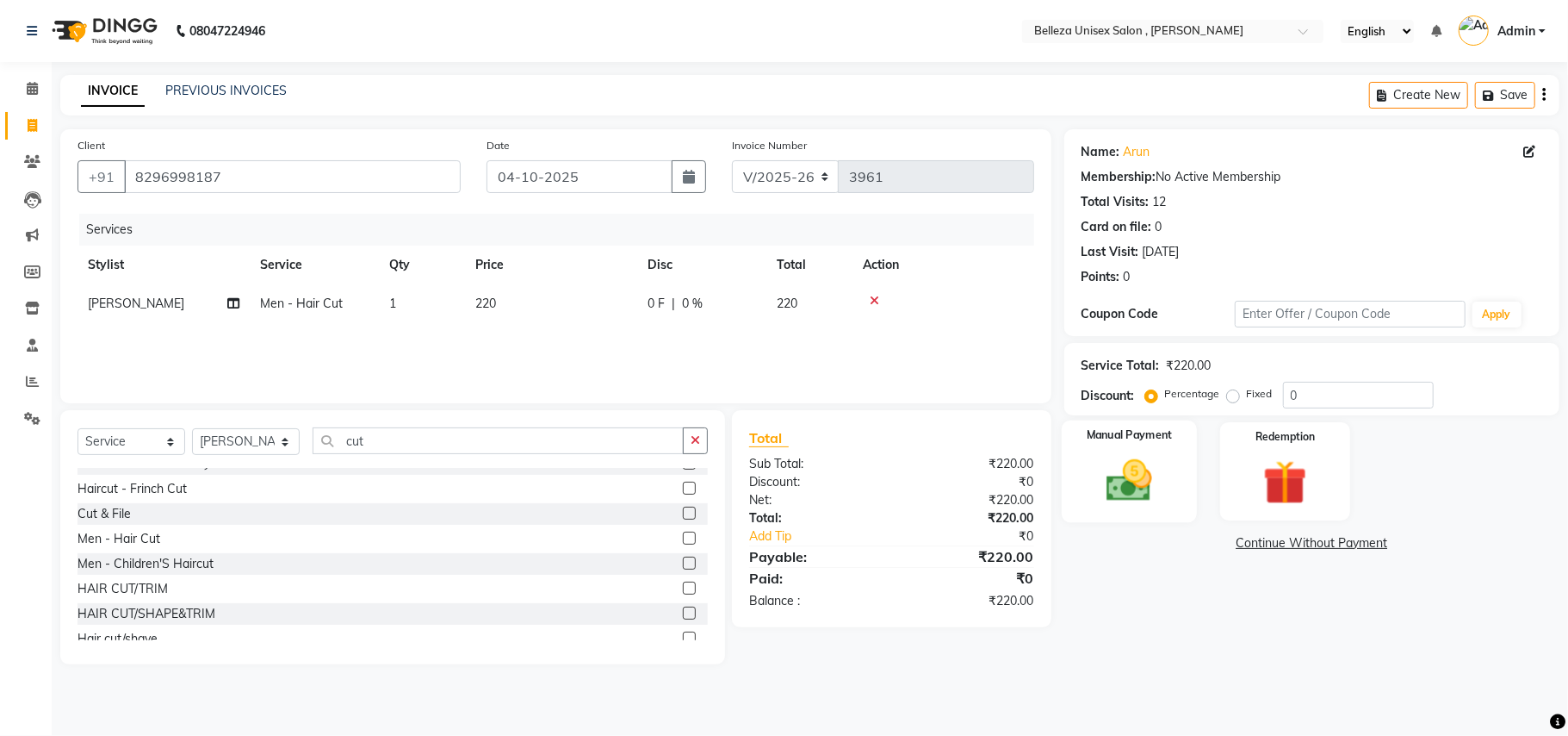
click at [1138, 487] on img at bounding box center [1129, 480] width 75 height 53
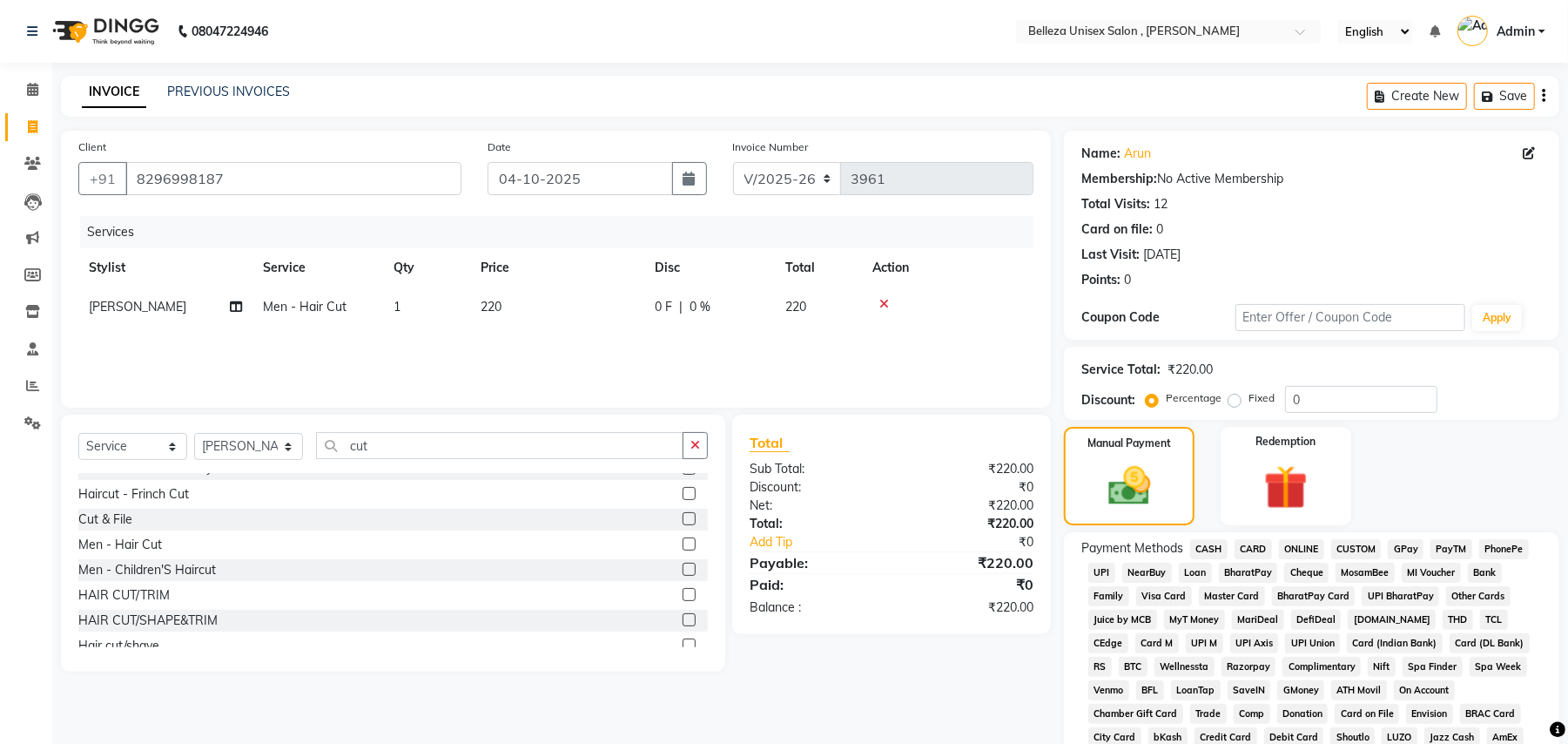
click at [1097, 571] on span "UPI" at bounding box center [1101, 573] width 27 height 20
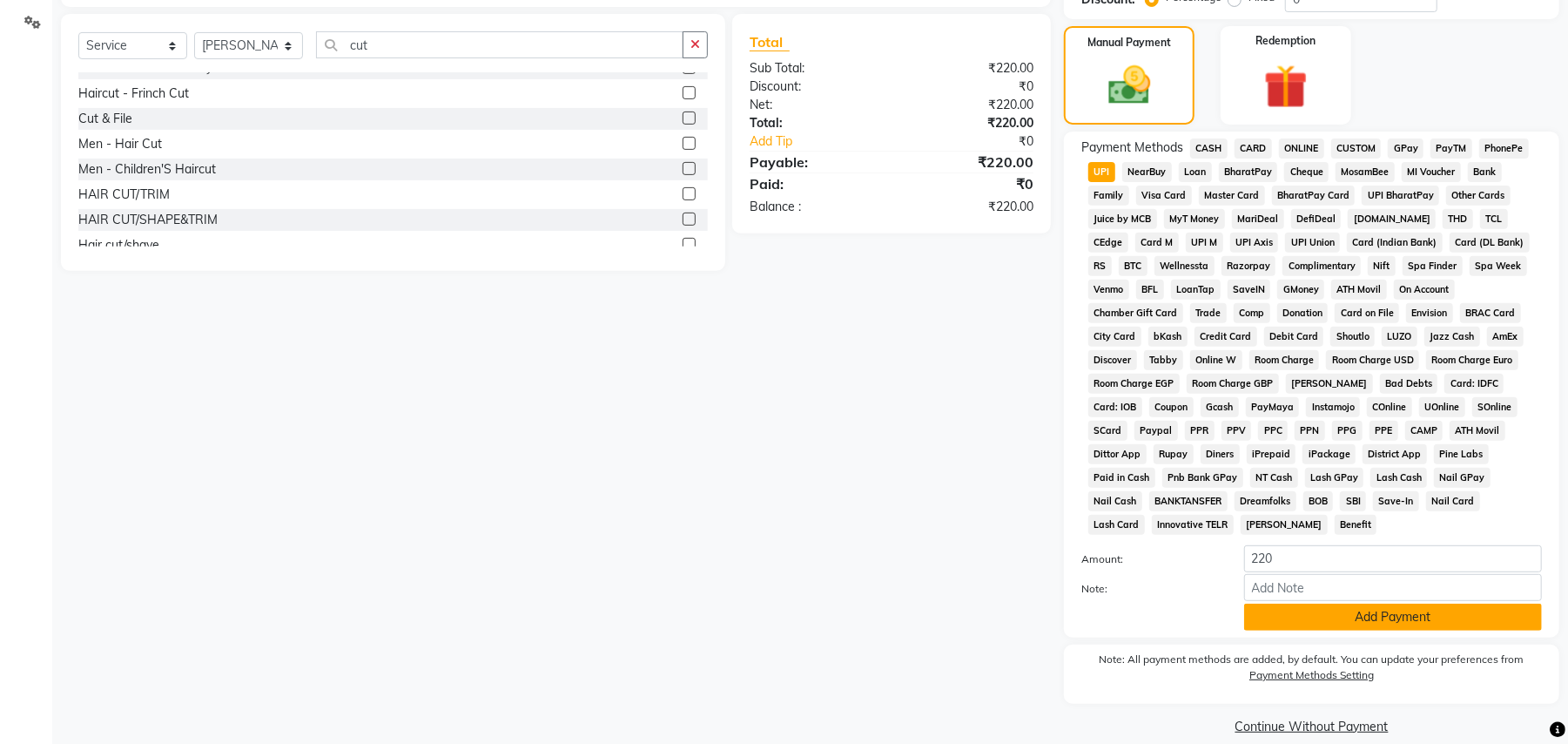
scroll to position [402, 0]
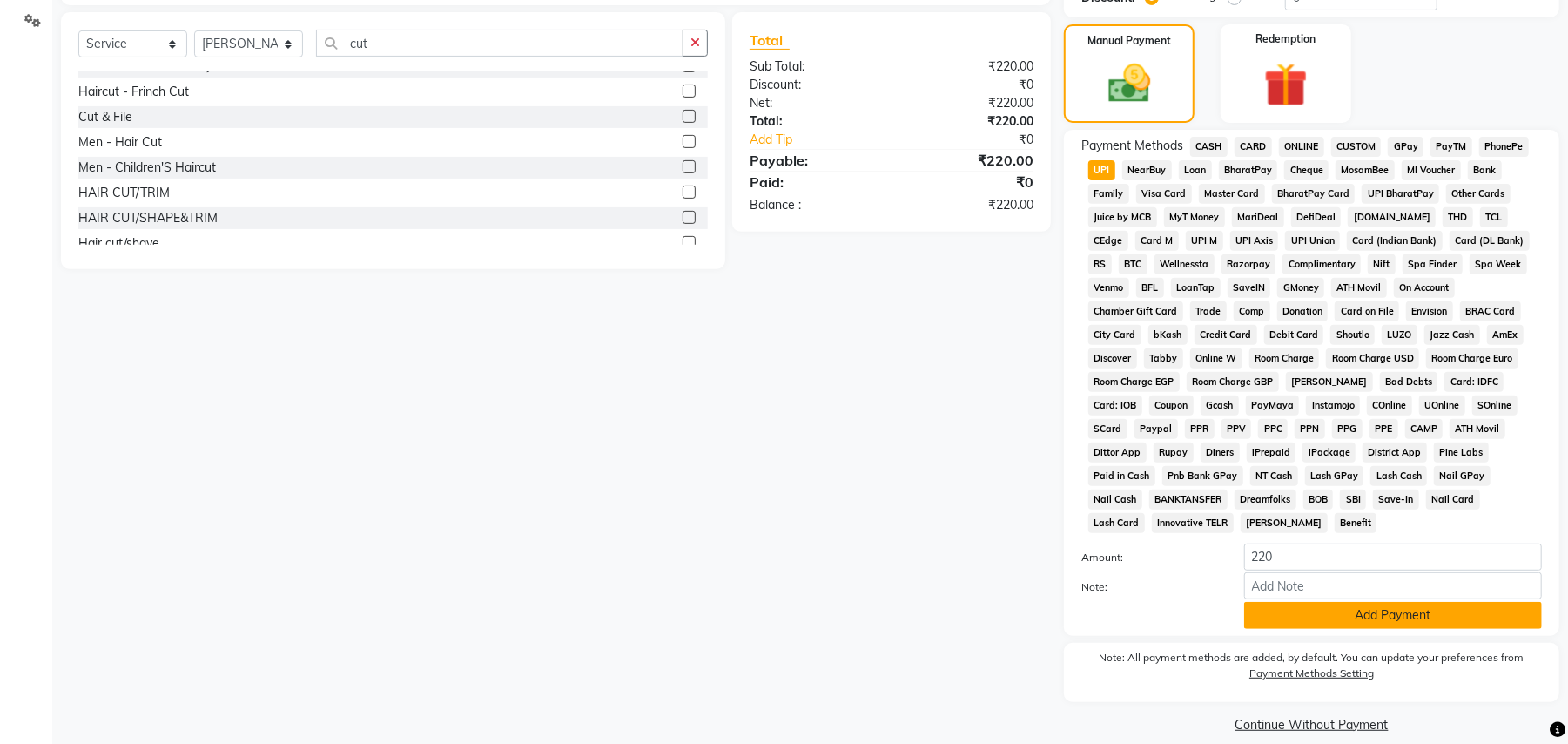
click at [1360, 602] on button "Add Payment" at bounding box center [1392, 615] width 298 height 27
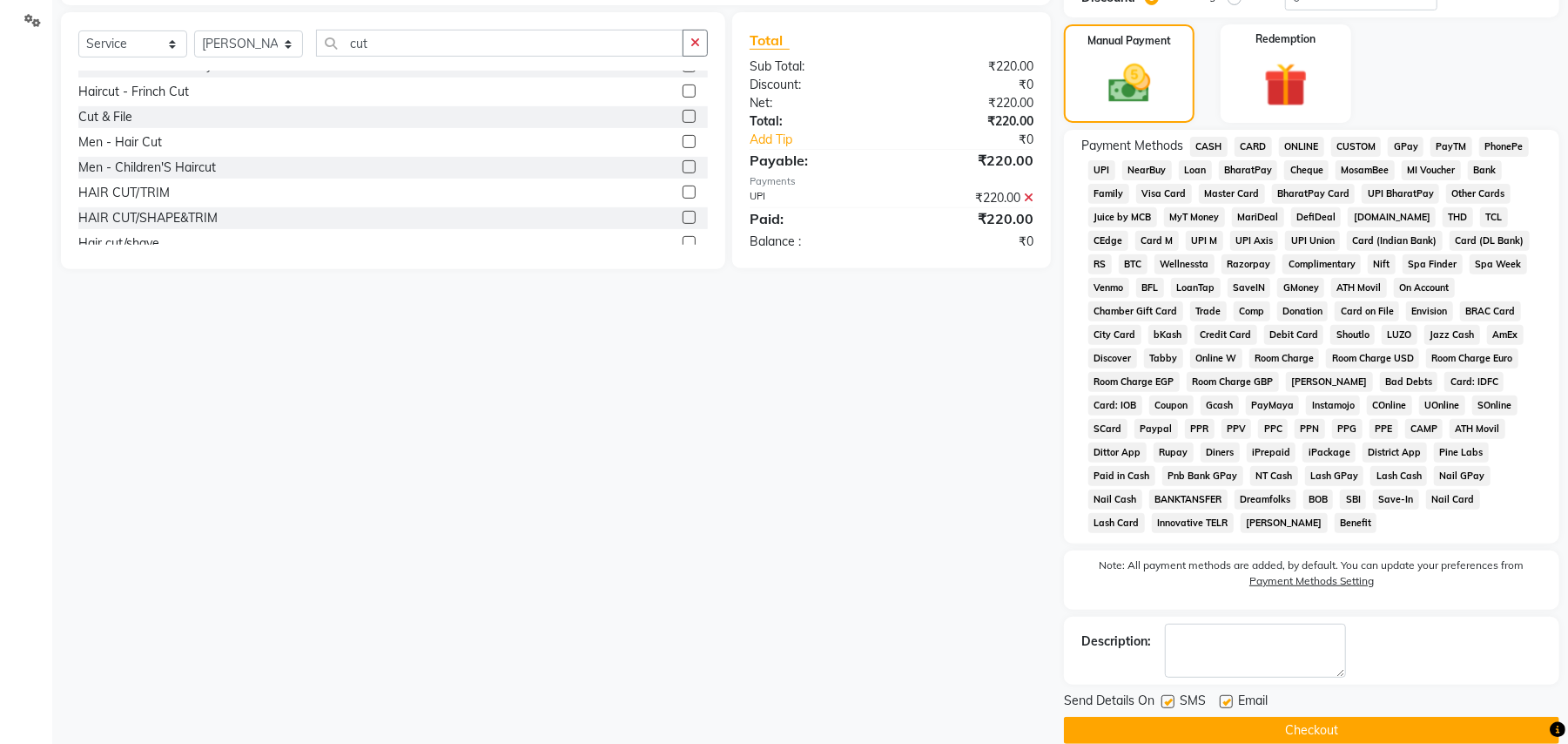
click at [1342, 717] on button "Checkout" at bounding box center [1311, 729] width 495 height 27
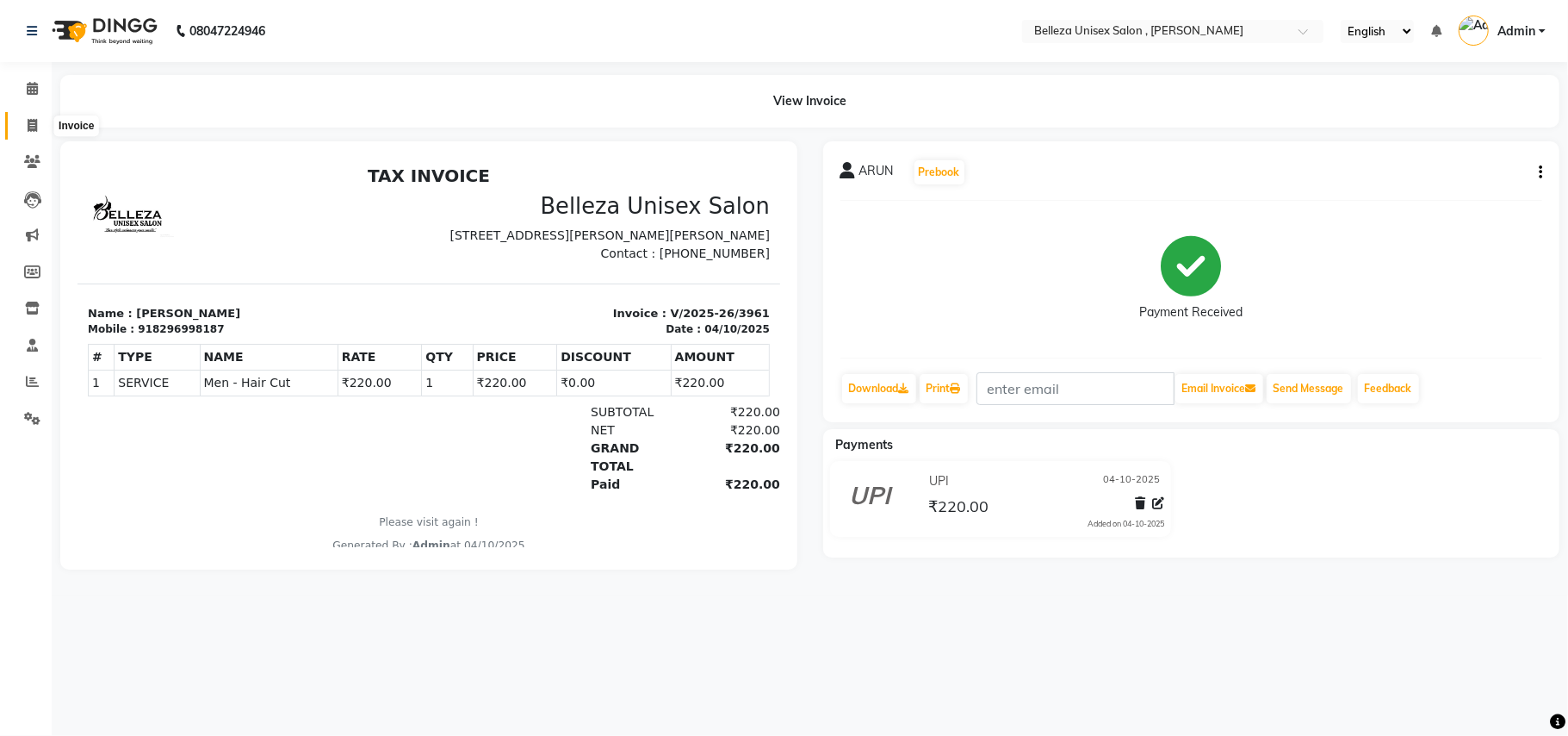
click at [31, 124] on icon at bounding box center [32, 125] width 9 height 13
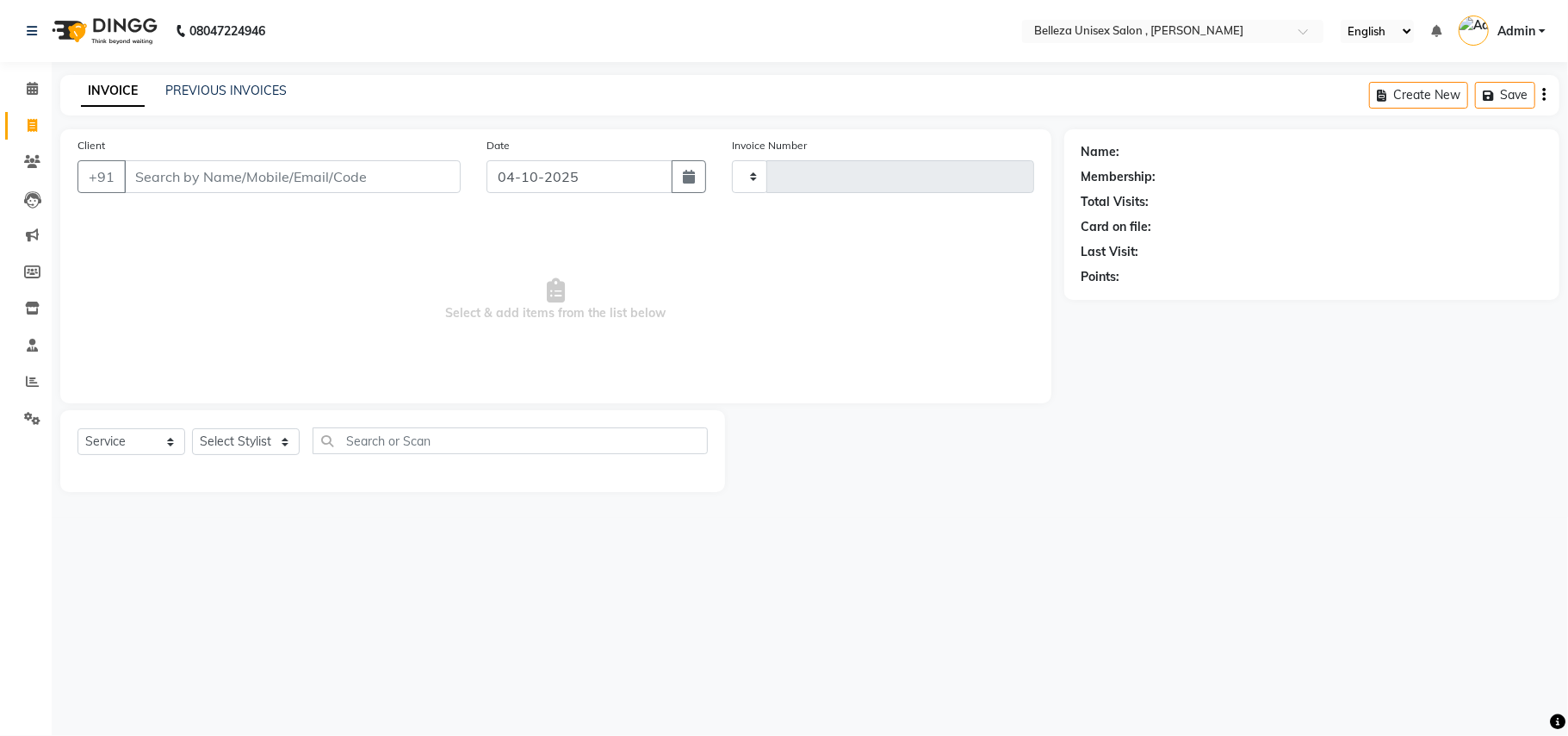
click at [167, 172] on input "Client" at bounding box center [293, 177] width 337 height 33
select select "product"
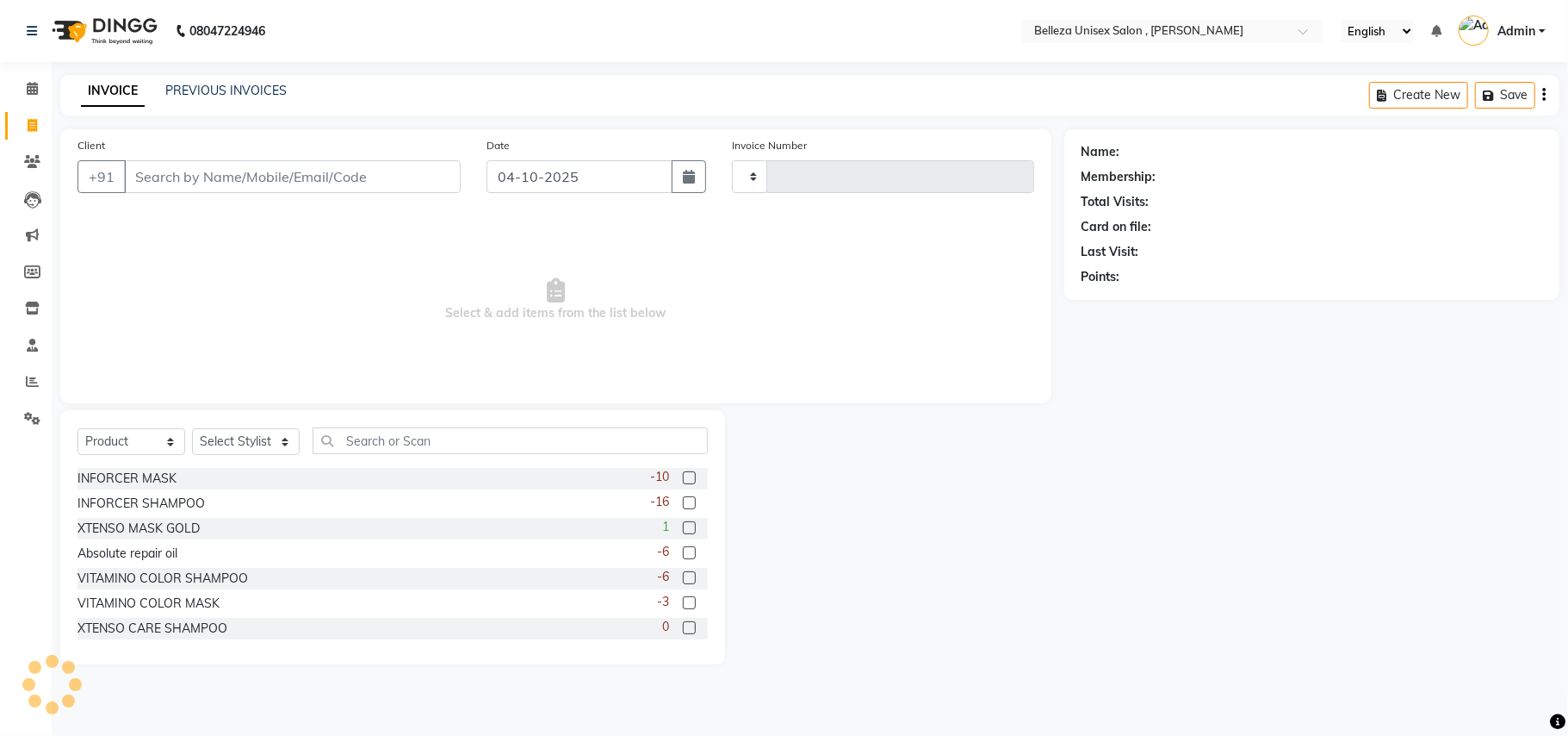
type input "3962"
select select "4047"
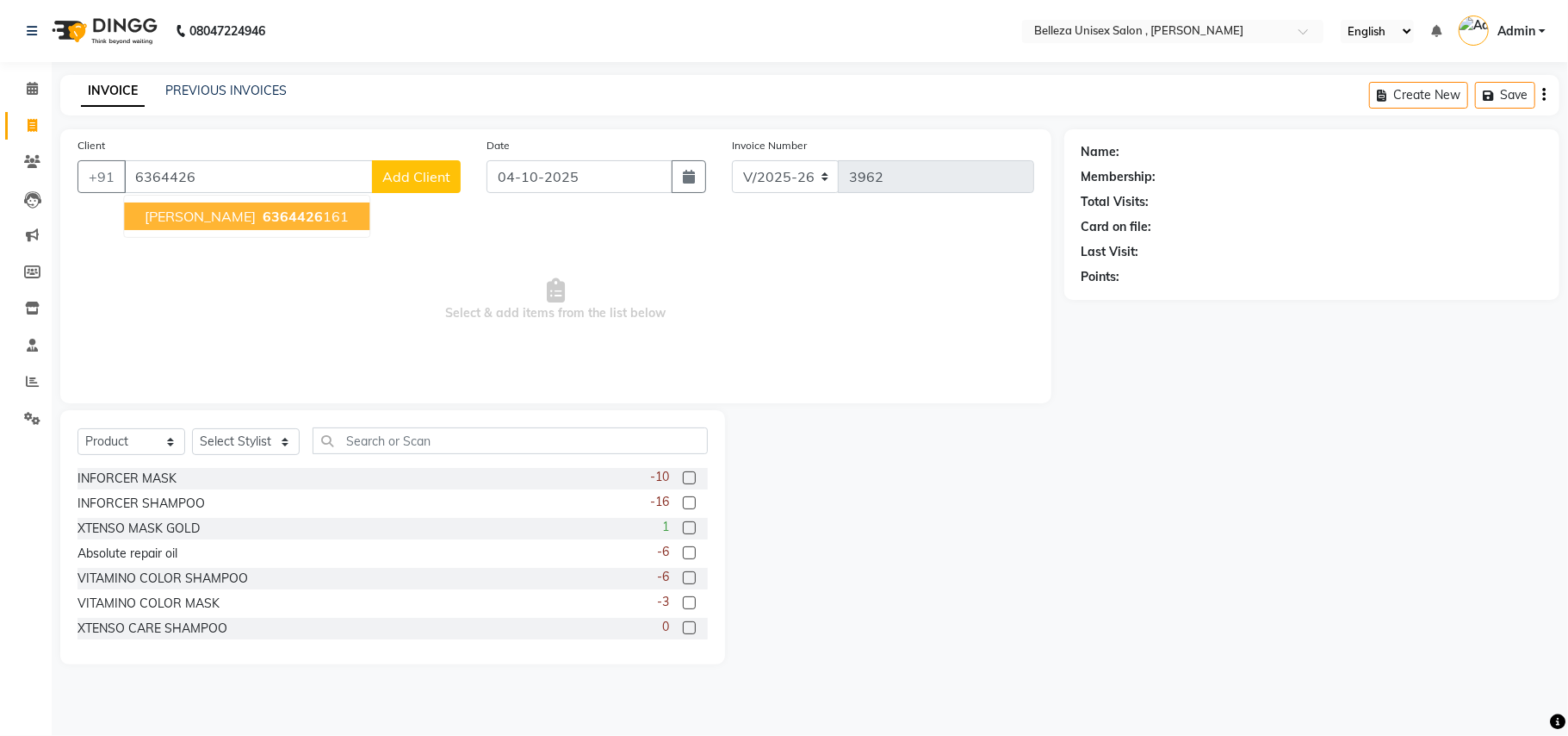
click at [291, 218] on ngb-highlight "6364426 161" at bounding box center [303, 216] width 90 height 17
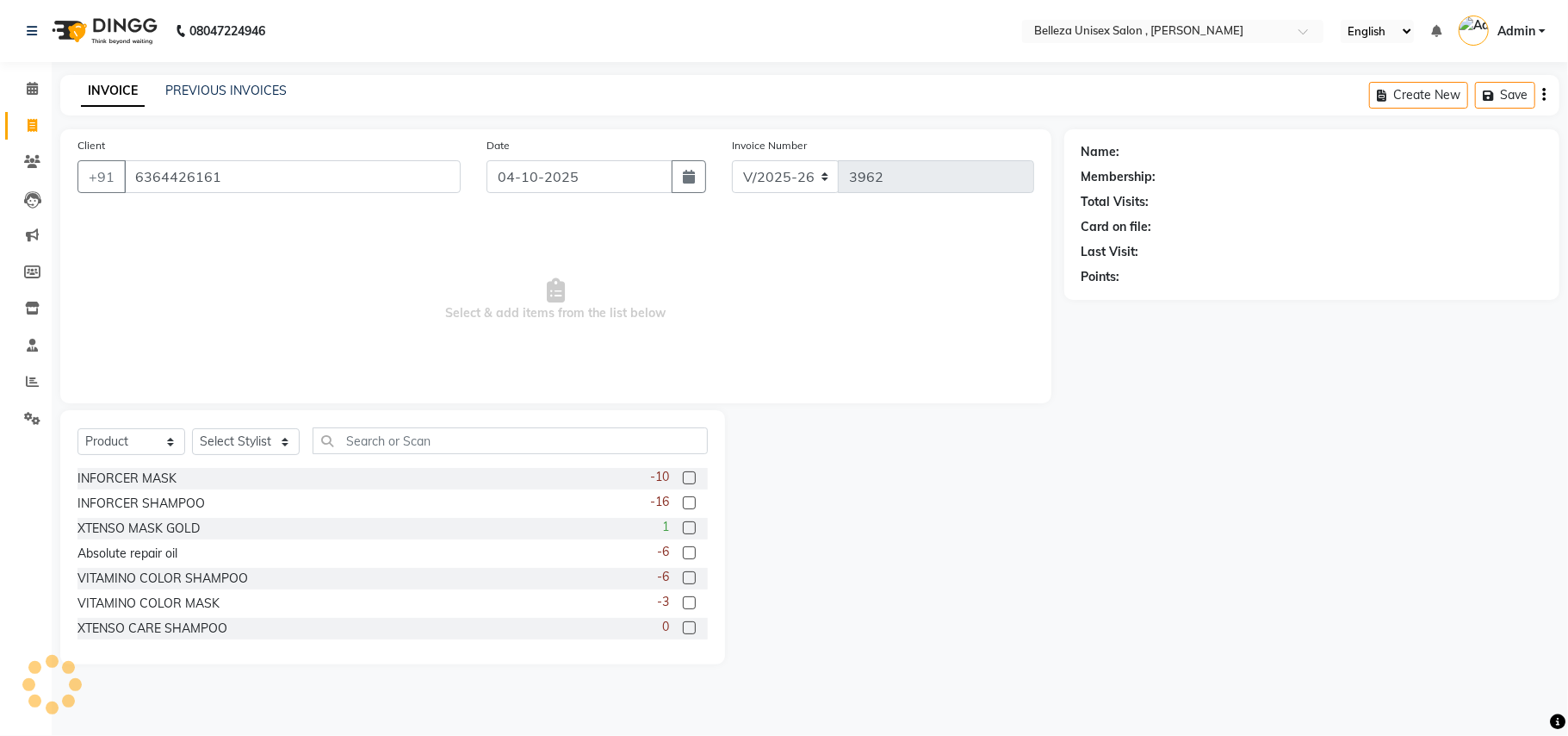
type input "6364426161"
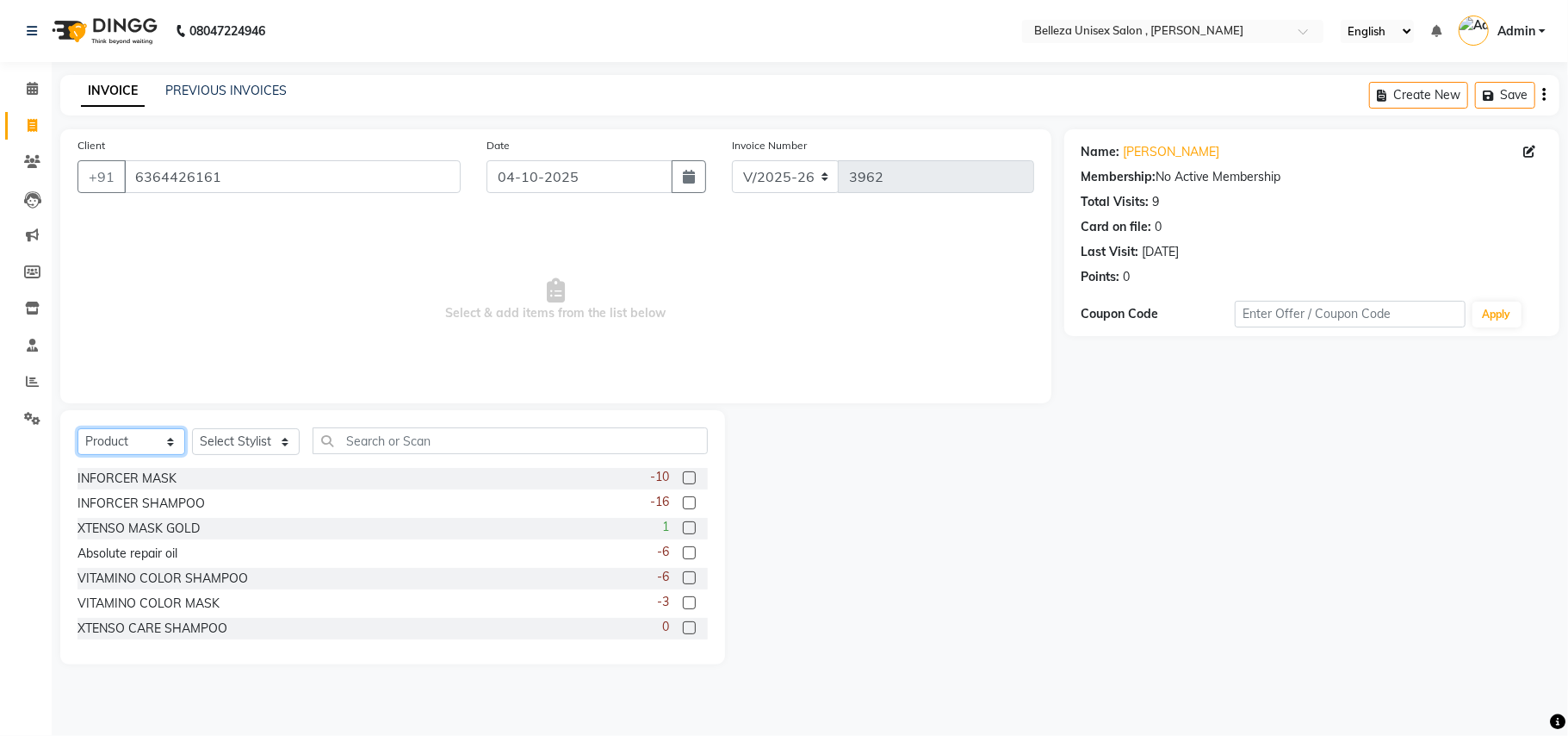
click at [159, 459] on div "Select Service Product Membership Package Voucher Prepaid Gift Card Select Styl…" at bounding box center [393, 447] width 630 height 41
select select "service"
click at [78, 428] on select "Select Service Product Membership Package Voucher Prepaid Gift Card" at bounding box center [131, 441] width 108 height 26
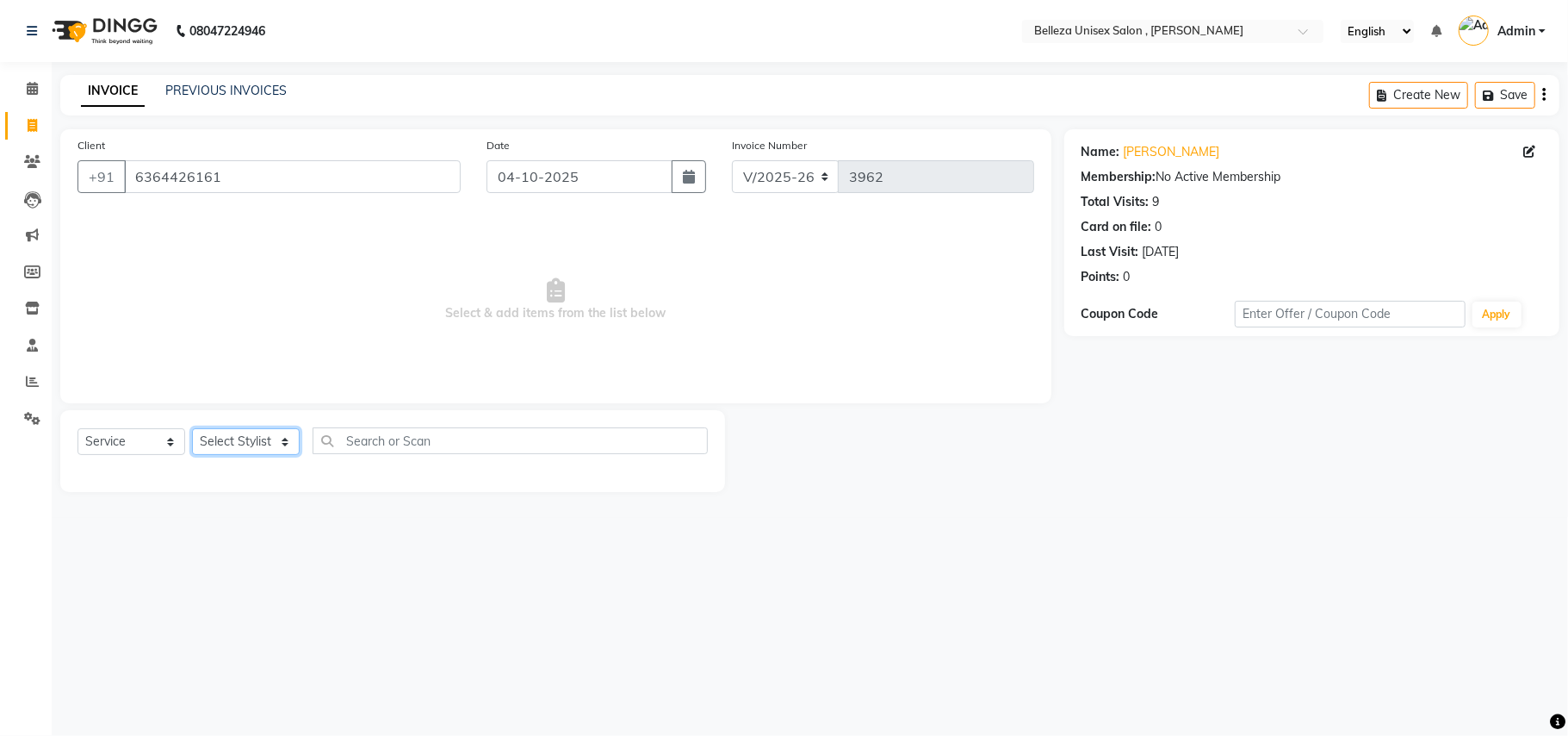
click at [241, 448] on select "Select Stylist [PERSON_NAME] Barsa Boss [PERSON_NAME] [PERSON_NAME] [PERSON_NAM…" at bounding box center [245, 441] width 108 height 26
select select "69275"
click at [192, 428] on select "Select Stylist [PERSON_NAME] Barsa Boss [PERSON_NAME] [PERSON_NAME] [PERSON_NAM…" at bounding box center [245, 441] width 108 height 26
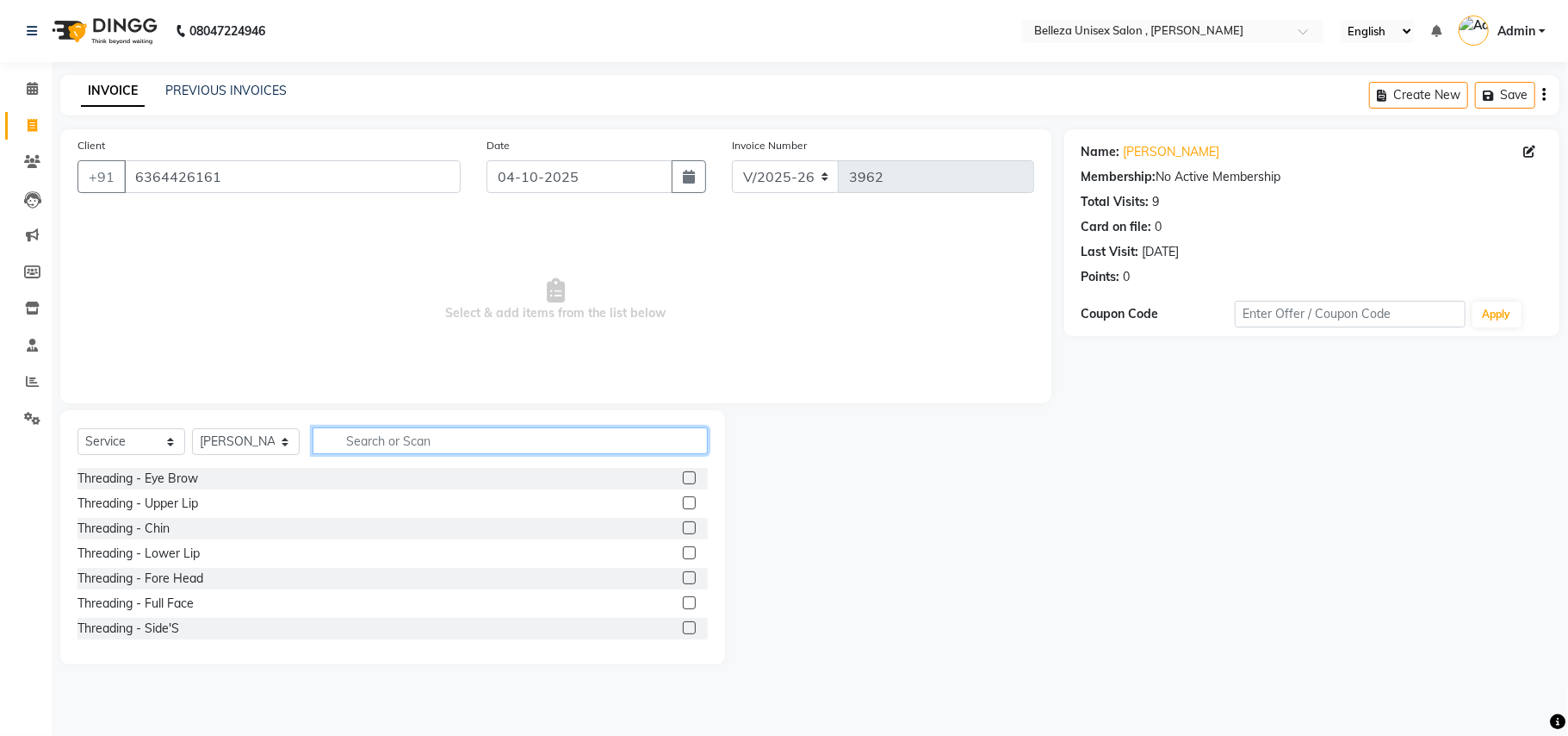
click at [501, 441] on input "text" at bounding box center [510, 440] width 395 height 26
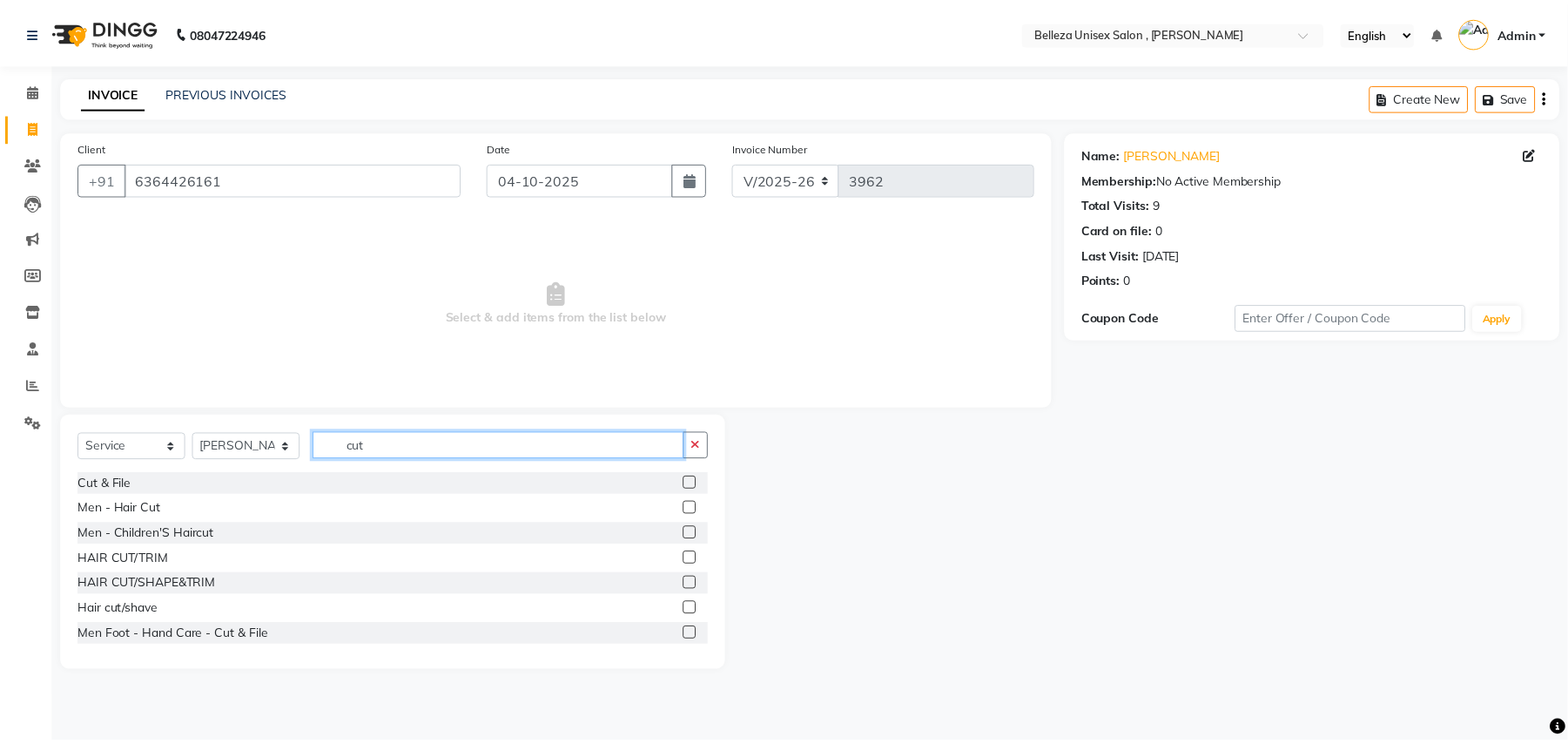
scroll to position [154, 0]
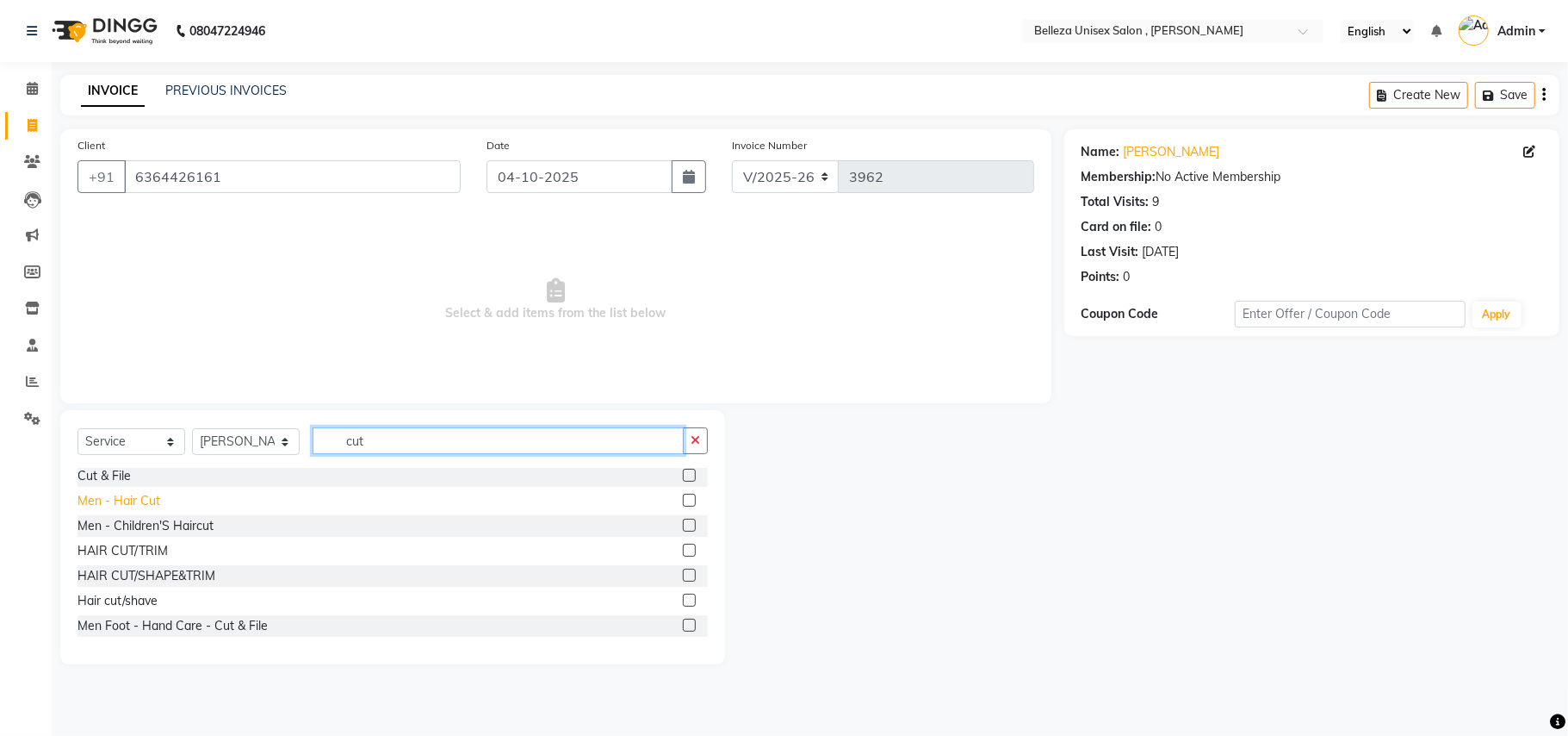
type input "cut"
click at [145, 493] on div "Men - Hair Cut" at bounding box center [119, 501] width 82 height 18
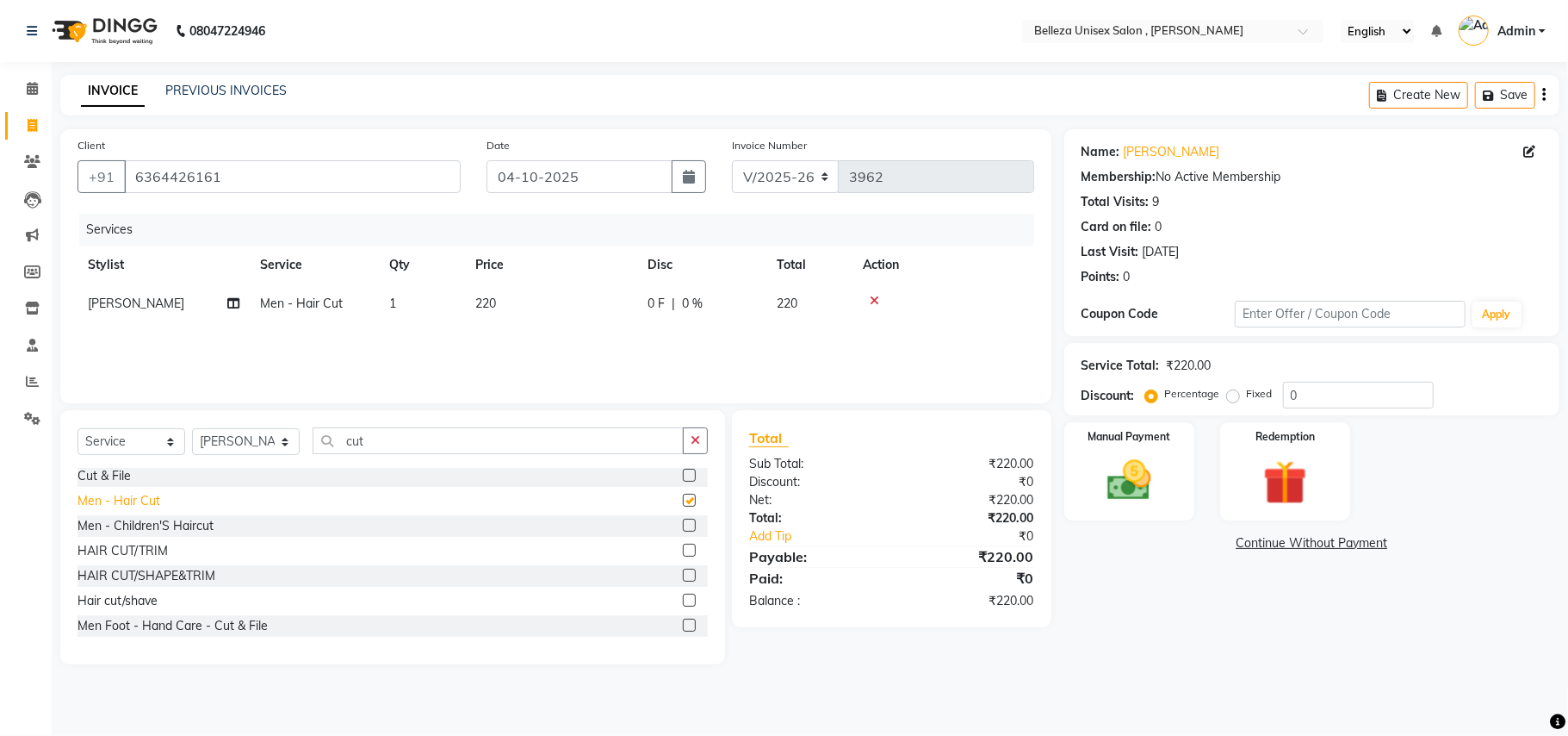
checkbox input "false"
click at [1134, 479] on img at bounding box center [1129, 480] width 75 height 53
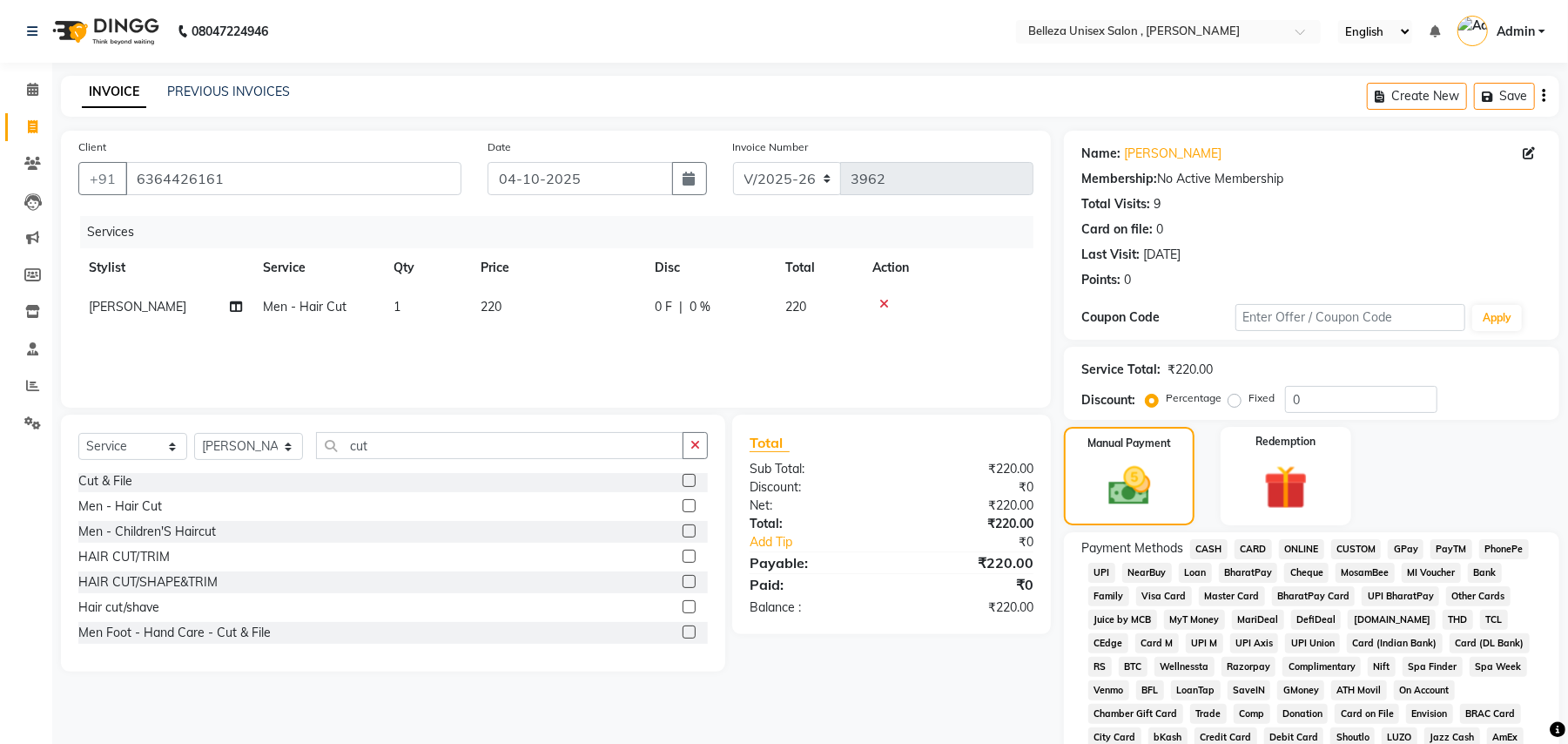
click at [1101, 573] on span "UPI" at bounding box center [1101, 573] width 27 height 20
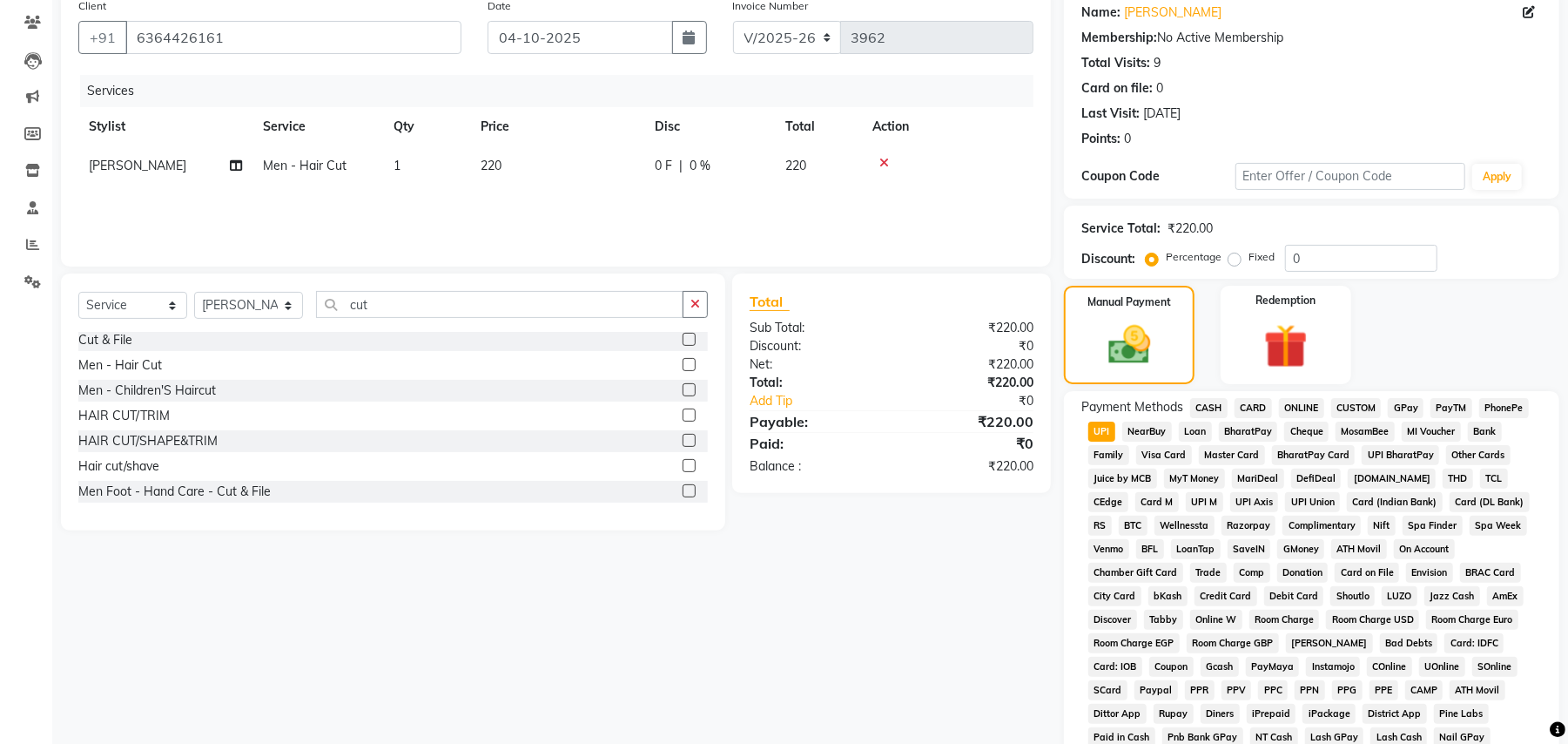
scroll to position [402, 0]
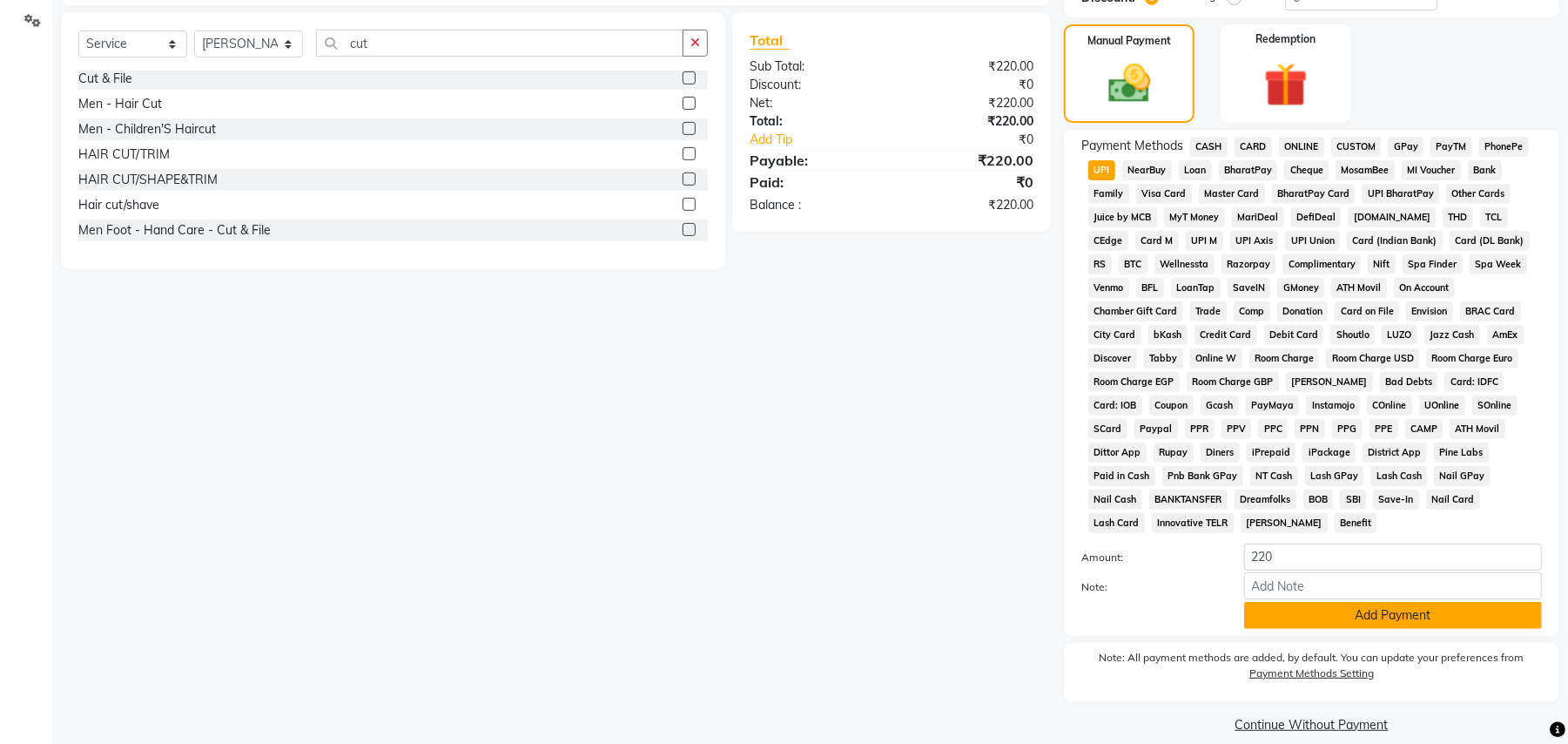
click at [1394, 602] on button "Add Payment" at bounding box center [1392, 615] width 298 height 27
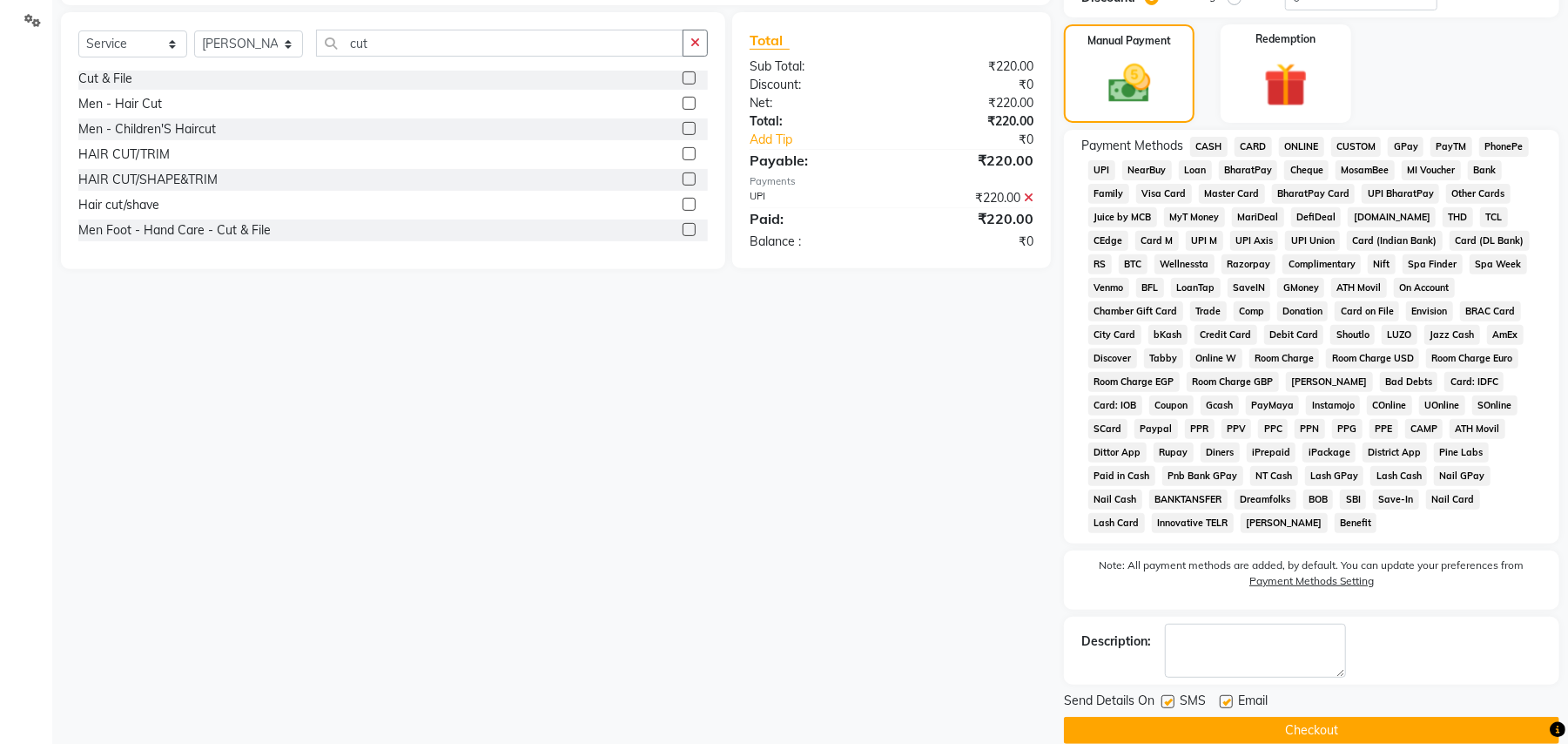
click at [1378, 717] on button "Checkout" at bounding box center [1311, 729] width 495 height 27
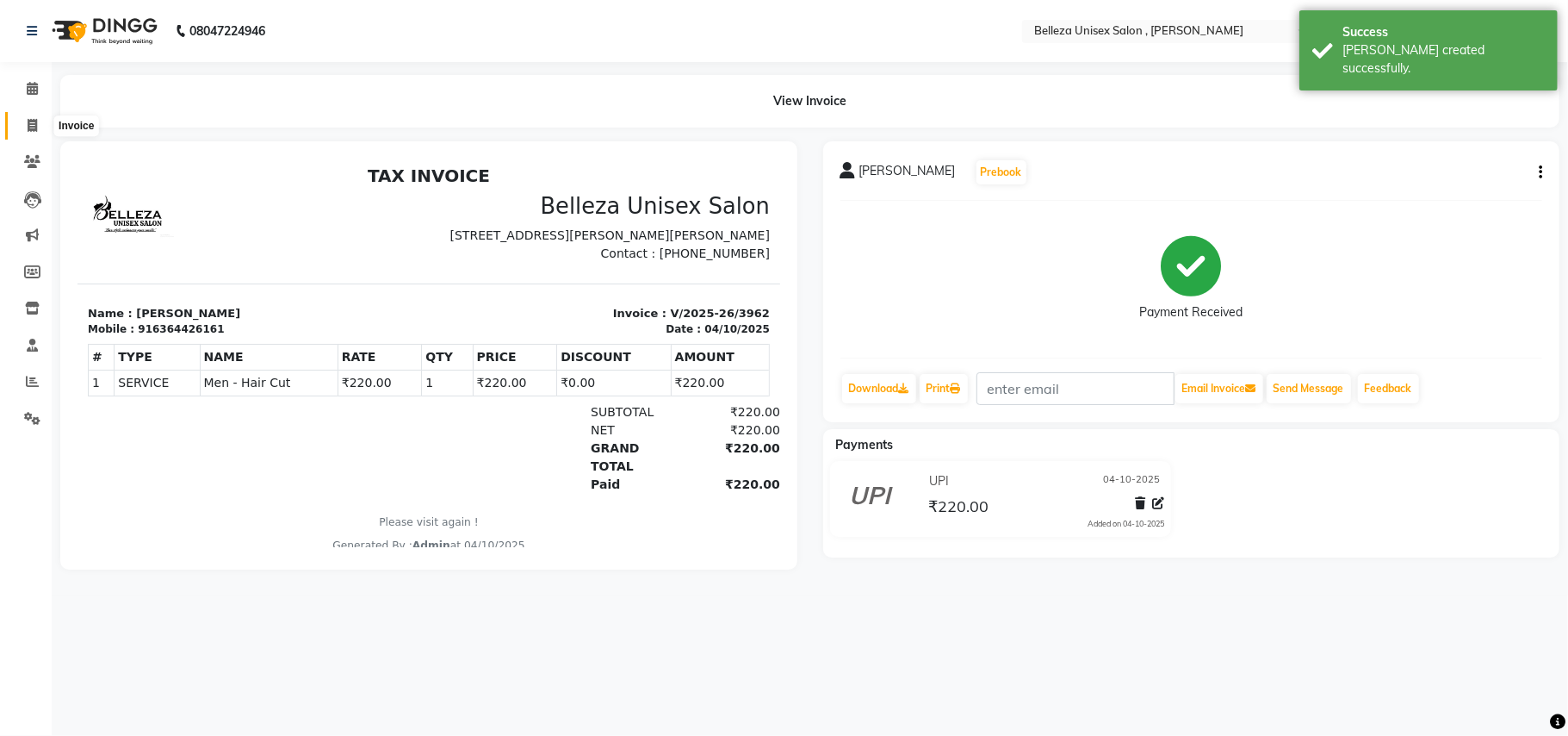
click at [43, 135] on link "Invoice" at bounding box center [26, 126] width 42 height 28
select select "4047"
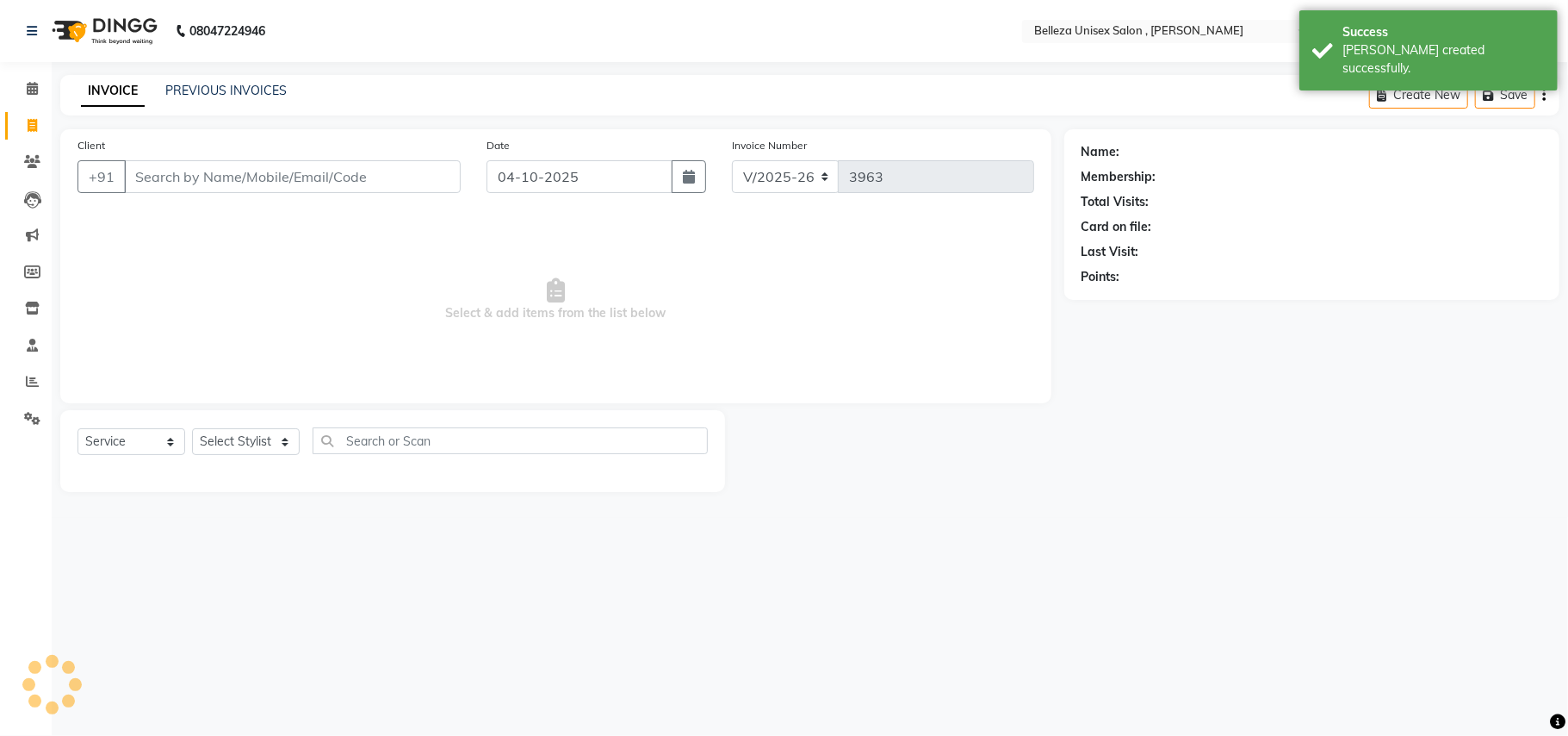
click at [274, 186] on input "Client" at bounding box center [293, 177] width 337 height 33
select select "product"
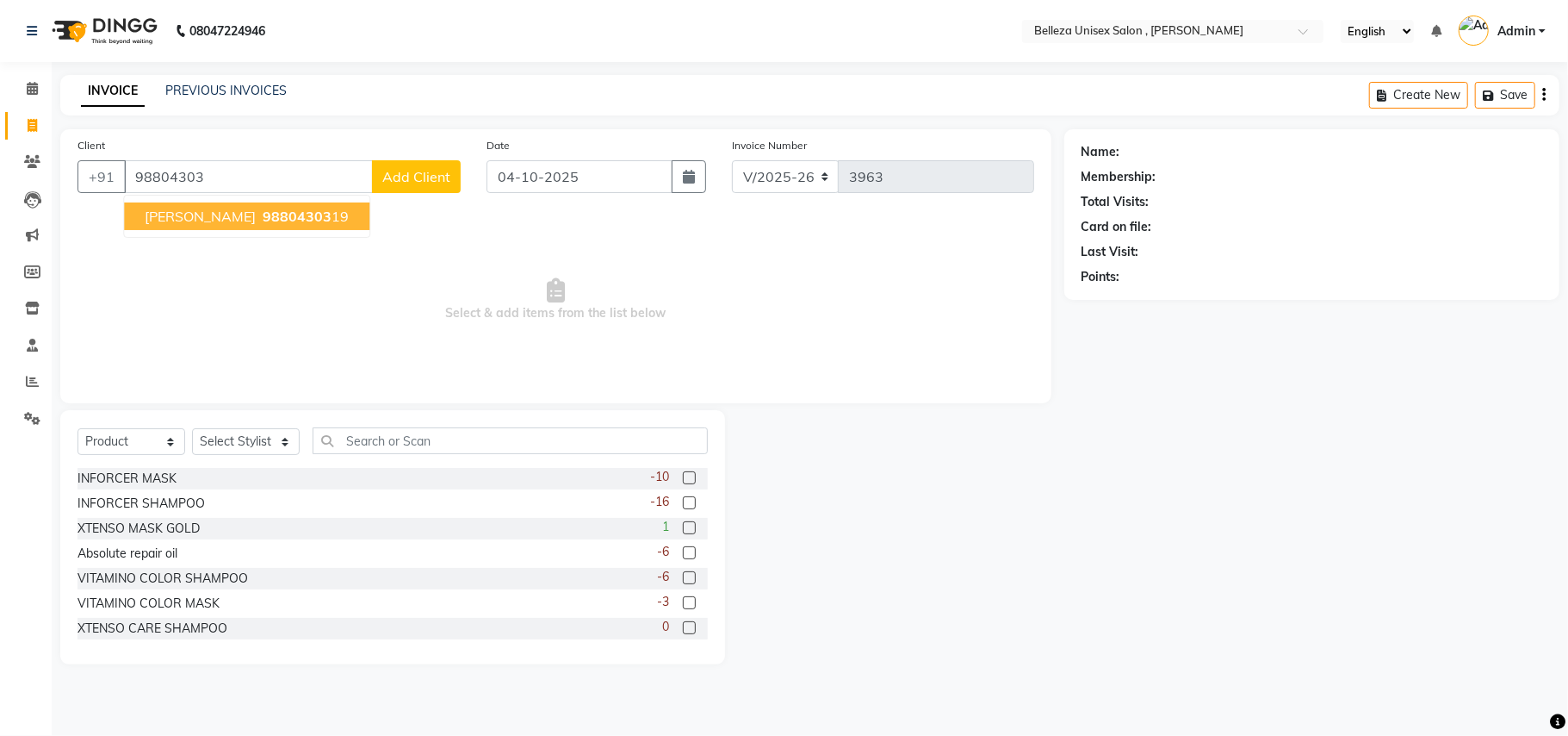
click at [273, 214] on span "98804303" at bounding box center [297, 216] width 69 height 17
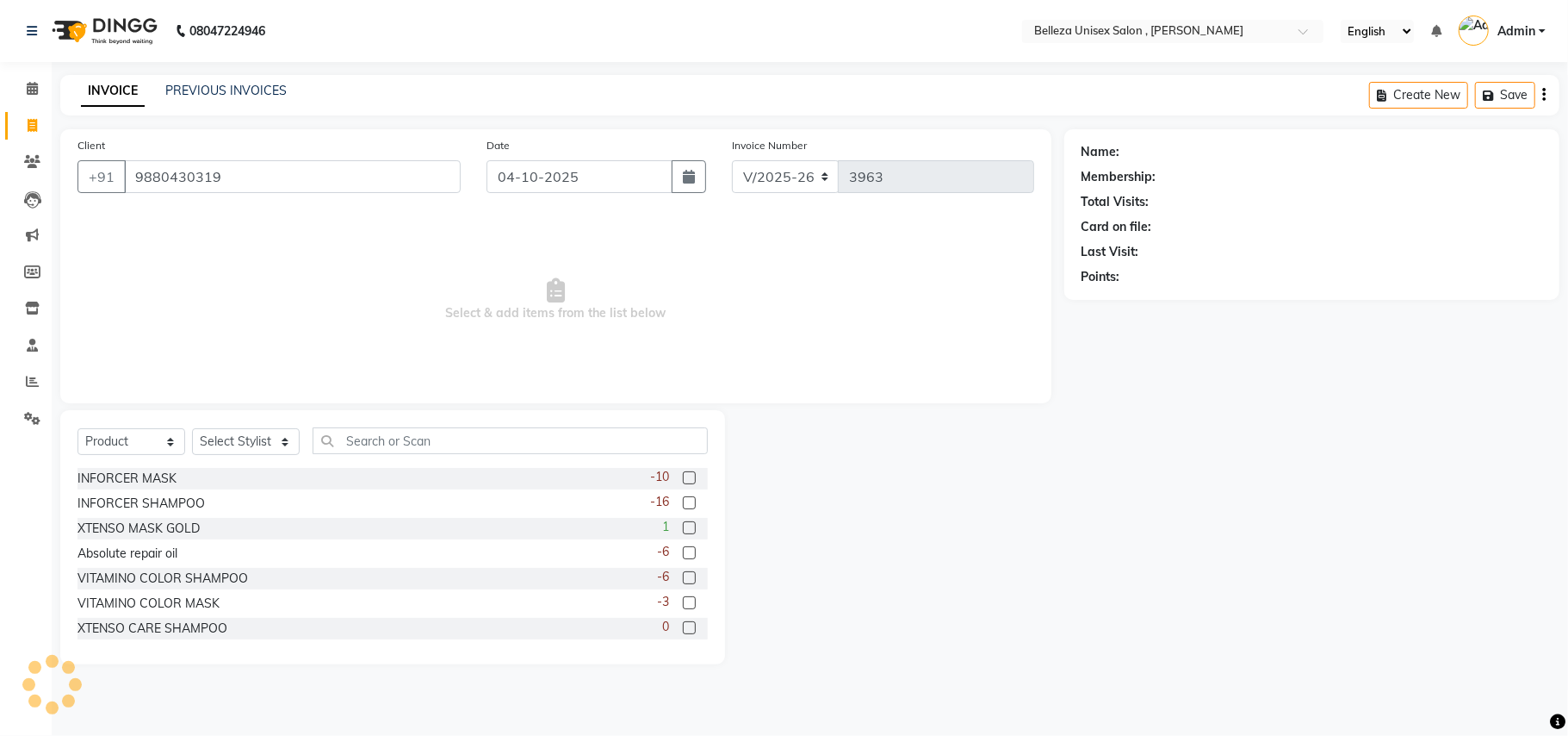
type input "9880430319"
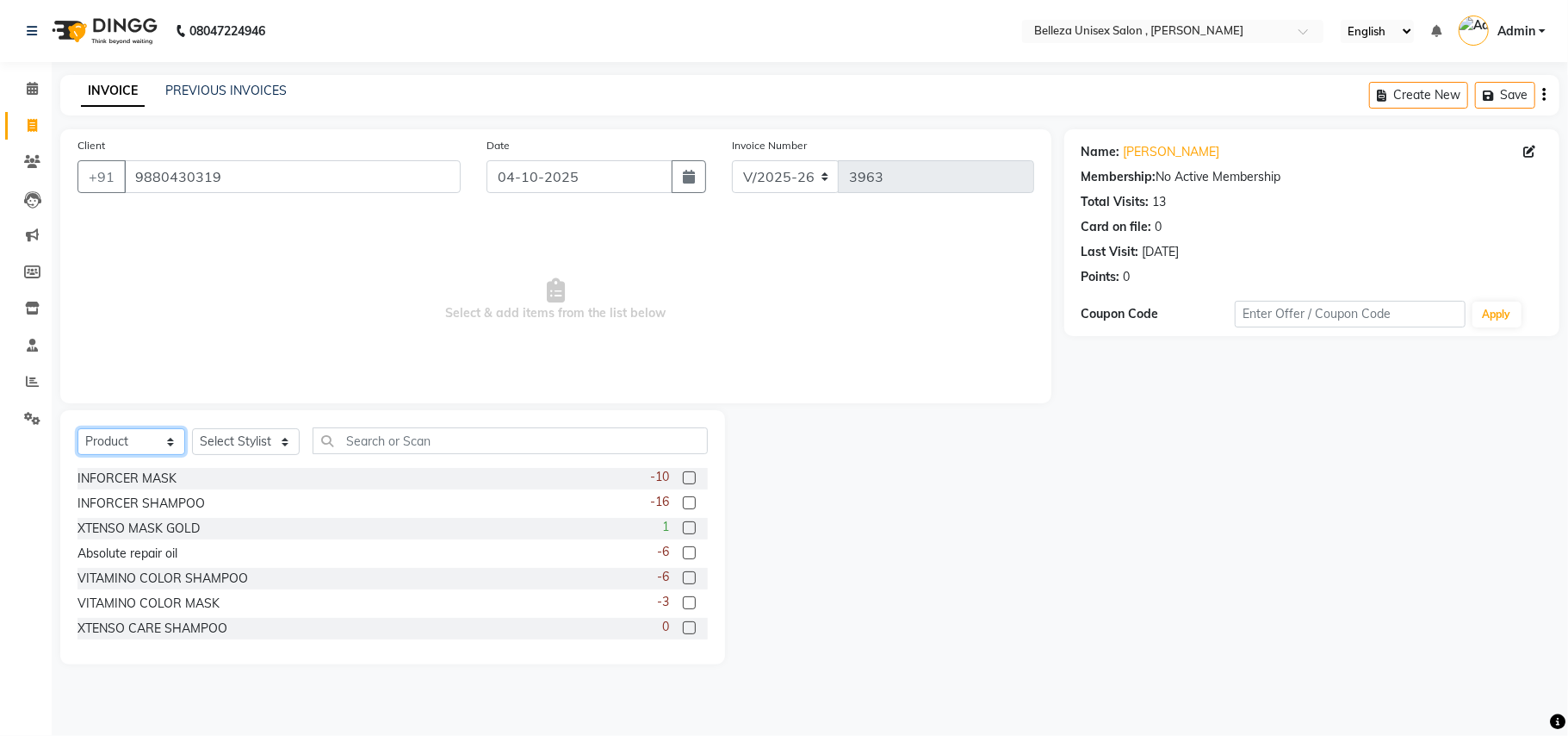
click at [131, 441] on select "Select Service Product Membership Package Voucher Prepaid Gift Card" at bounding box center [131, 441] width 108 height 26
select select "select"
click at [78, 428] on select "Select Service Product Membership Package Voucher Prepaid Gift Card" at bounding box center [131, 441] width 108 height 26
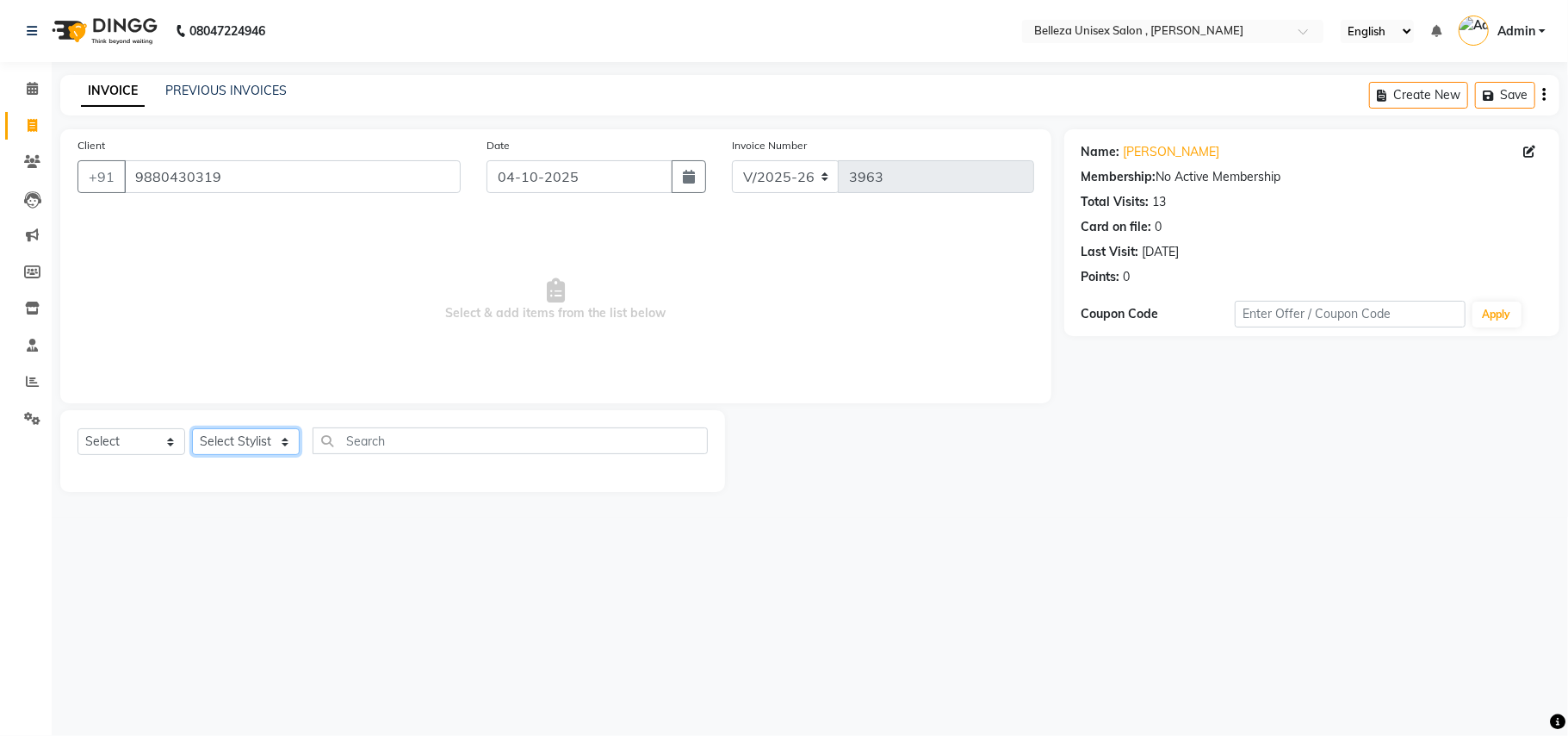
click at [197, 429] on select "Select Stylist [PERSON_NAME] Barsa Boss [PERSON_NAME] [PERSON_NAME] [PERSON_NAM…" at bounding box center [245, 441] width 108 height 26
select select "69275"
click at [192, 428] on select "Select Stylist [PERSON_NAME] Barsa Boss [PERSON_NAME] [PERSON_NAME] [PERSON_NAM…" at bounding box center [245, 441] width 108 height 26
drag, startPoint x: 157, startPoint y: 441, endPoint x: 149, endPoint y: 452, distance: 13.6
click at [157, 445] on select "Select Service Product Membership Package Voucher Prepaid Gift Card" at bounding box center [131, 441] width 108 height 26
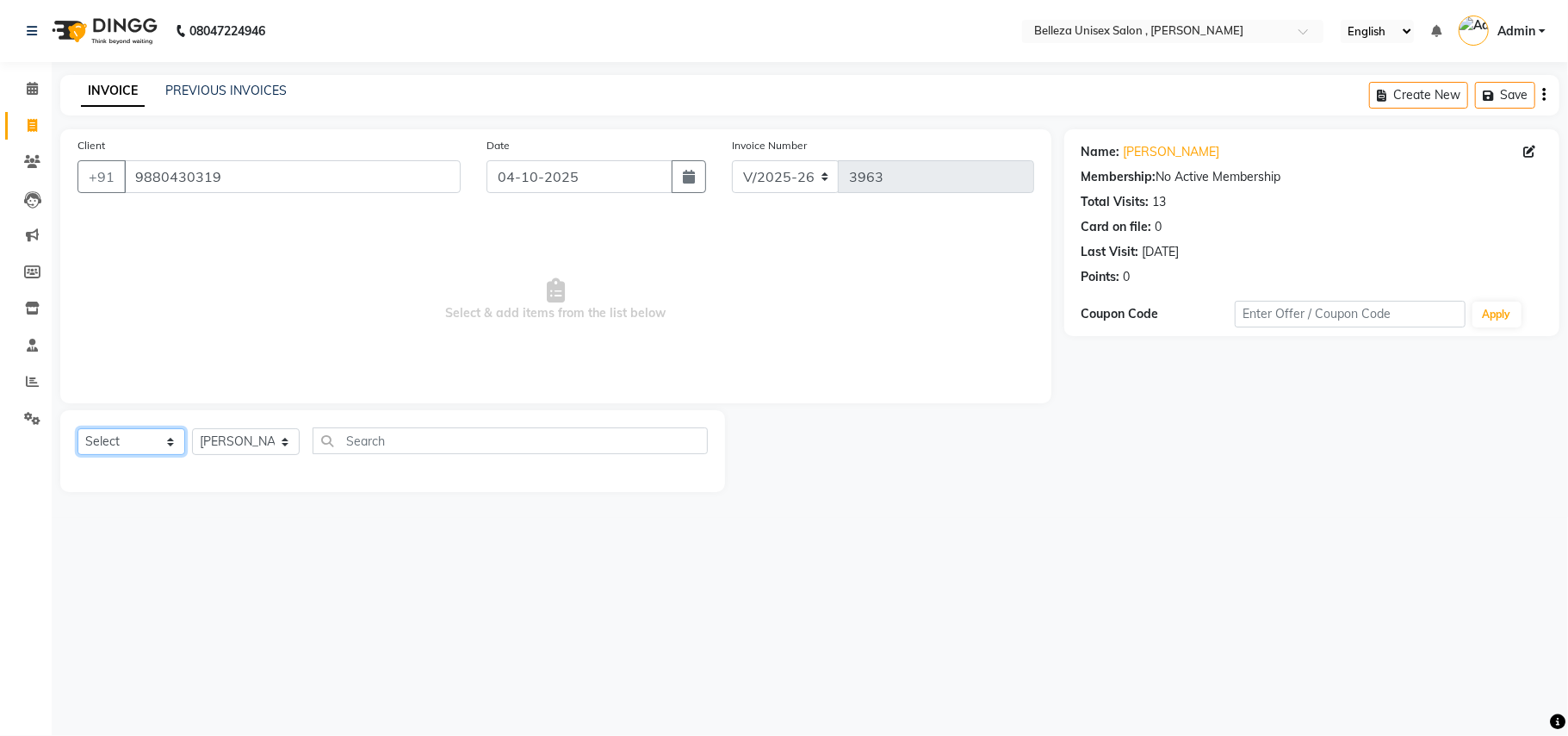
click at [78, 428] on select "Select Service Product Membership Package Voucher Prepaid Gift Card" at bounding box center [131, 441] width 108 height 26
click at [126, 439] on select "Select Service Product Membership Package Voucher Prepaid Gift Card" at bounding box center [131, 441] width 108 height 26
select select "service"
click at [78, 428] on select "Select Service Product Membership Package Voucher Prepaid Gift Card" at bounding box center [131, 441] width 108 height 26
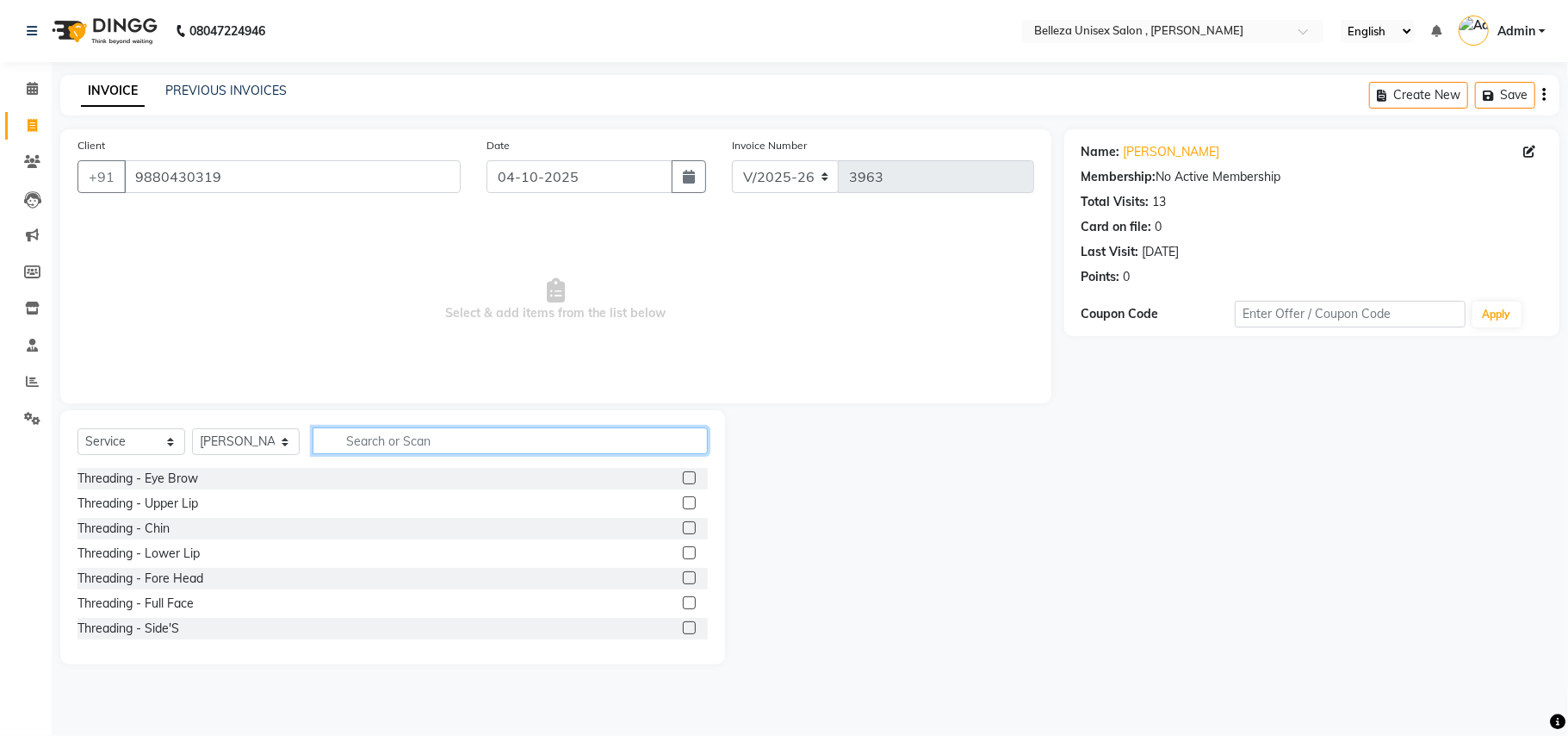
click at [483, 434] on input "text" at bounding box center [510, 440] width 395 height 26
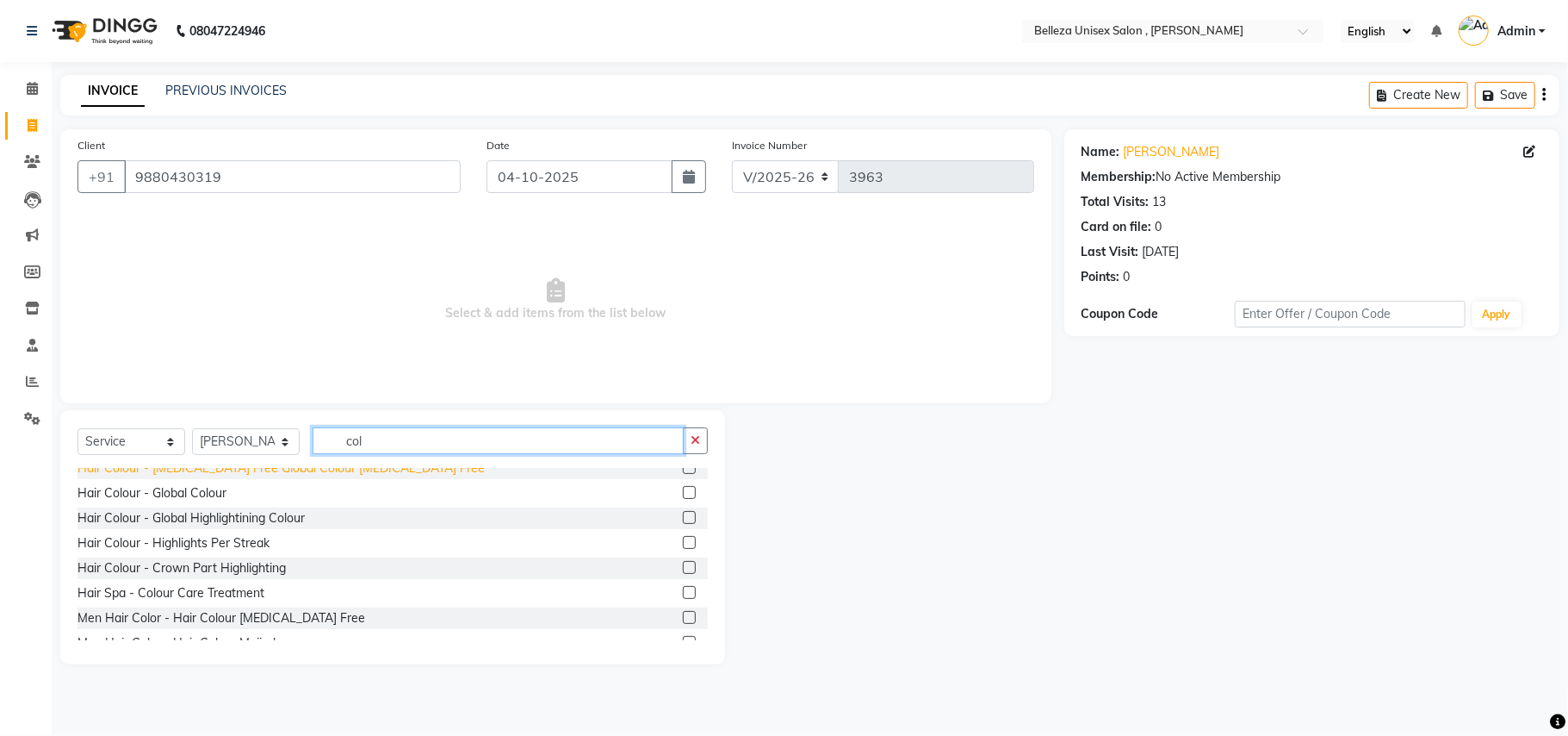
scroll to position [114, 0]
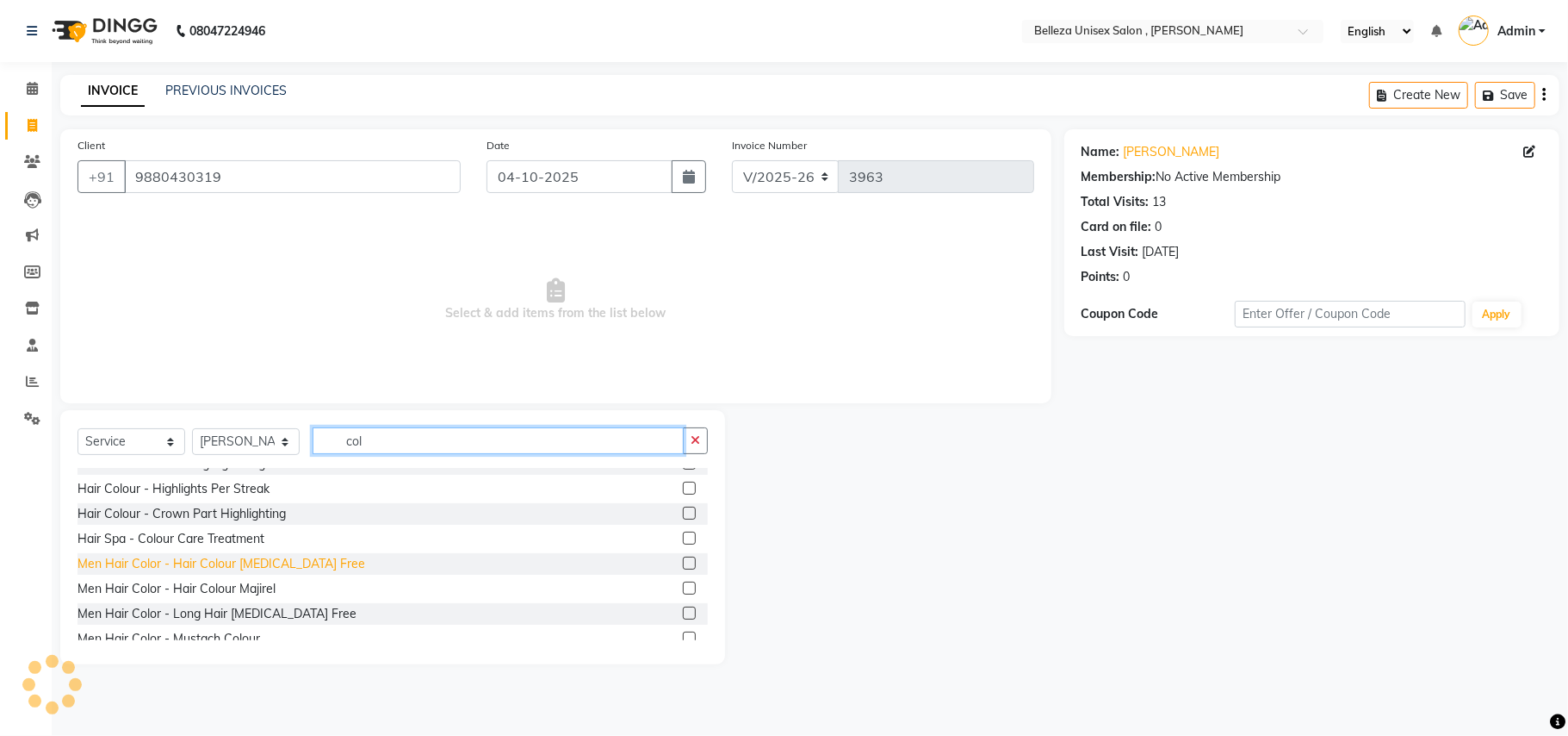
type input "col"
click at [301, 563] on div "Men Hair Color - Hair Colour [MEDICAL_DATA] Free" at bounding box center [221, 564] width 287 height 18
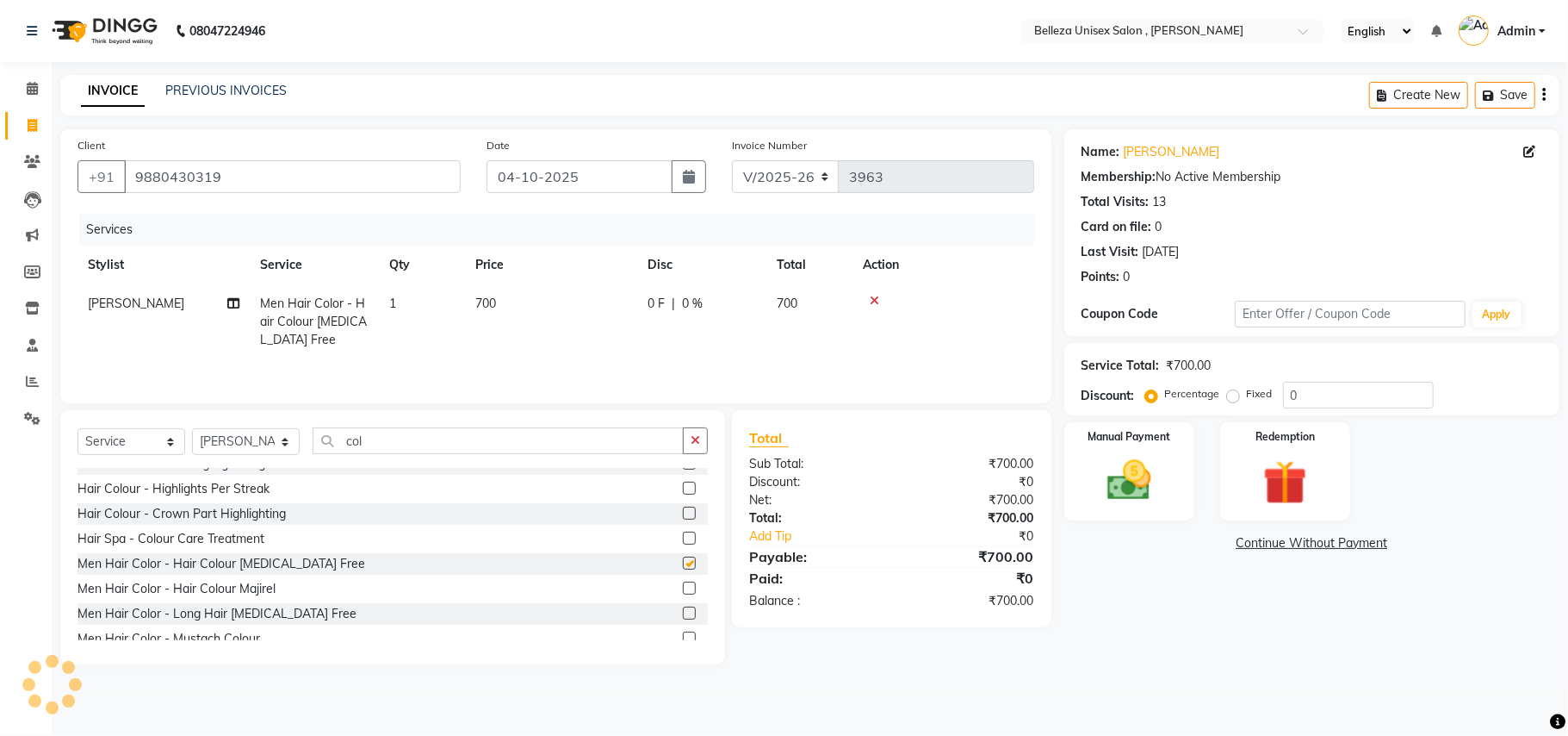
checkbox input "false"
click at [401, 450] on input "col" at bounding box center [498, 440] width 371 height 26
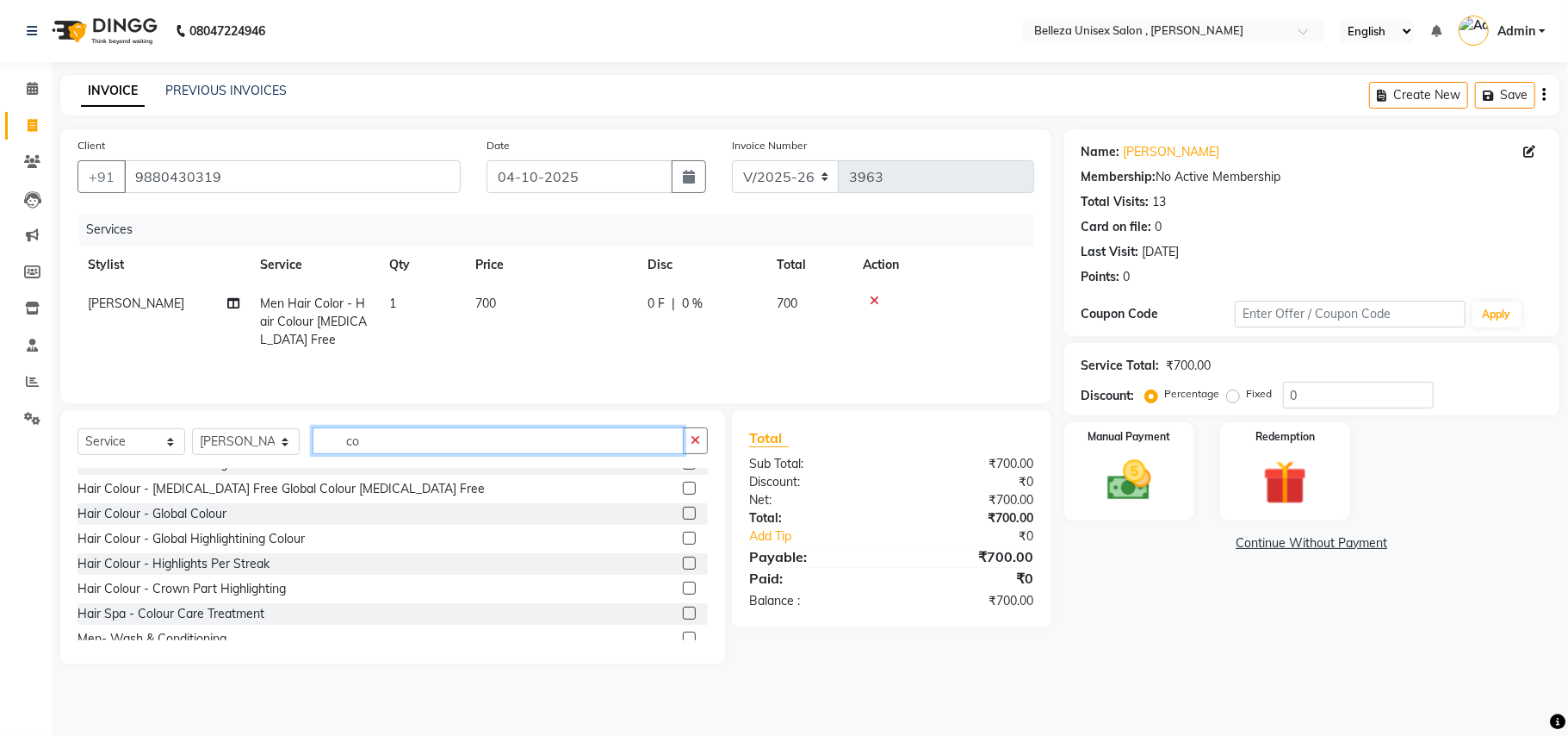
type input "c"
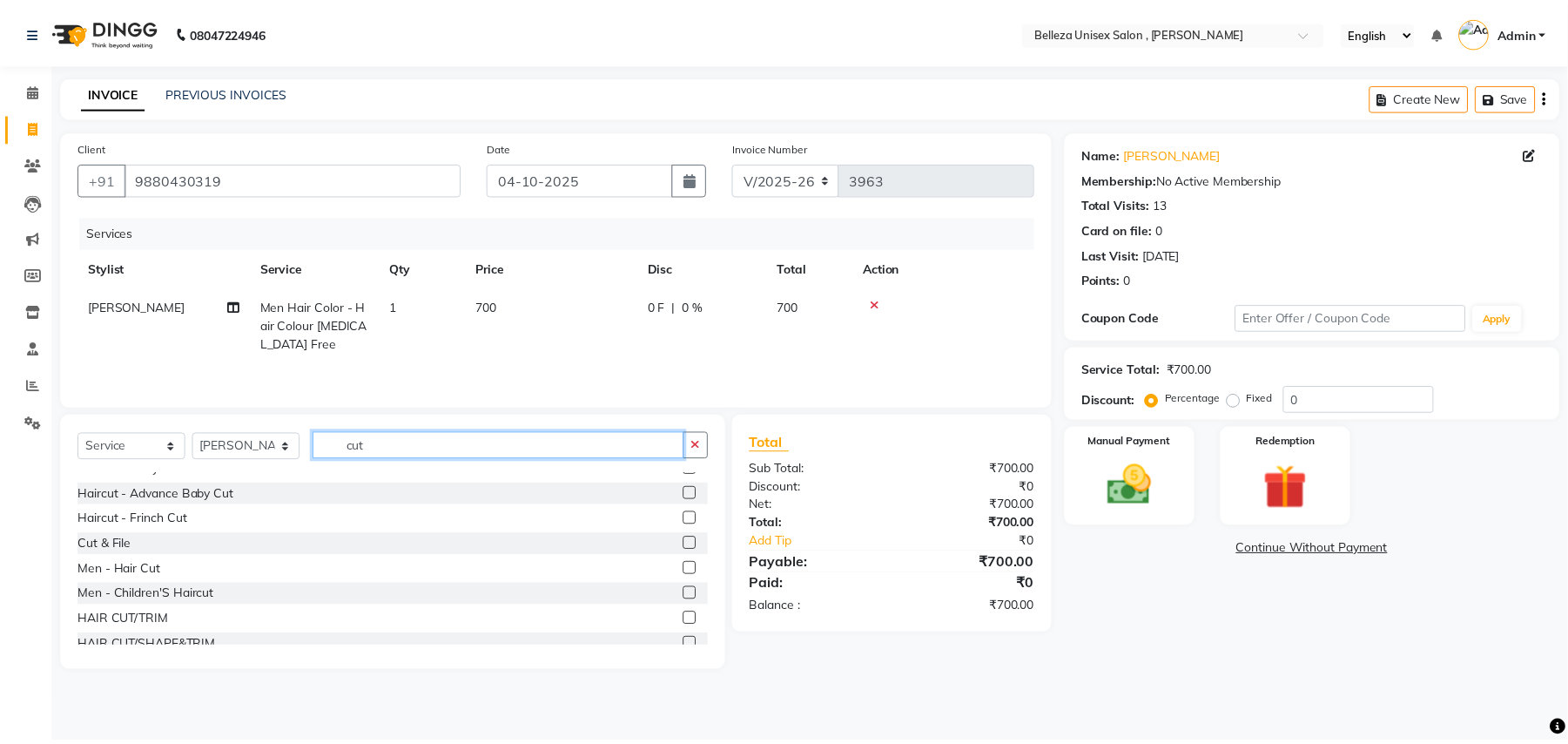
scroll to position [131, 0]
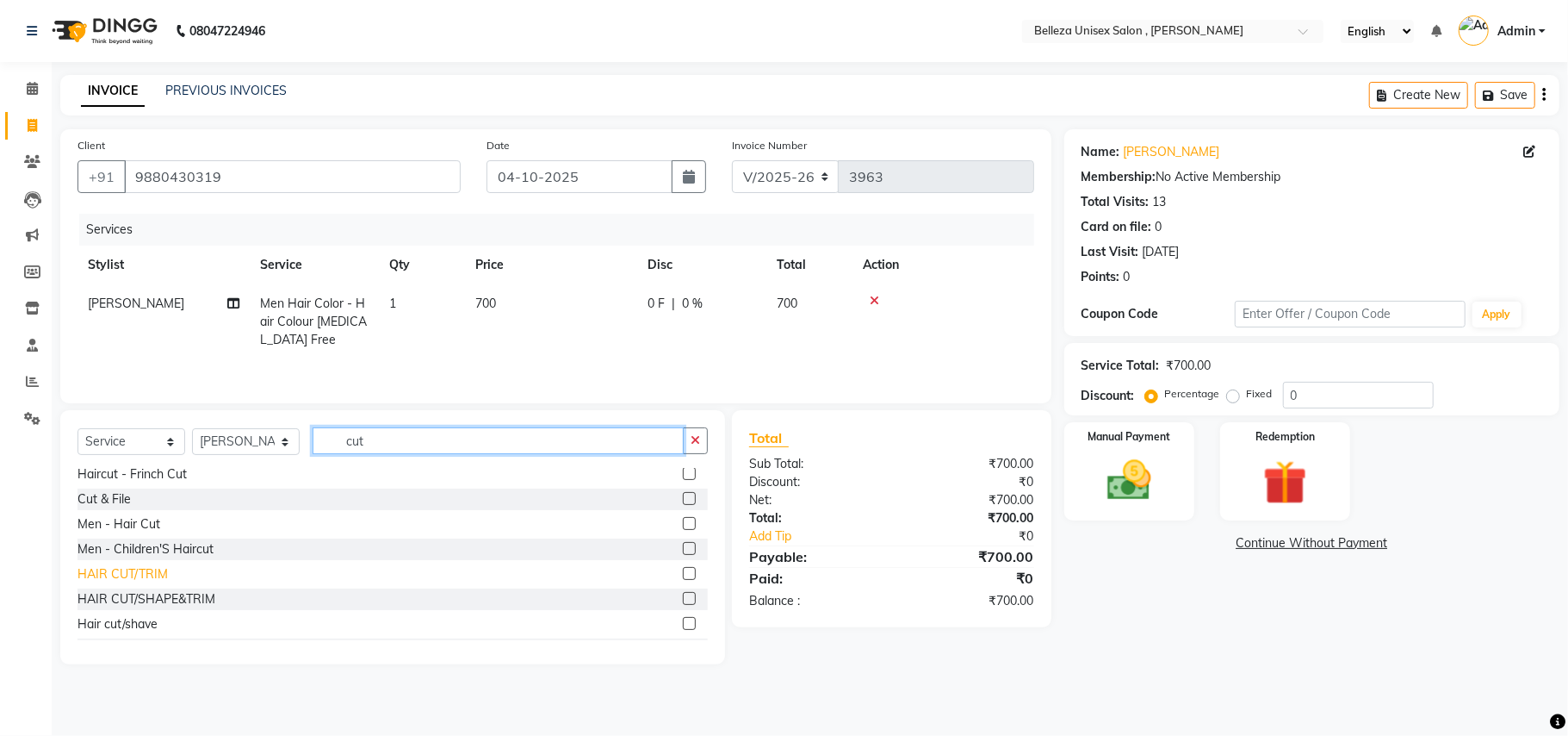
type input "cut"
click at [147, 572] on div "HAIR CUT/TRIM" at bounding box center [123, 574] width 91 height 18
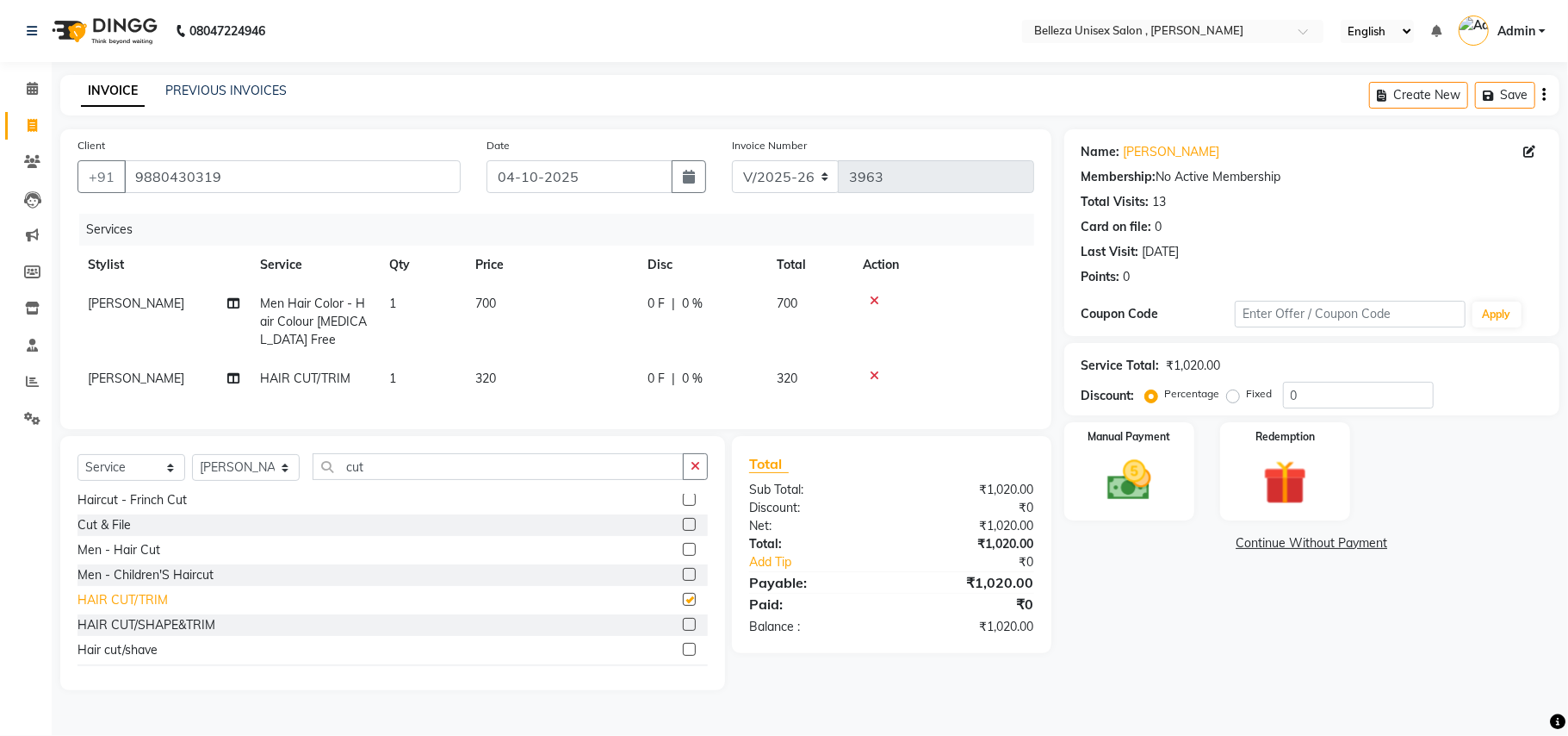
checkbox input "false"
click at [130, 559] on div "Men - Hair Cut" at bounding box center [119, 550] width 82 height 18
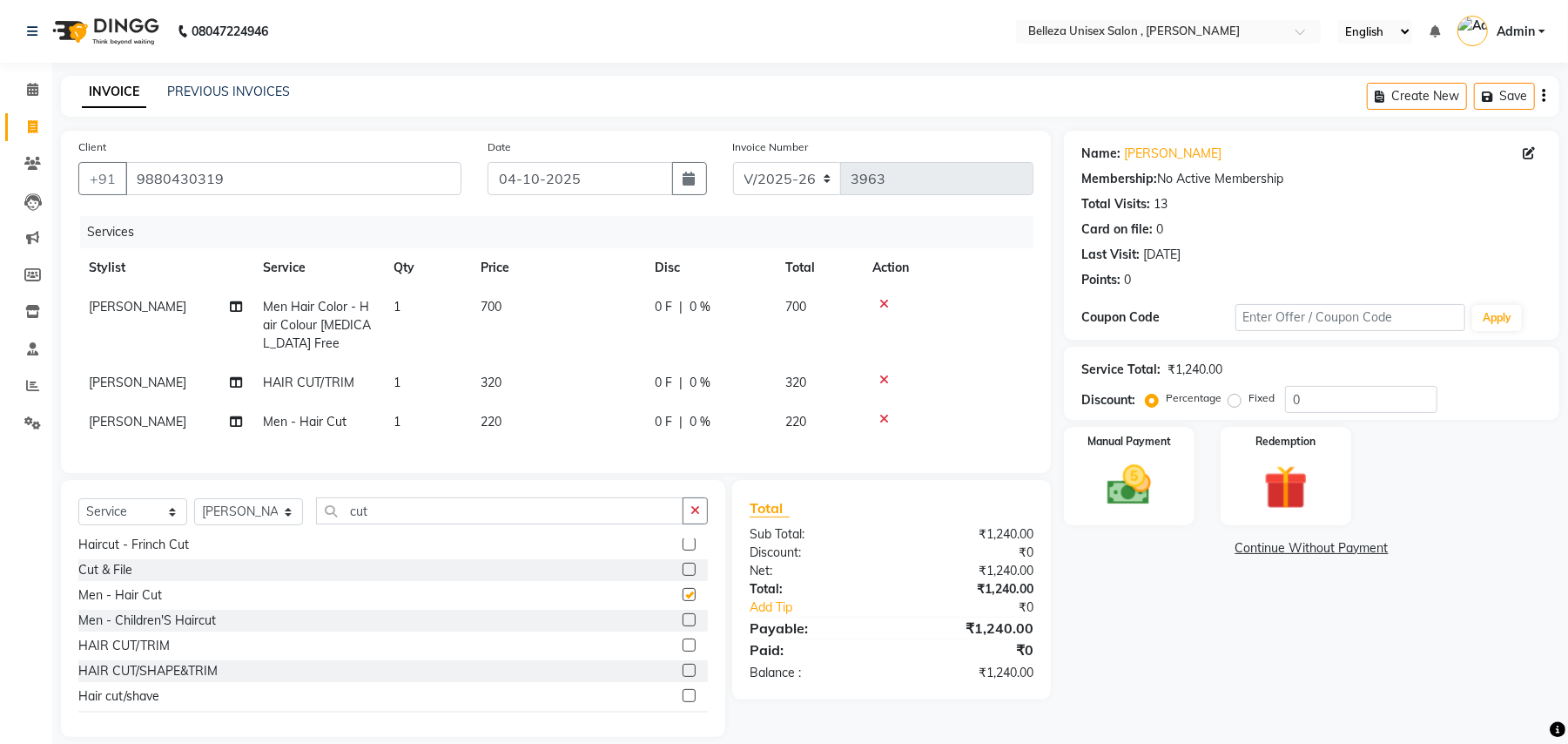
checkbox input "false"
click at [885, 377] on icon at bounding box center [884, 379] width 9 height 12
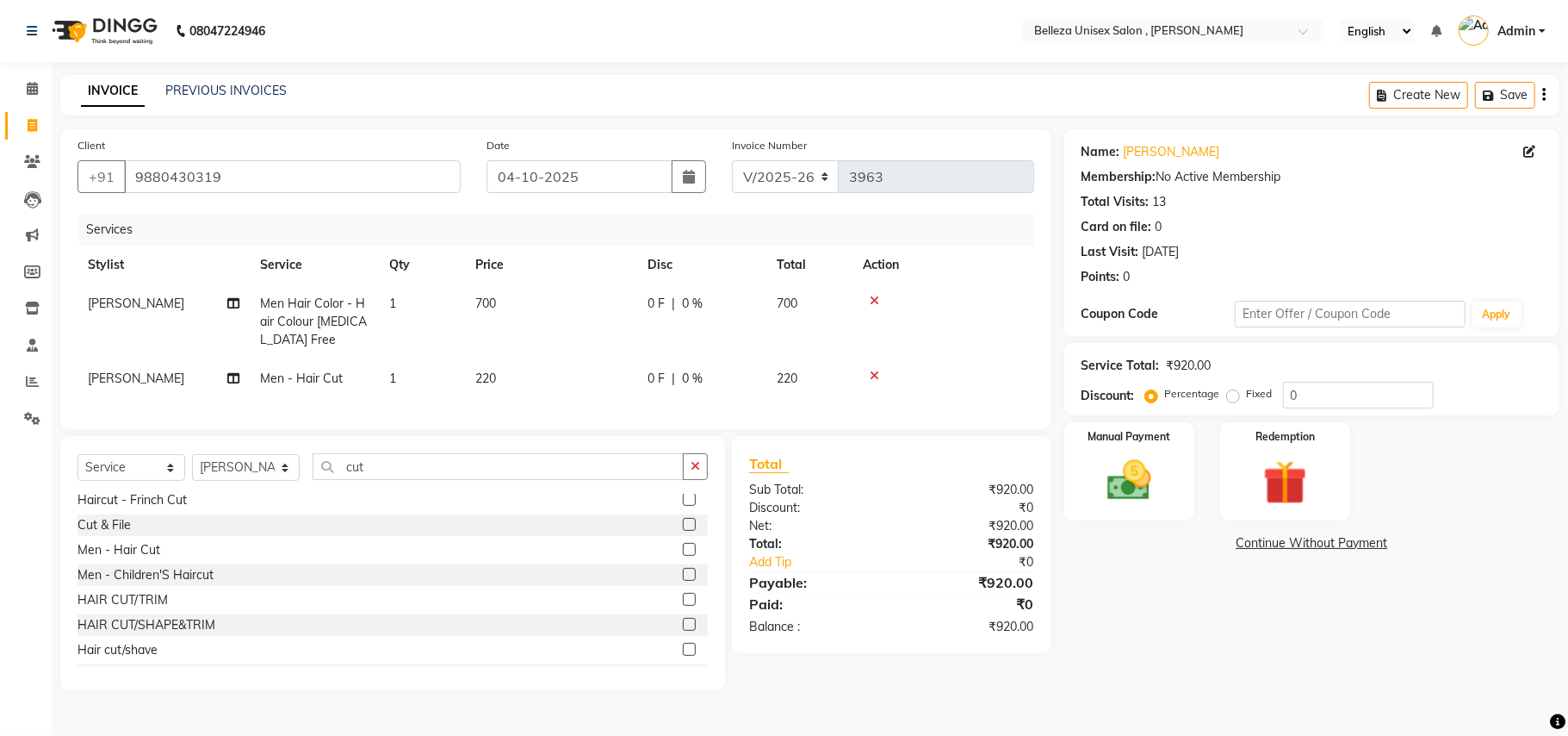
drag, startPoint x: 1133, startPoint y: 495, endPoint x: 1130, endPoint y: 525, distance: 30.1
click at [1133, 497] on img at bounding box center [1129, 480] width 72 height 51
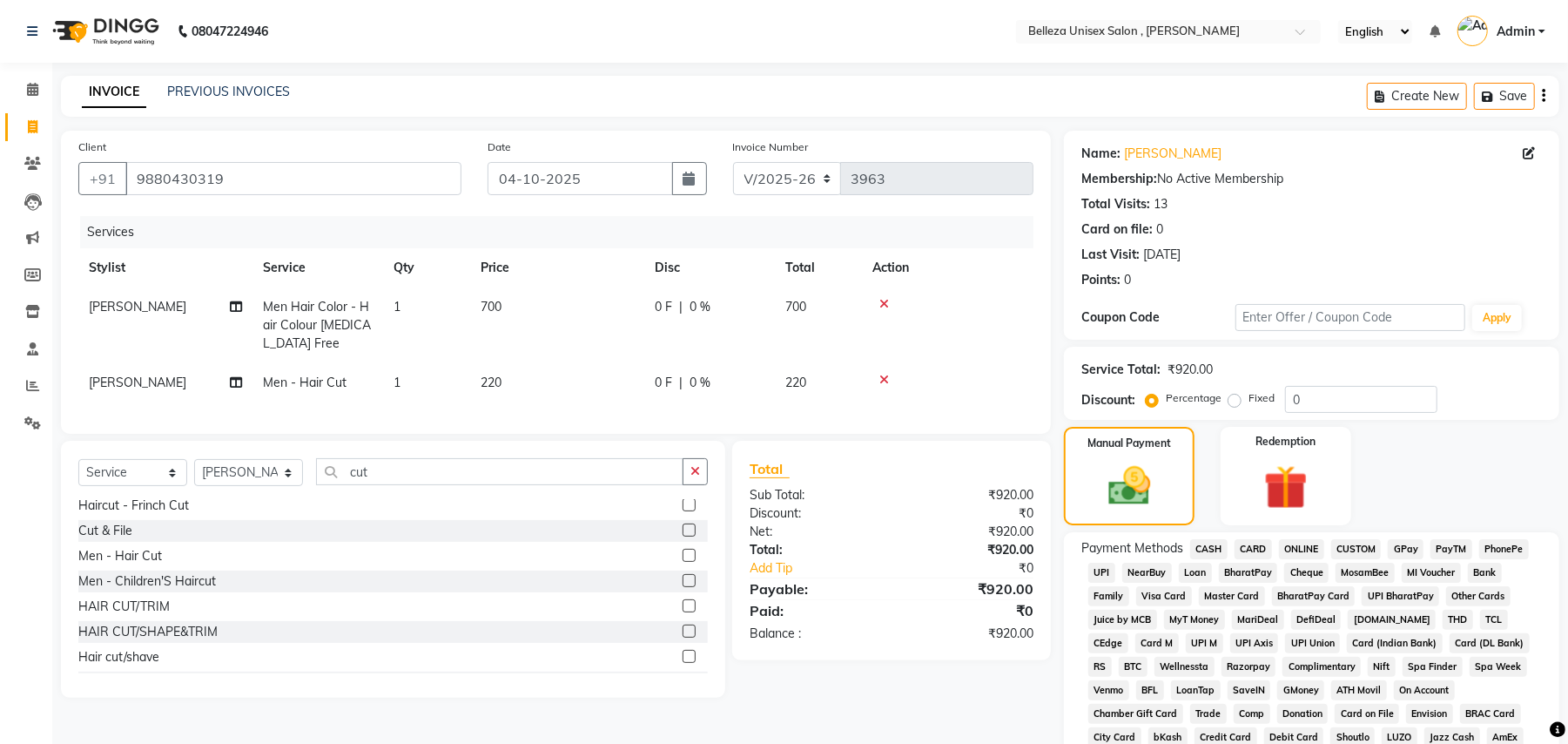
click at [1109, 572] on span "UPI" at bounding box center [1101, 573] width 27 height 20
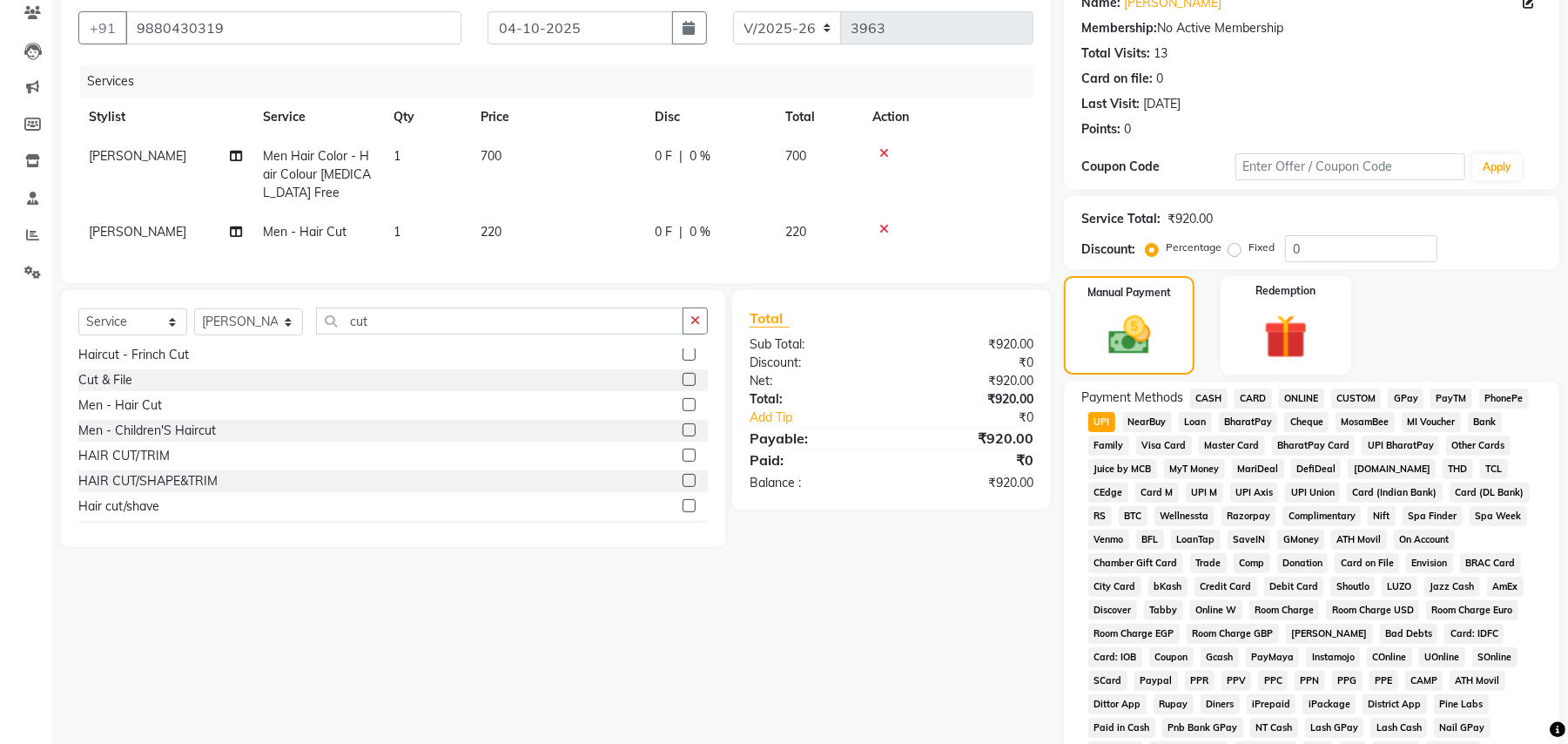
scroll to position [402, 0]
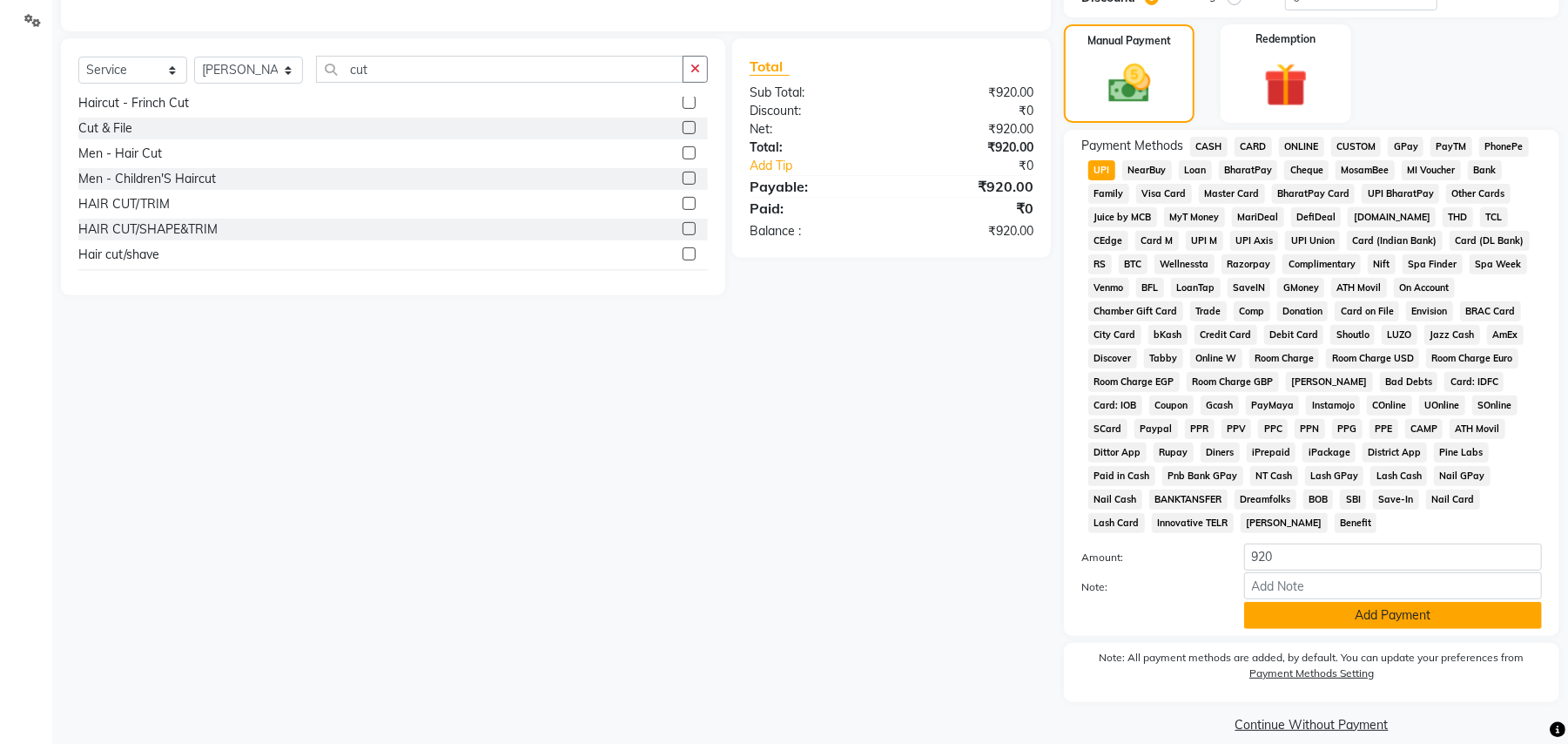
click at [1338, 602] on button "Add Payment" at bounding box center [1392, 615] width 298 height 27
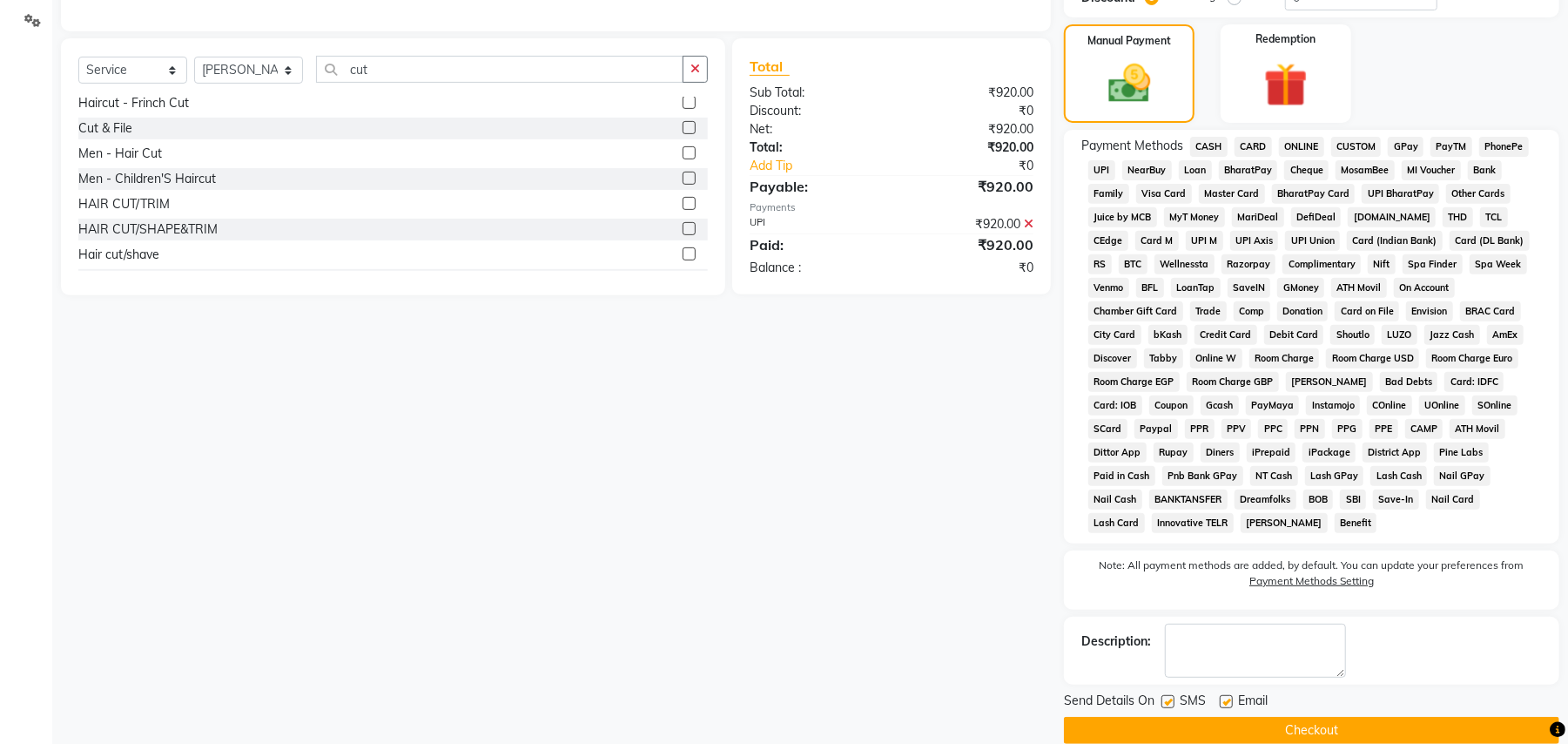
click at [1352, 717] on button "Checkout" at bounding box center [1311, 729] width 495 height 27
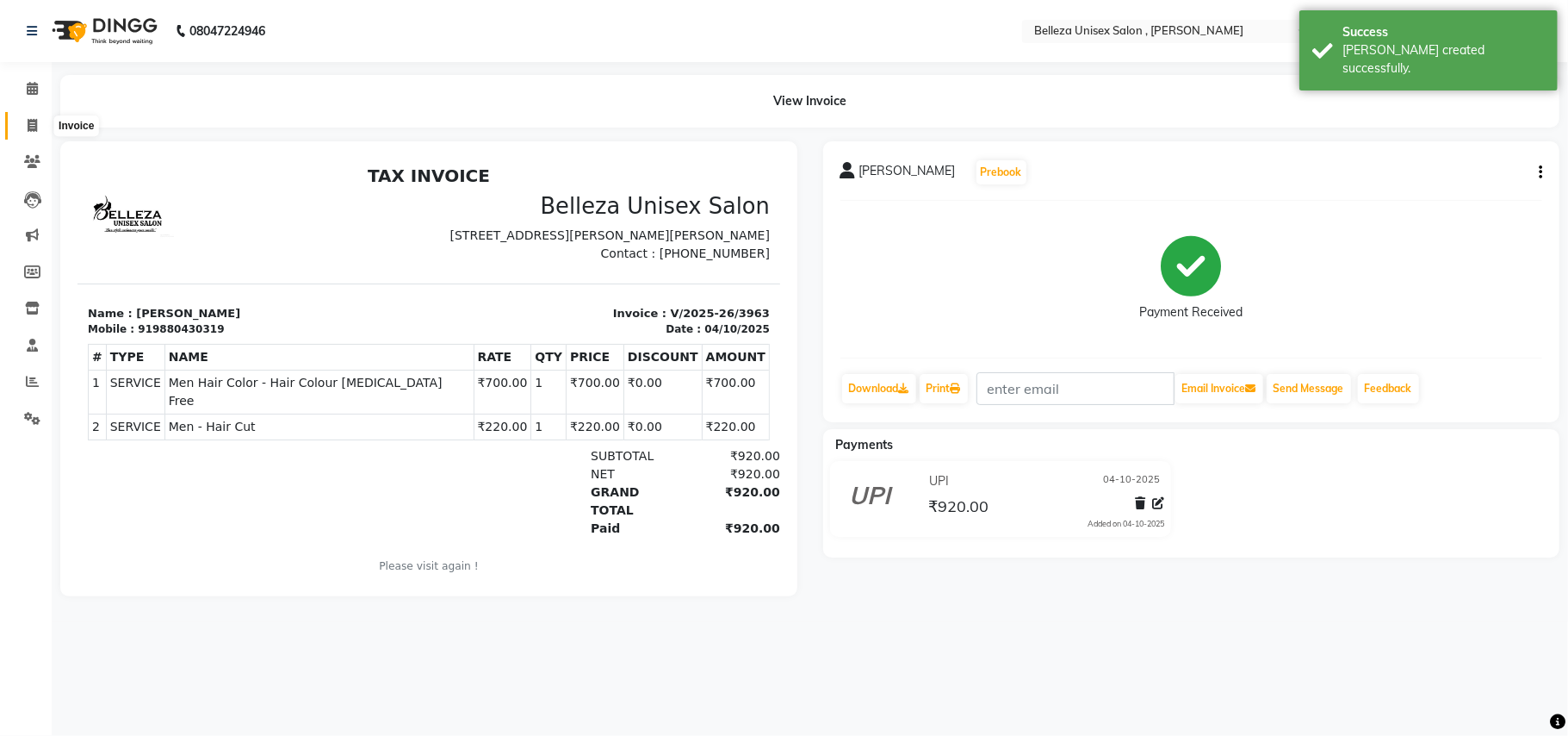
click at [34, 125] on icon at bounding box center [32, 125] width 9 height 13
select select "service"
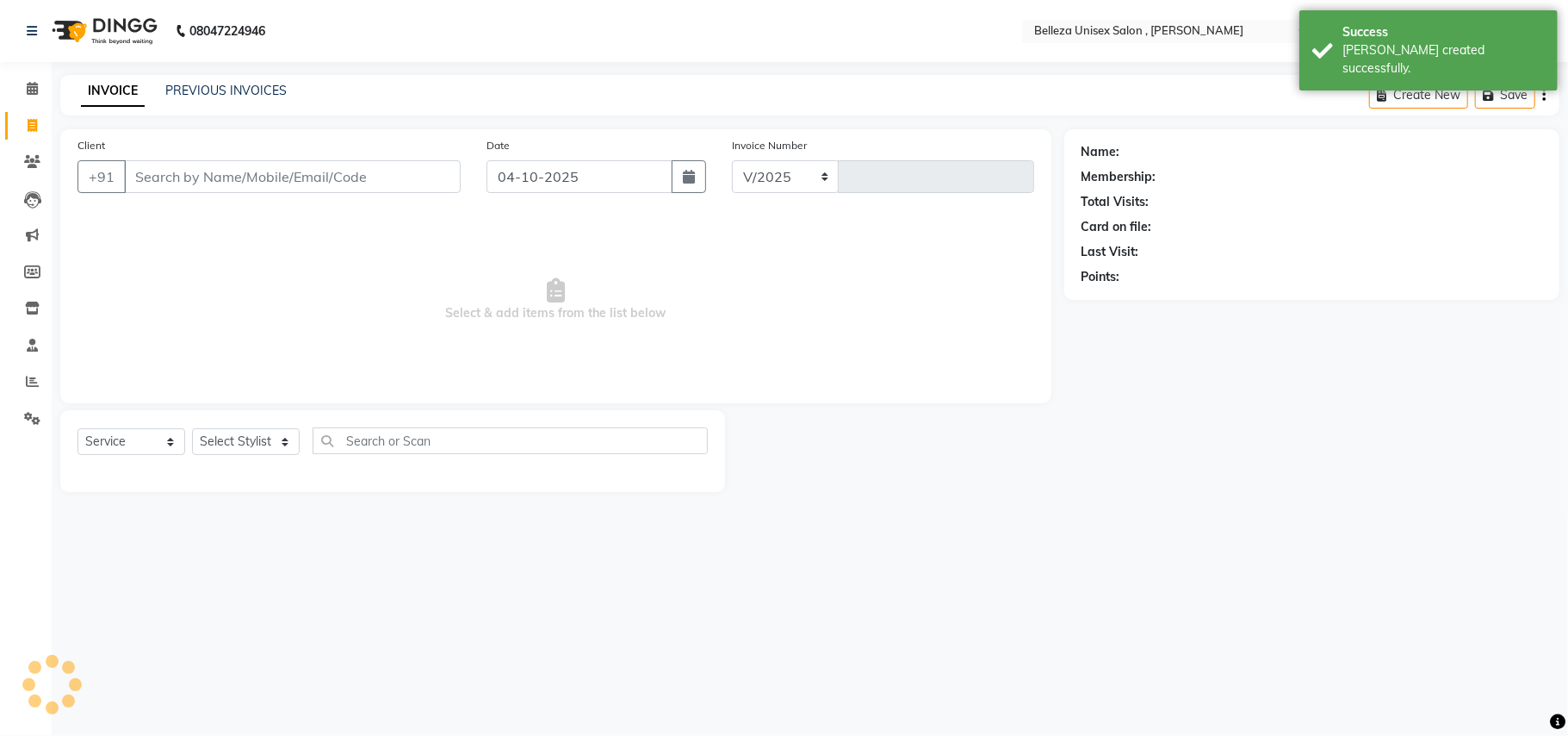
select select "4047"
type input "3964"
select select "product"
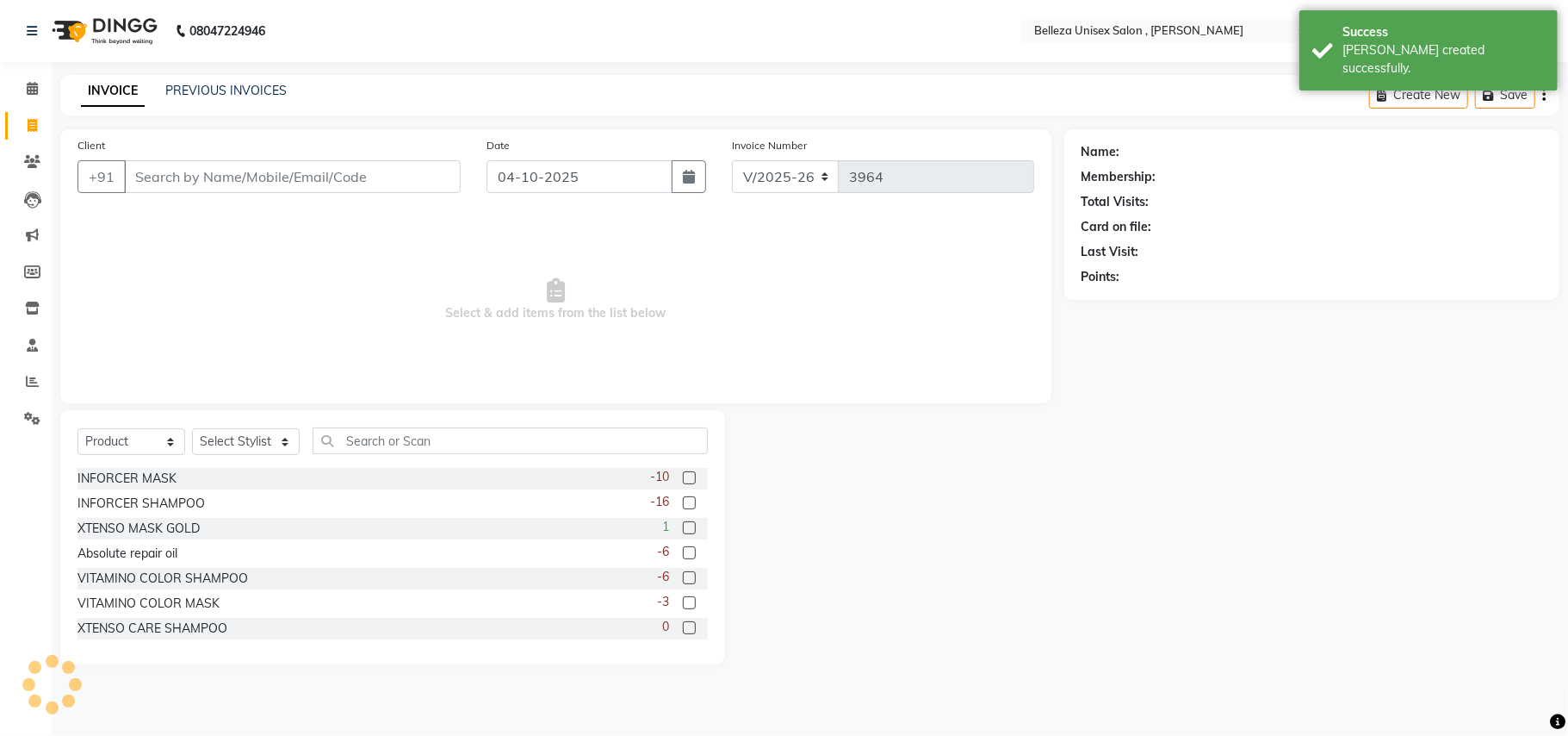
click at [241, 183] on input "Client" at bounding box center [293, 177] width 337 height 33
